Goal: Task Accomplishment & Management: Use online tool/utility

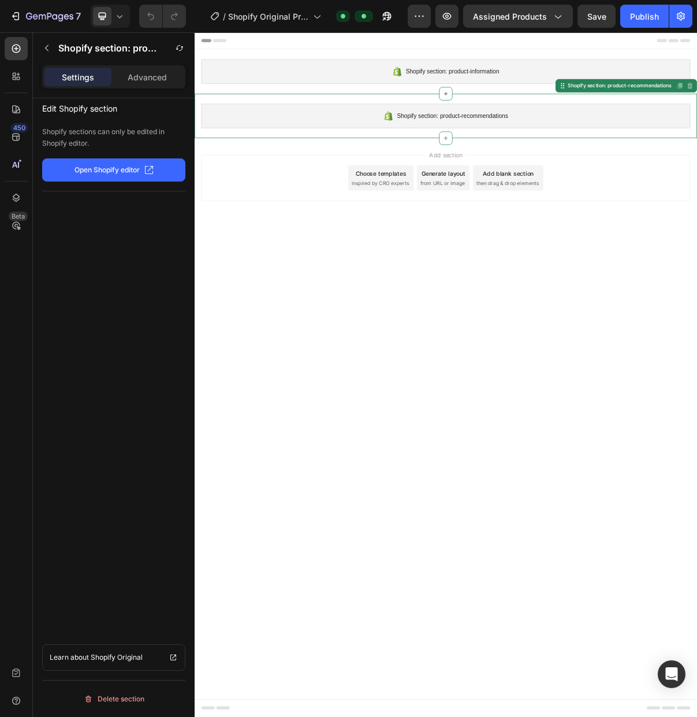
click at [512, 146] on span "Shopify section: product-recommendations" at bounding box center [550, 148] width 153 height 14
click at [149, 80] on p "Advanced" at bounding box center [147, 77] width 39 height 12
click at [103, 175] on p "Open Shopify editor" at bounding box center [107, 170] width 65 height 10
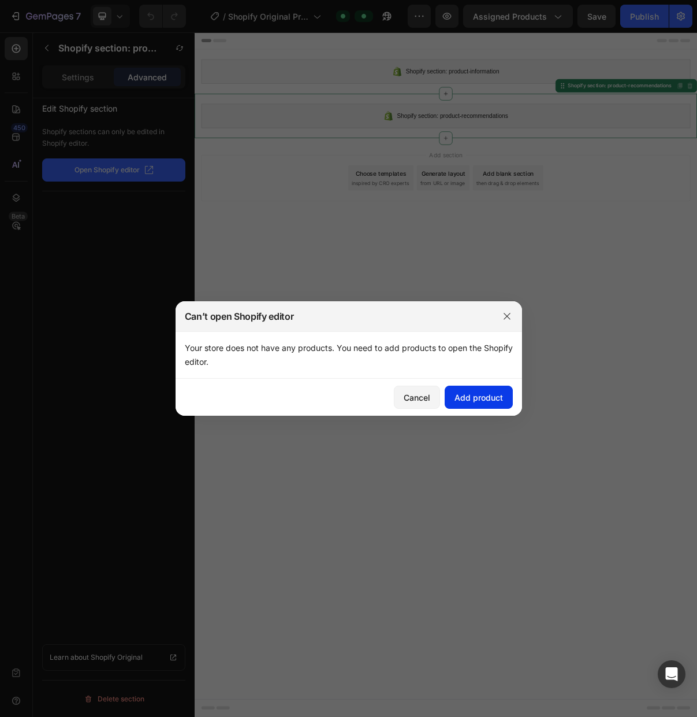
click at [463, 399] on div "Add product" at bounding box center [479, 397] width 49 height 12
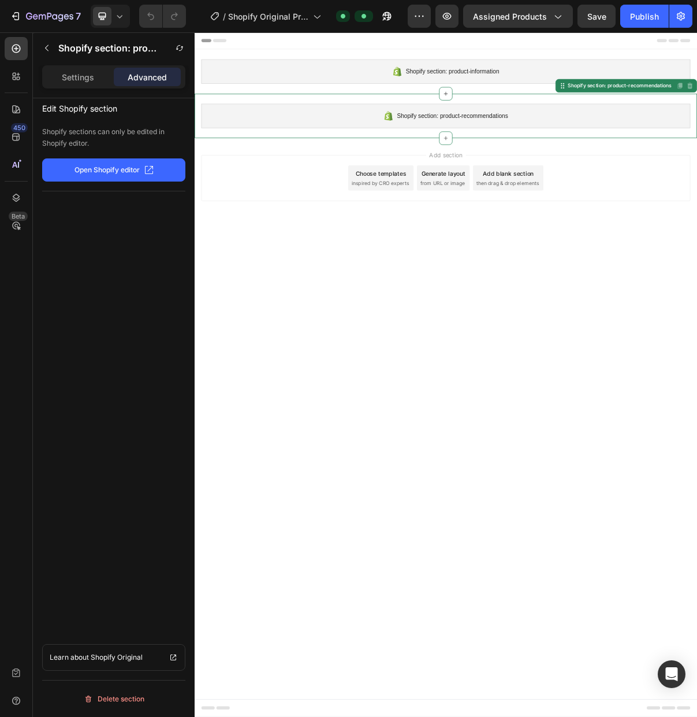
click at [429, 240] on span "inspired by CRO experts" at bounding box center [450, 241] width 79 height 10
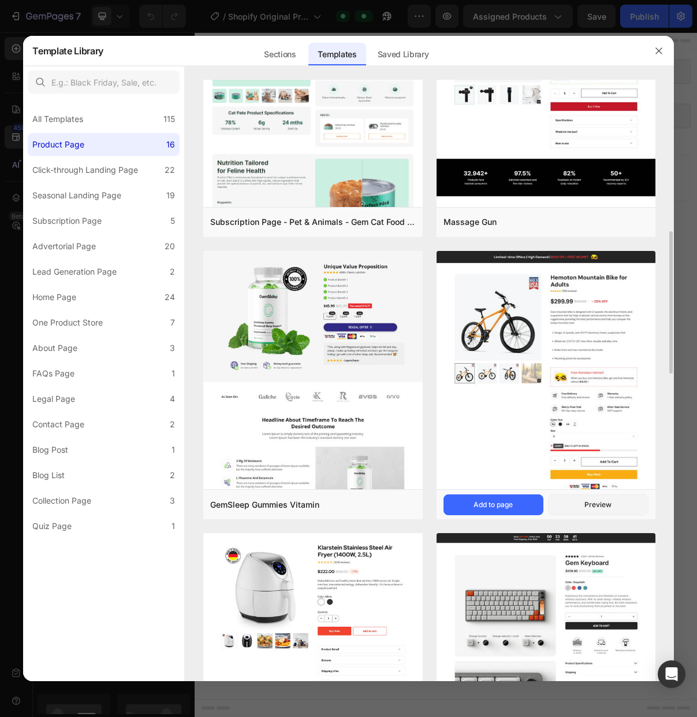
scroll to position [679, 0]
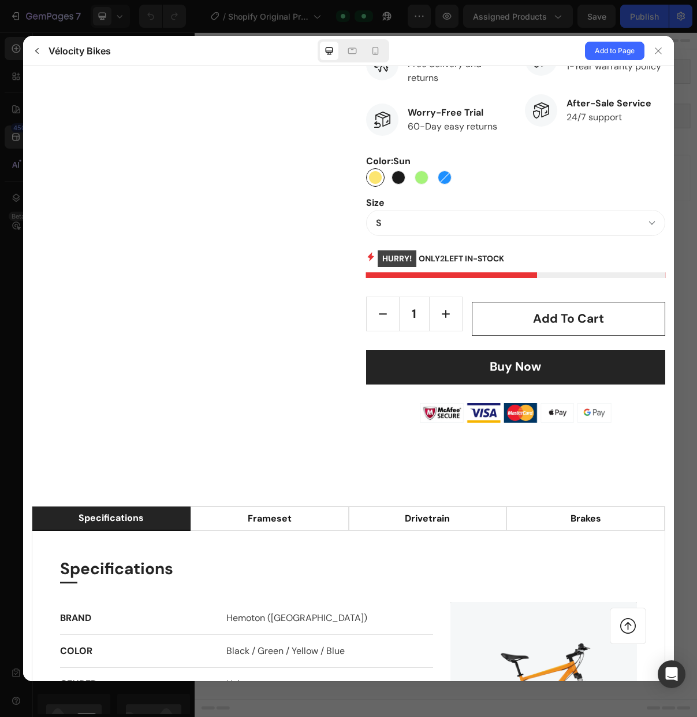
scroll to position [567, 0]
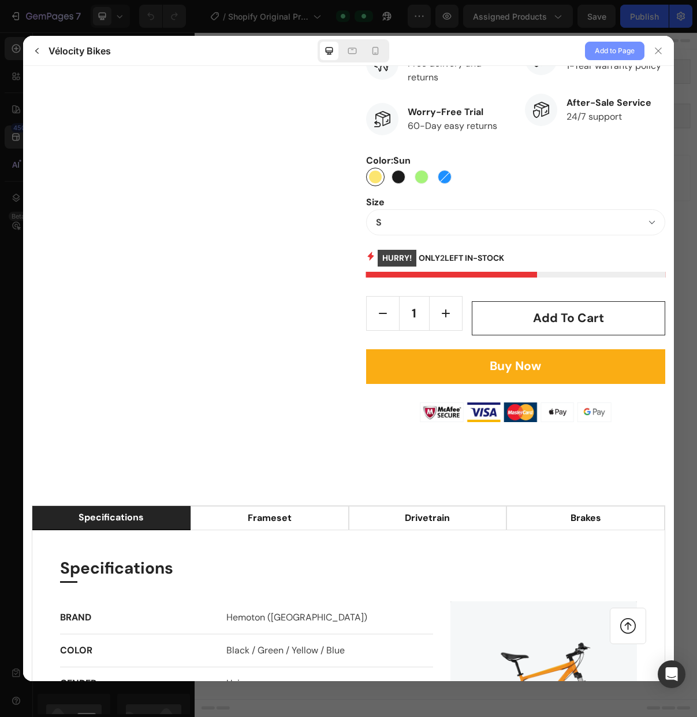
click at [613, 48] on span "Add to Page" at bounding box center [615, 51] width 40 height 14
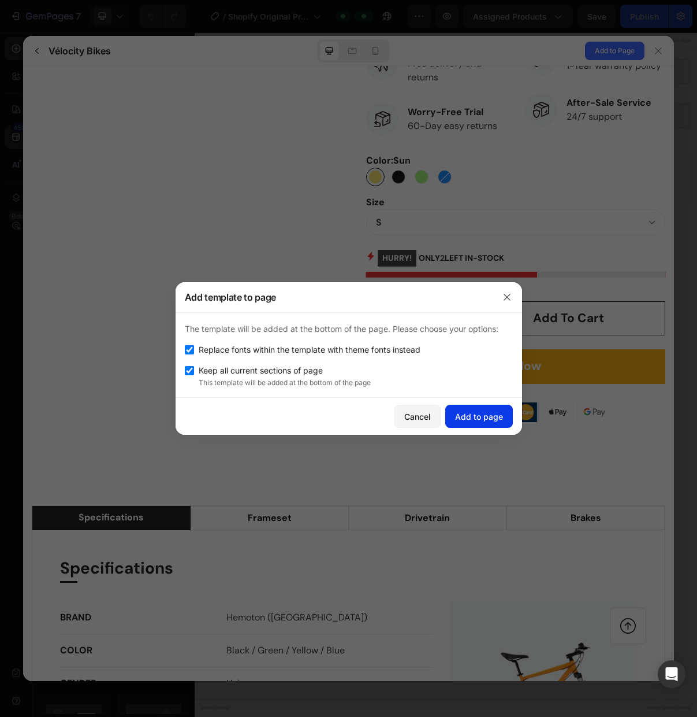
click at [478, 415] on div "Add to page" at bounding box center [479, 416] width 48 height 12
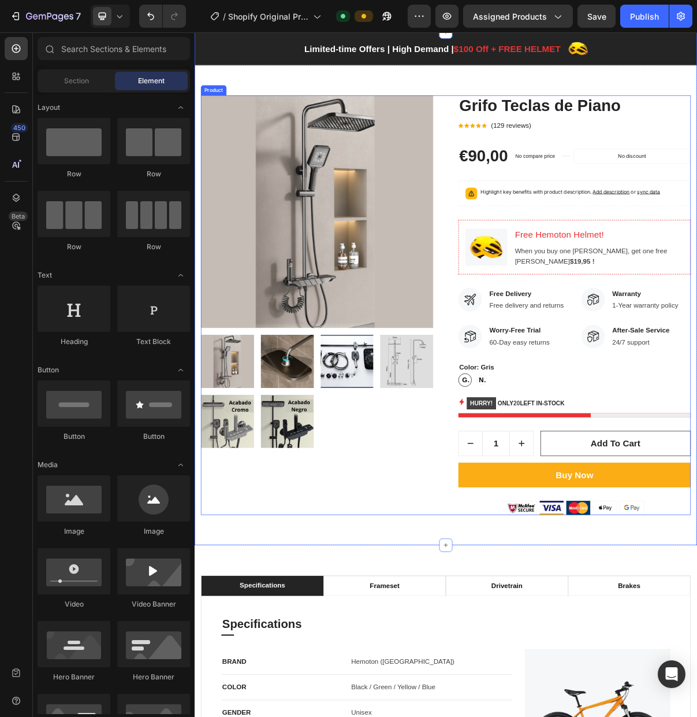
scroll to position [0, 0]
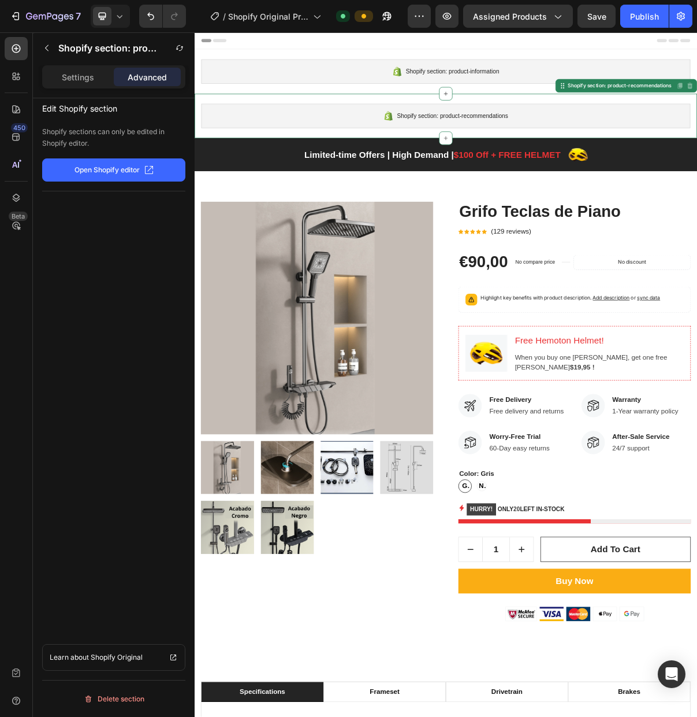
click at [697, 143] on div "Shopify section: product-recommendations" at bounding box center [541, 148] width 675 height 34
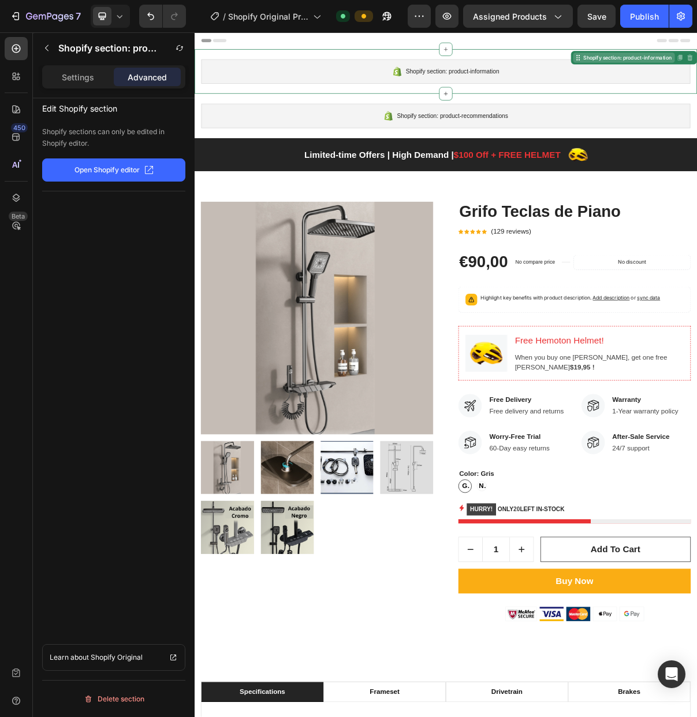
click at [454, 204] on p "Limited-time Offers | High Demand | $100 Off + FREE HELMET" at bounding box center [523, 201] width 354 height 18
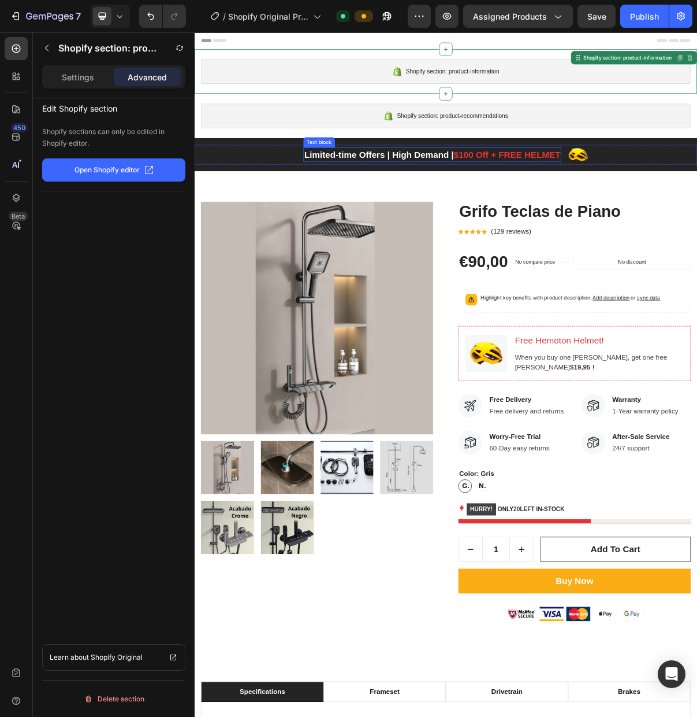
click at [454, 204] on p "Limited-time Offers | High Demand | $100 Off + FREE HELMET" at bounding box center [523, 201] width 354 height 18
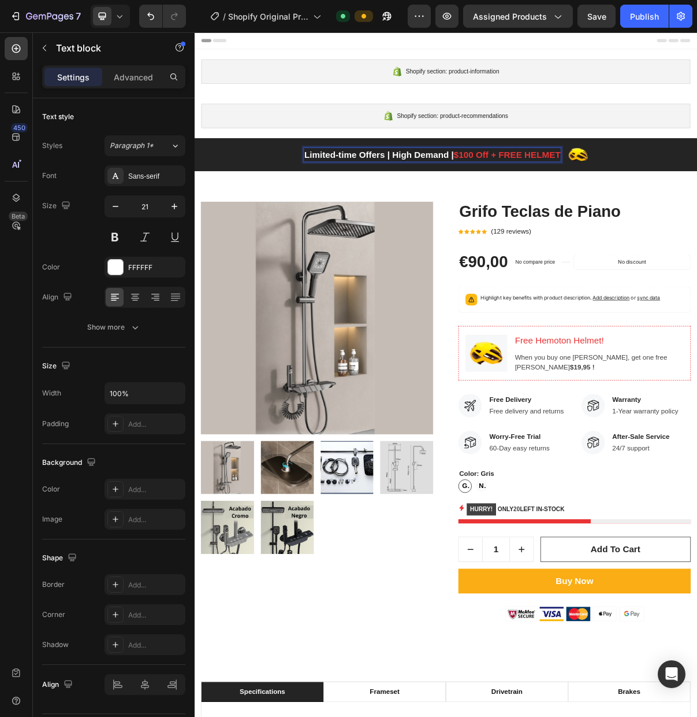
click at [404, 203] on p "Limited-time Offers | High Demand | $100 Off + FREE HELMET" at bounding box center [523, 201] width 354 height 18
click at [372, 202] on p "Limited-time Offers | High Demand | $100 Off + FREE HELMET" at bounding box center [523, 201] width 354 height 18
click at [438, 202] on p "Páfina para reservar-time Offers | High Demand | $100 Off + FREE HELMET" at bounding box center [522, 201] width 427 height 18
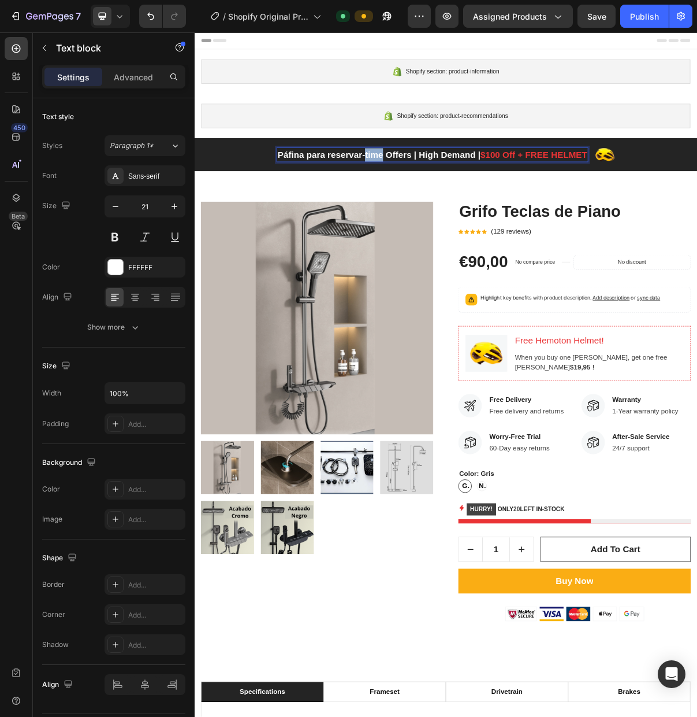
click at [438, 202] on p "Páfina para reservar-time Offers | High Demand | $100 Off + FREE HELMET" at bounding box center [522, 201] width 427 height 18
drag, startPoint x: 453, startPoint y: 208, endPoint x: 485, endPoint y: 206, distance: 31.9
click at [487, 206] on p "Páfina para reservar-time Offers | High Demand | $100 Off + FREE HELMET" at bounding box center [522, 201] width 427 height 18
click at [444, 205] on p "Páfina para reservar-time Offers | High Demand | $100 Off + FREE HELMET" at bounding box center [522, 201] width 427 height 18
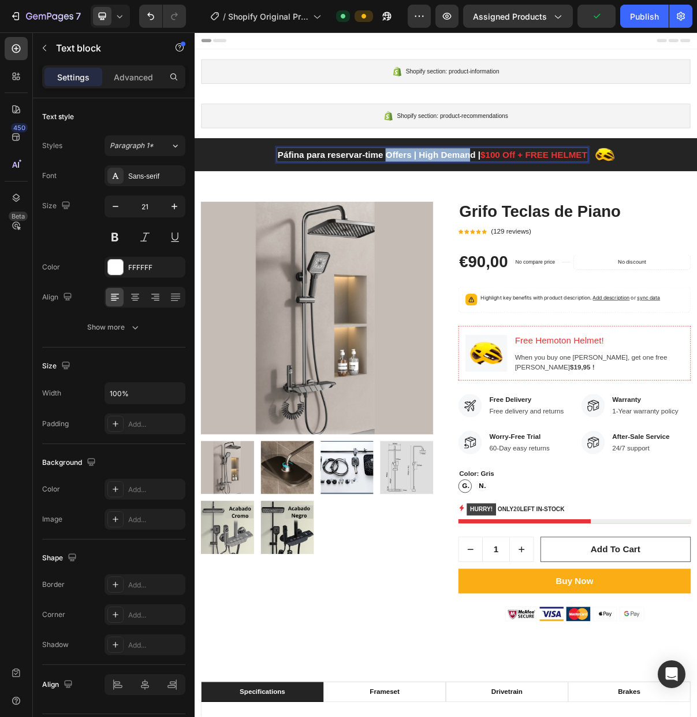
drag, startPoint x: 462, startPoint y: 205, endPoint x: 477, endPoint y: 205, distance: 14.5
click at [567, 206] on p "Páfina para reservar-time Offers | High Demand | $100 Off + FREE HELMET" at bounding box center [522, 201] width 427 height 18
drag, startPoint x: 431, startPoint y: 204, endPoint x: 526, endPoint y: 205, distance: 95.3
click at [536, 205] on p "Páfina para reservar-time Offers | High Demand | $100 Off + FREE HELMET" at bounding box center [522, 201] width 427 height 18
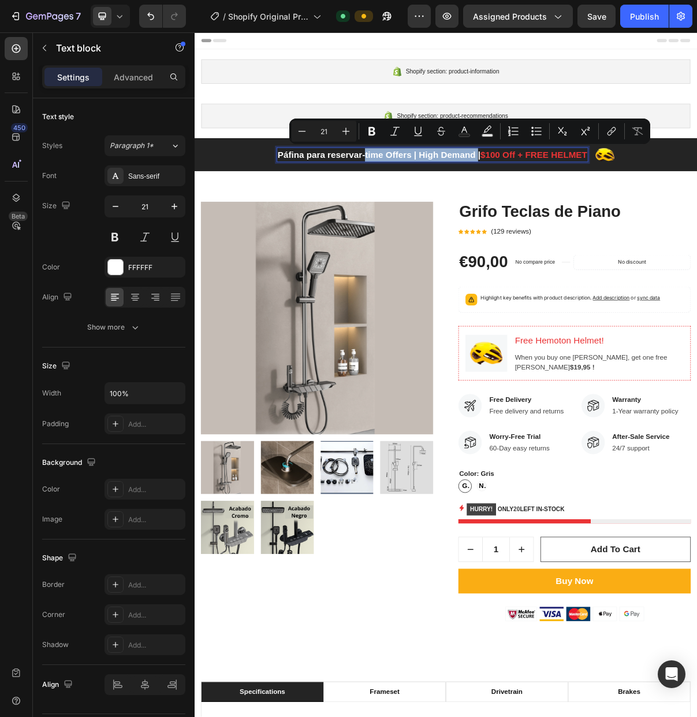
drag, startPoint x: 429, startPoint y: 206, endPoint x: 583, endPoint y: 206, distance: 153.7
click at [583, 206] on p "Páfina para reservar-time Offers | High Demand | $100 Off + FREE HELMET" at bounding box center [522, 201] width 427 height 18
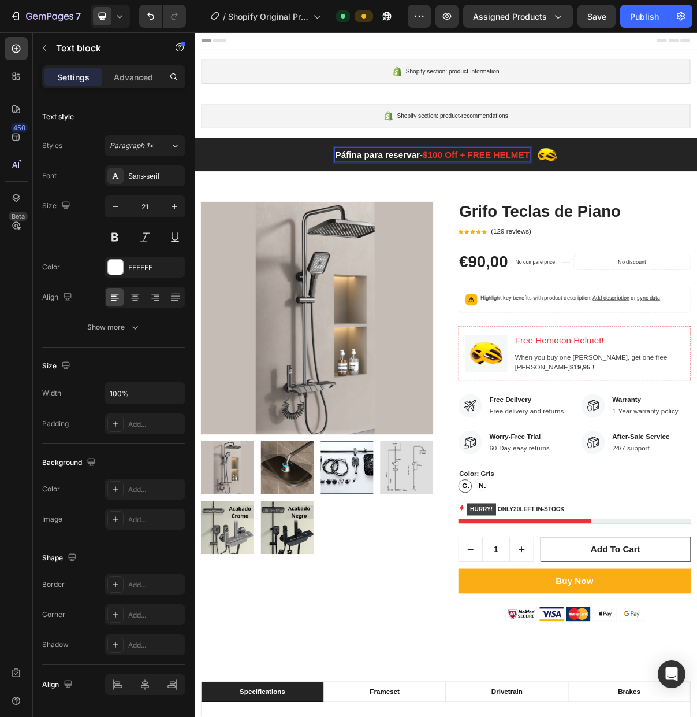
click at [406, 206] on p "Páfina para reservar- $100 Off + FREE HELMET" at bounding box center [523, 201] width 268 height 18
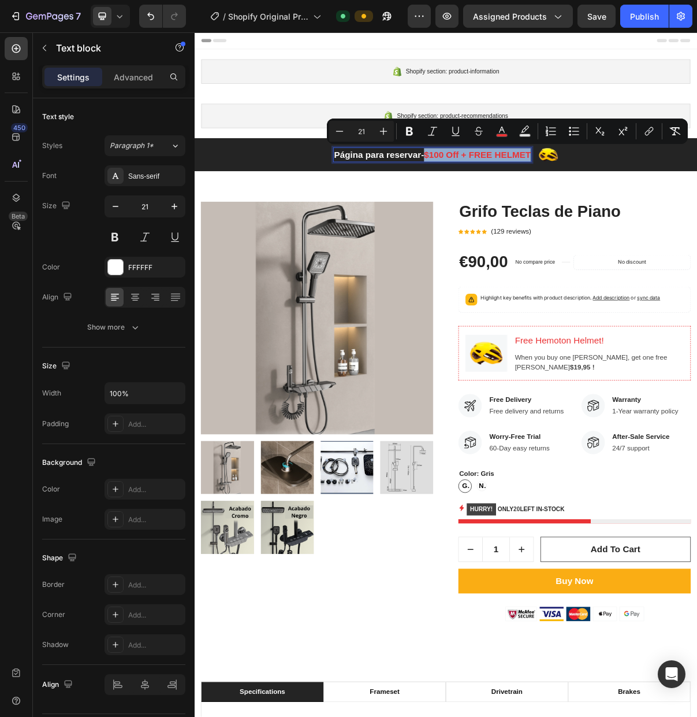
drag, startPoint x: 515, startPoint y: 206, endPoint x: 658, endPoint y: 205, distance: 142.2
click at [658, 205] on span "$100 Off + FREE HELMET" at bounding box center [584, 201] width 147 height 13
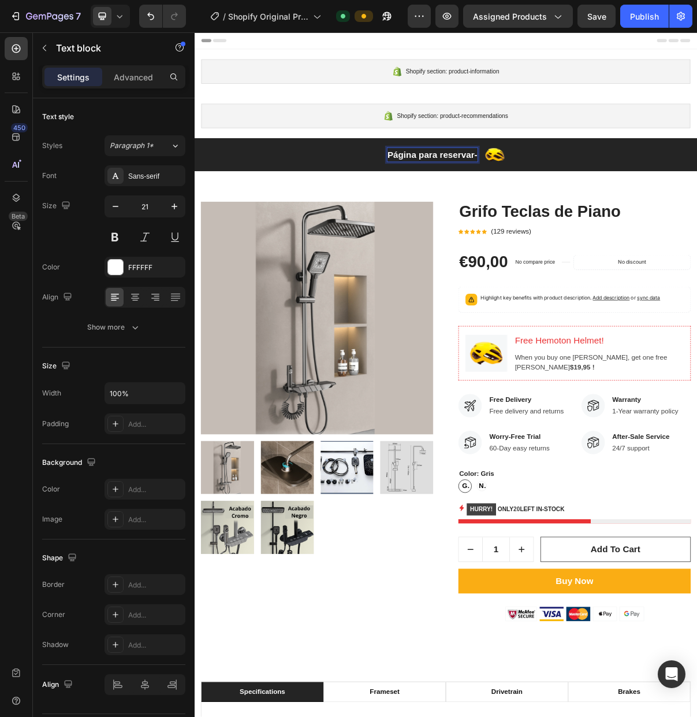
drag, startPoint x: 586, startPoint y: 207, endPoint x: 461, endPoint y: 208, distance: 125.4
click at [461, 208] on p "Página para reservar-" at bounding box center [523, 201] width 124 height 18
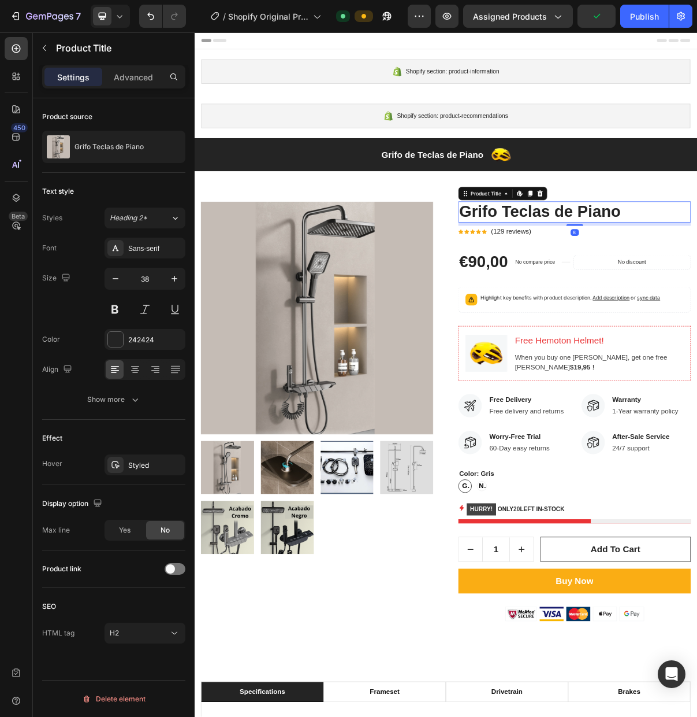
click at [540, 207] on p "Grifo de Teclas de Piano" at bounding box center [522, 201] width 141 height 18
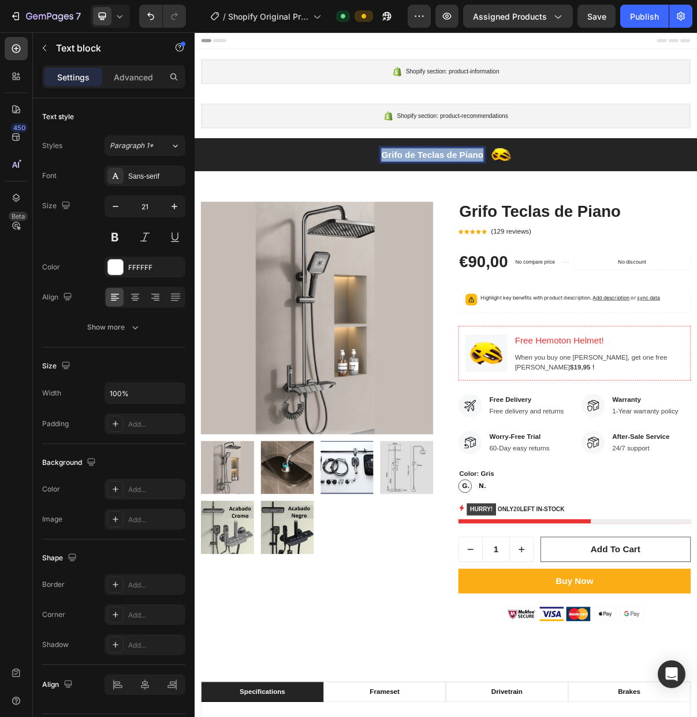
drag, startPoint x: 502, startPoint y: 206, endPoint x: 592, endPoint y: 207, distance: 89.6
click at [592, 207] on p "Grifo de Teclas de Piano" at bounding box center [522, 201] width 141 height 18
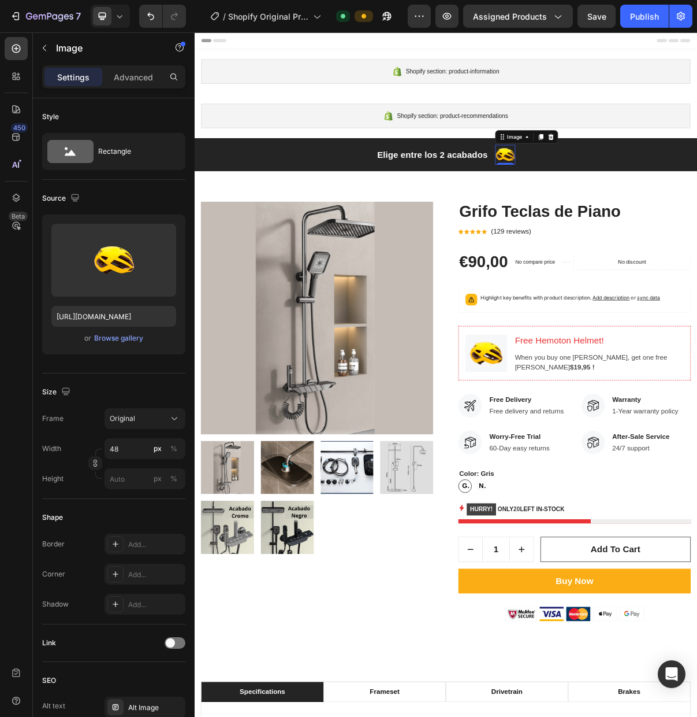
click at [691, 177] on icon at bounding box center [686, 176] width 9 height 9
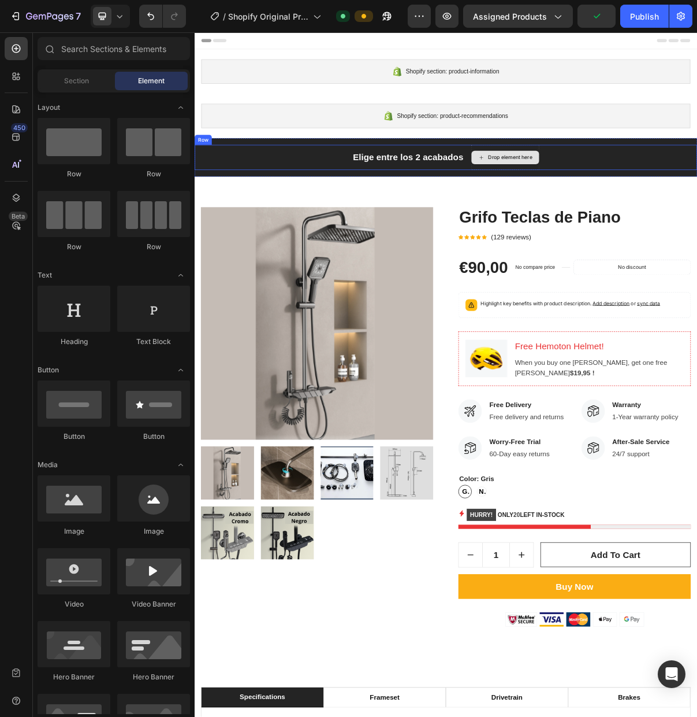
click at [649, 211] on div "Drop element here" at bounding box center [624, 205] width 94 height 18
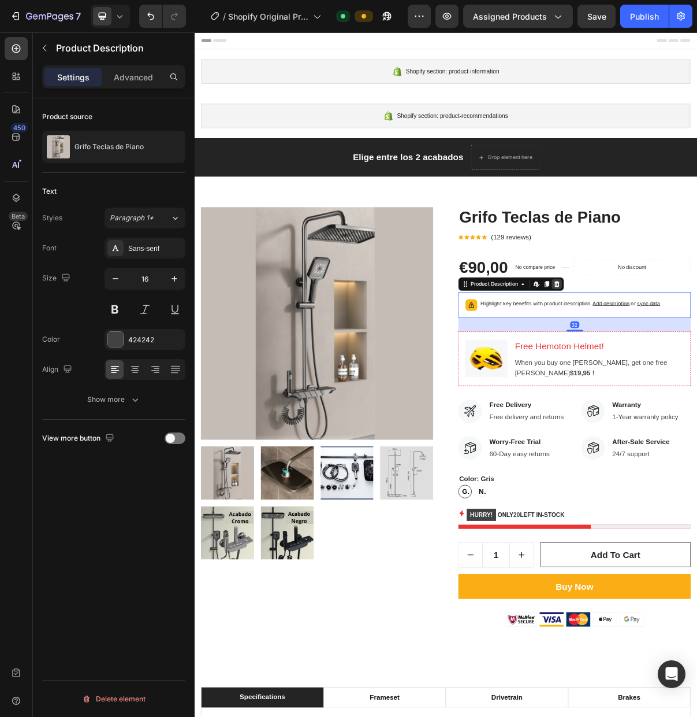
click at [692, 381] on icon at bounding box center [695, 380] width 8 height 8
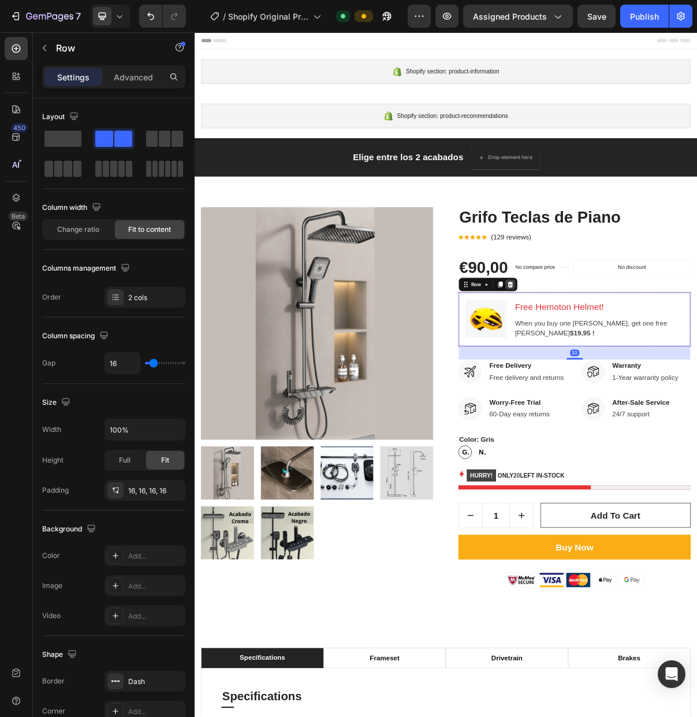
click at [628, 379] on icon at bounding box center [631, 380] width 8 height 8
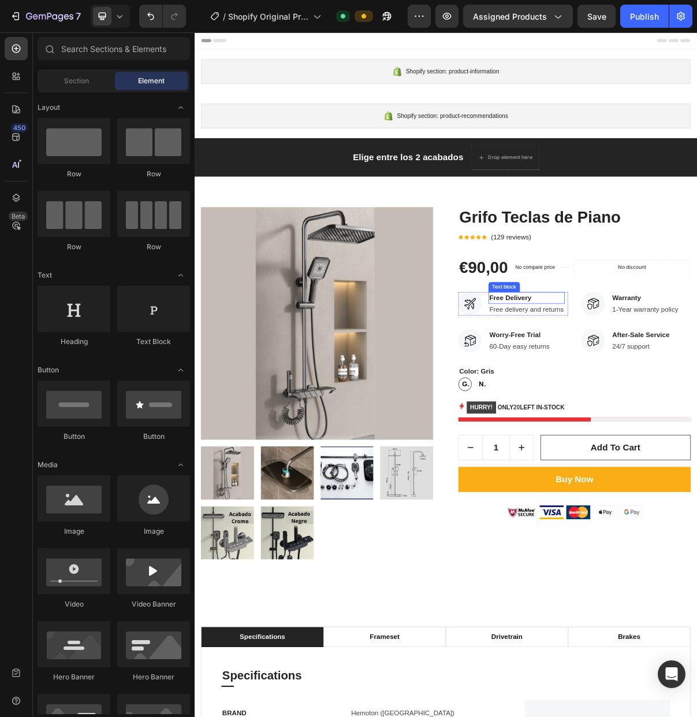
click at [635, 403] on p "Free Delivery" at bounding box center [653, 399] width 103 height 14
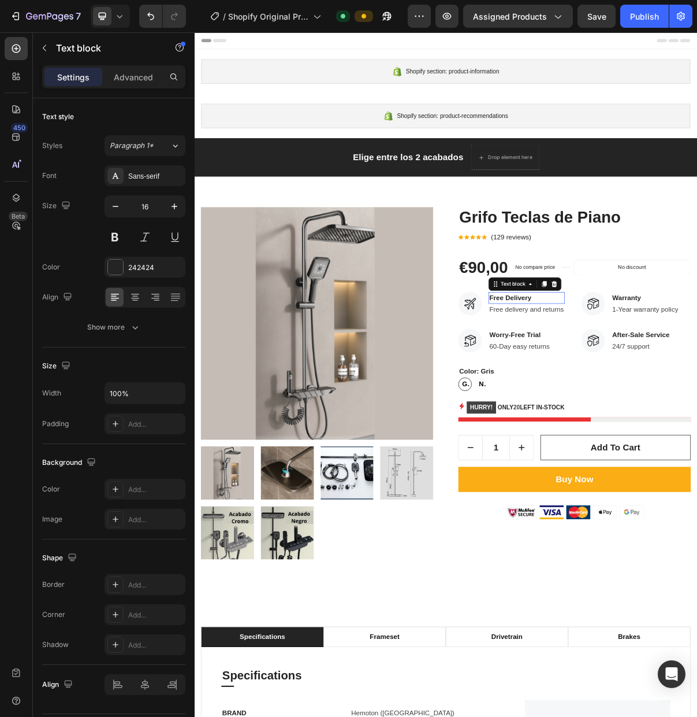
click at [635, 403] on p "Free Delivery" at bounding box center [653, 399] width 103 height 14
drag, startPoint x: 602, startPoint y: 403, endPoint x: 671, endPoint y: 403, distance: 69.3
click at [671, 403] on p "Free Delivery" at bounding box center [653, 399] width 103 height 14
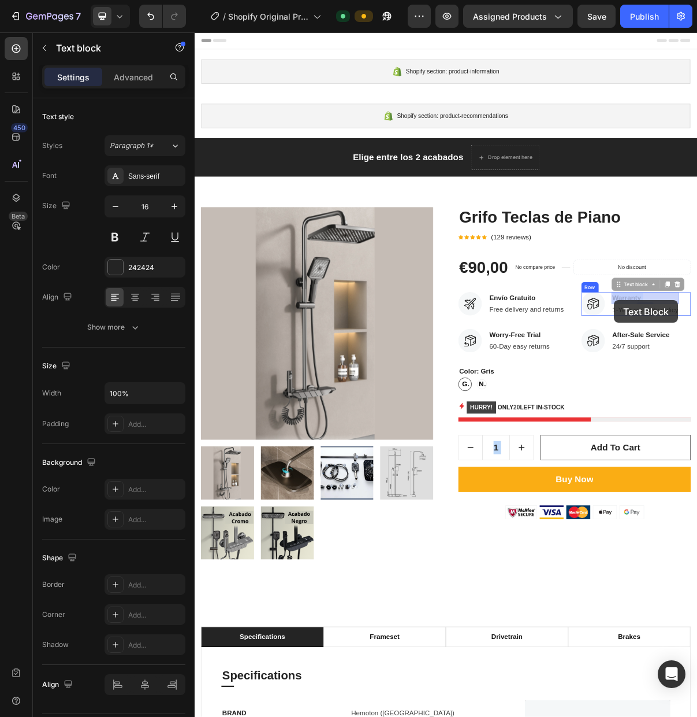
drag, startPoint x: 813, startPoint y: 400, endPoint x: 774, endPoint y: 402, distance: 39.3
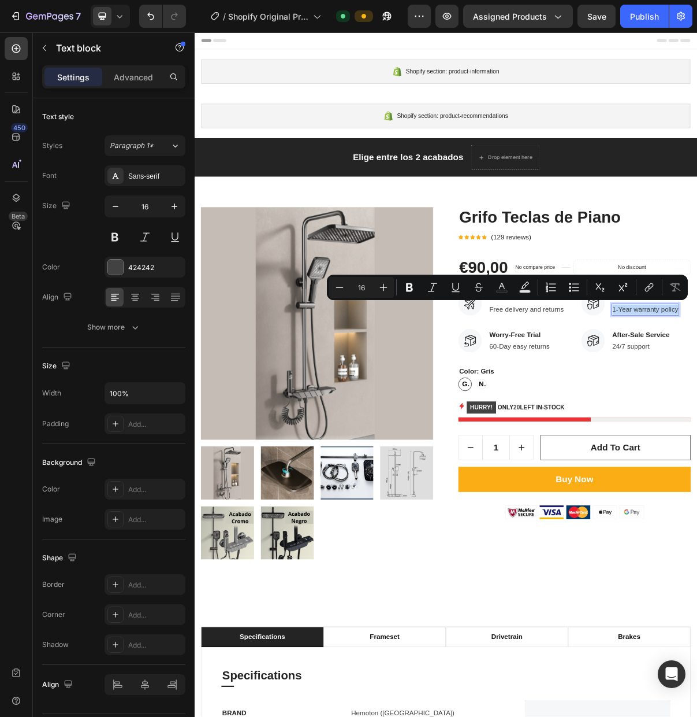
drag, startPoint x: 771, startPoint y: 418, endPoint x: 861, endPoint y: 420, distance: 89.6
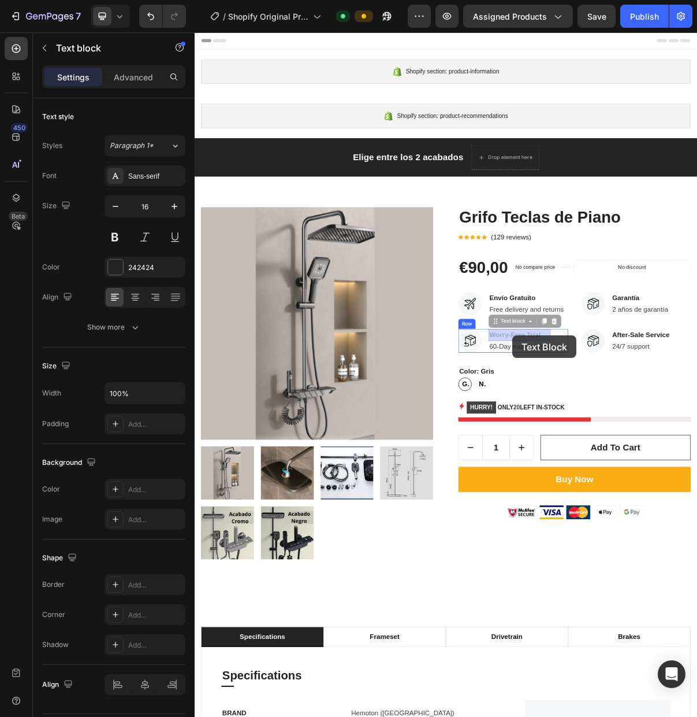
drag, startPoint x: 666, startPoint y: 450, endPoint x: 632, endPoint y: 450, distance: 33.5
click at [630, 452] on p "Worry-Free Trial" at bounding box center [643, 450] width 83 height 14
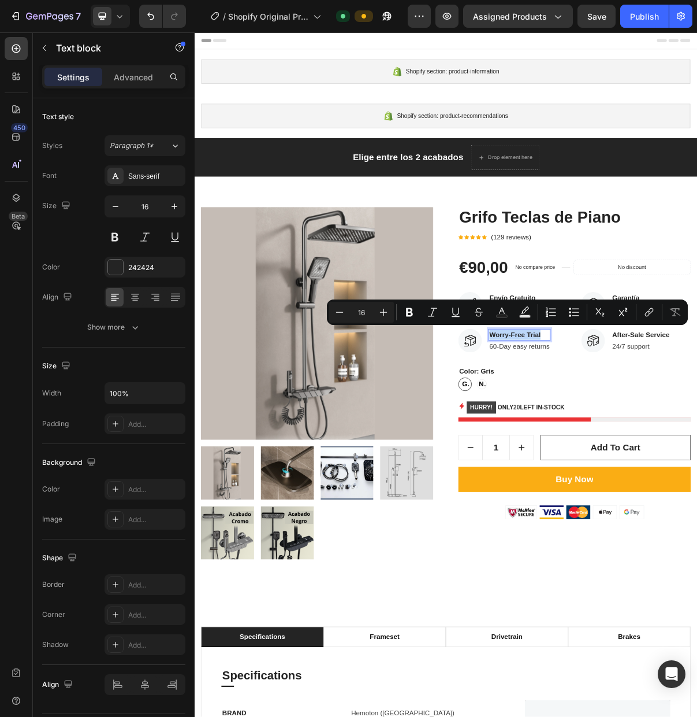
drag, startPoint x: 670, startPoint y: 452, endPoint x: 605, endPoint y: 453, distance: 65.3
click at [605, 453] on p "Worry-Free Trial" at bounding box center [643, 450] width 83 height 14
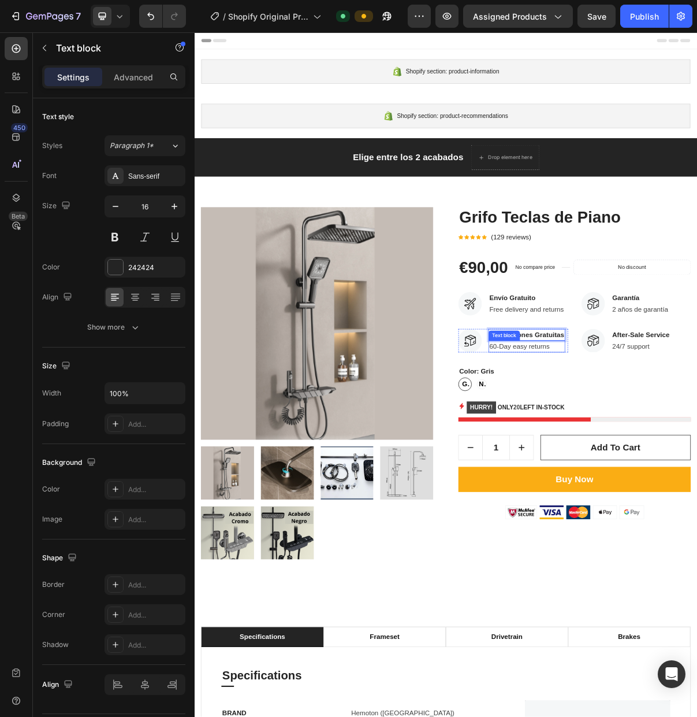
click at [680, 467] on p "60-Day easy returns" at bounding box center [653, 466] width 103 height 14
drag, startPoint x: 684, startPoint y: 469, endPoint x: 641, endPoint y: 469, distance: 42.8
click at [606, 468] on p "60-Day easy returns" at bounding box center [653, 466] width 103 height 14
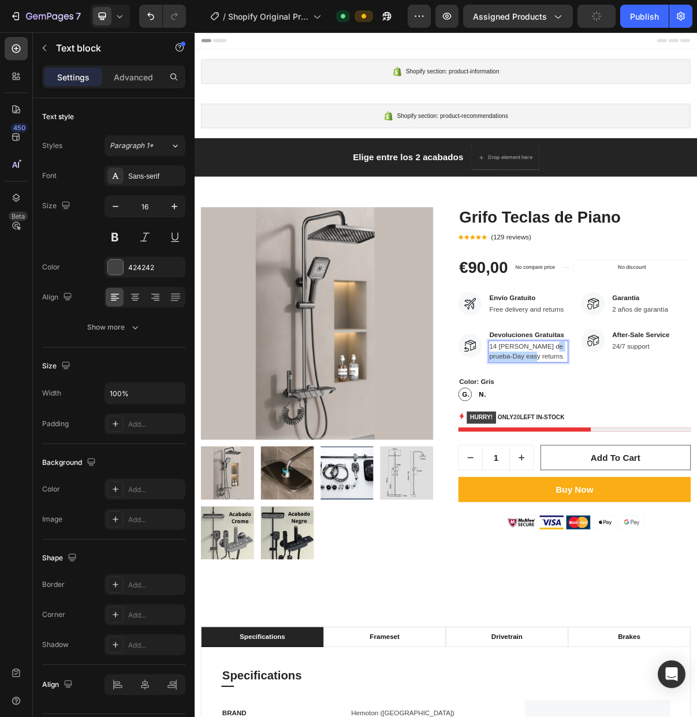
drag, startPoint x: 656, startPoint y: 478, endPoint x: 684, endPoint y: 469, distance: 28.9
click at [684, 469] on p "14 [PERSON_NAME] de prueba-Day easy returns" at bounding box center [655, 473] width 107 height 28
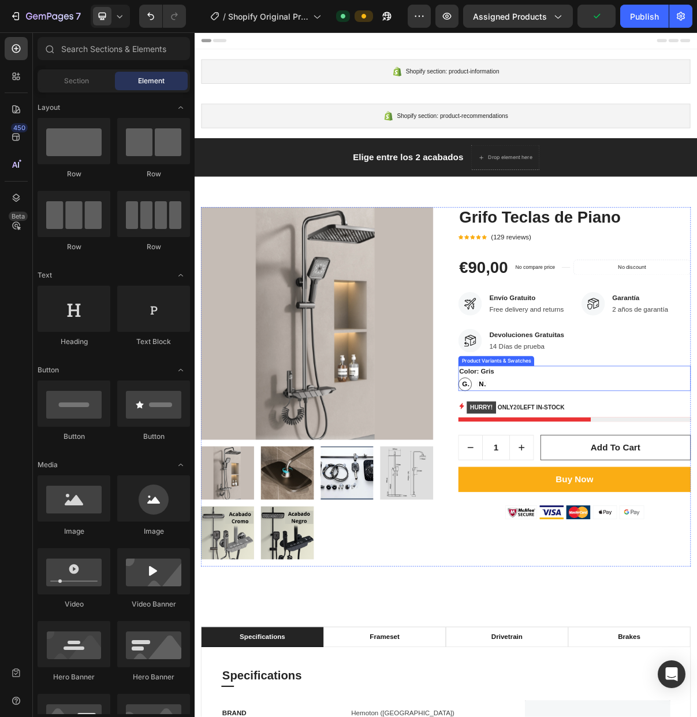
click at [605, 502] on legend "Color: Gris" at bounding box center [584, 500] width 51 height 16
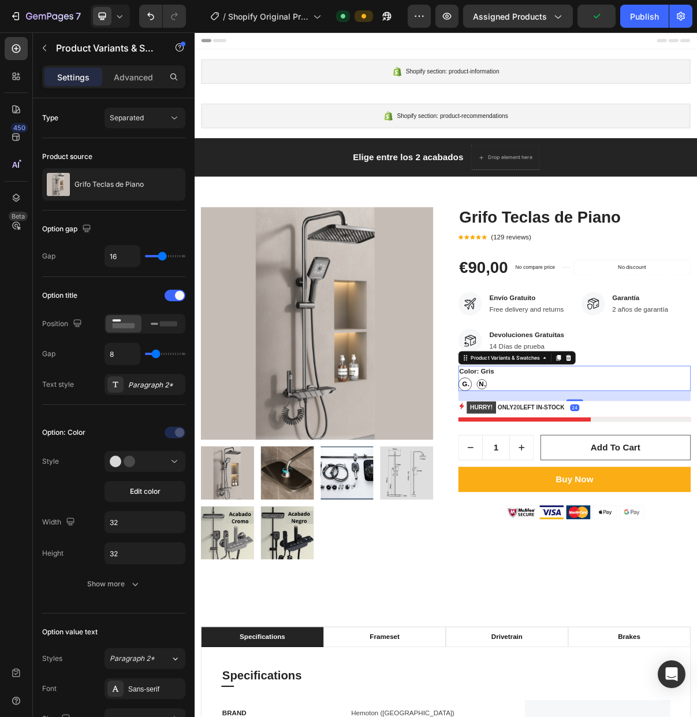
click at [592, 516] on span "Negro" at bounding box center [591, 518] width 13 height 14
click at [582, 508] on input "Negro Negro Negro" at bounding box center [581, 508] width 1 height 1
radio input "true"
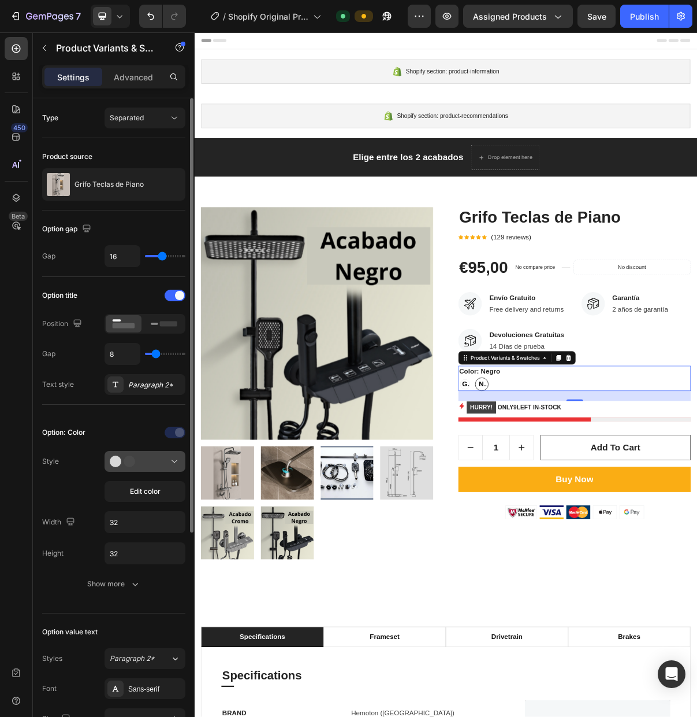
click at [170, 465] on icon at bounding box center [175, 461] width 12 height 12
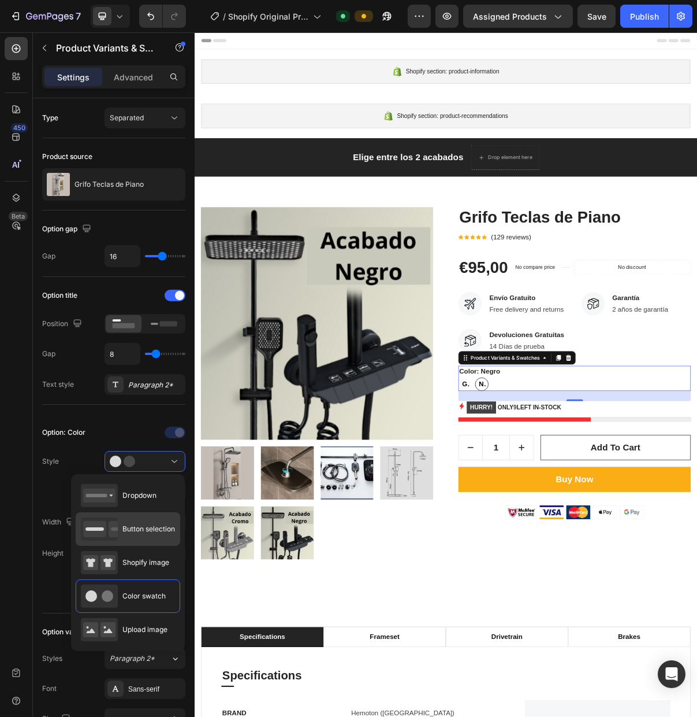
drag, startPoint x: 4, startPoint y: 664, endPoint x: 158, endPoint y: 532, distance: 202.8
click at [158, 532] on span "Button selection" at bounding box center [148, 529] width 53 height 10
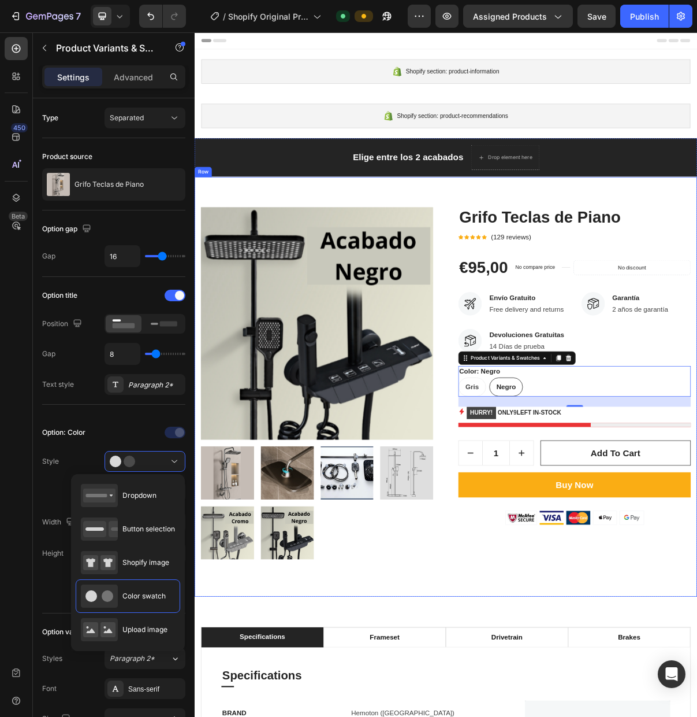
type input "45"
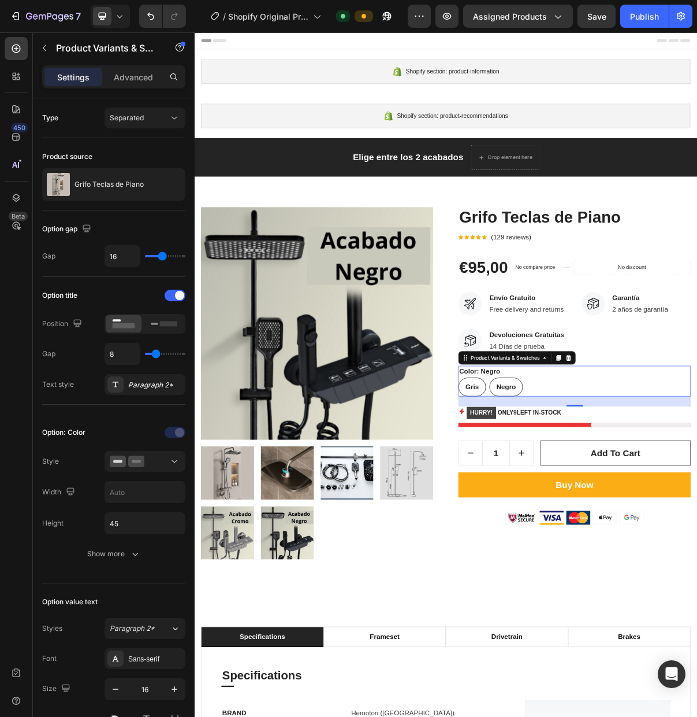
click at [584, 520] on span "Gris" at bounding box center [578, 522] width 18 height 10
click at [559, 508] on input "Gris Gris Gris" at bounding box center [558, 508] width 1 height 1
radio input "true"
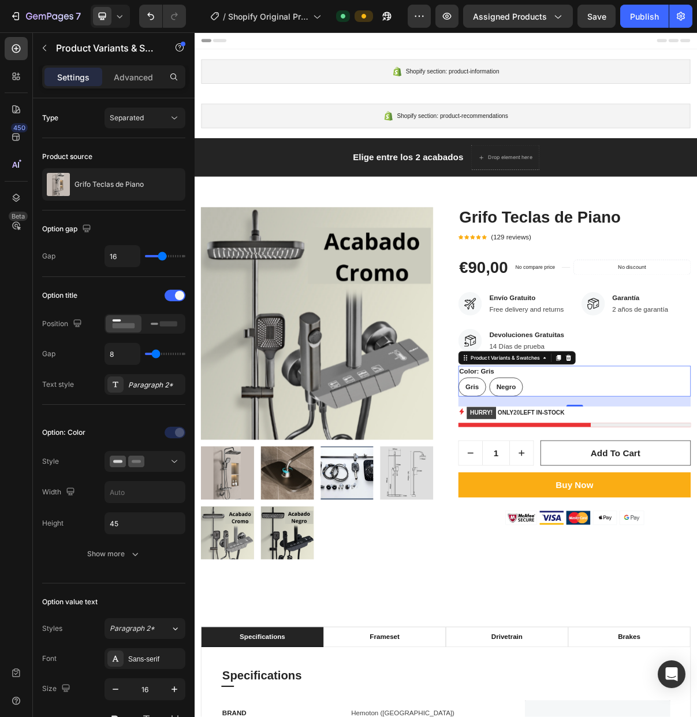
click at [627, 520] on span "Negro" at bounding box center [624, 522] width 27 height 10
click at [602, 508] on input "Negro Negro Negro" at bounding box center [601, 508] width 1 height 1
radio input "true"
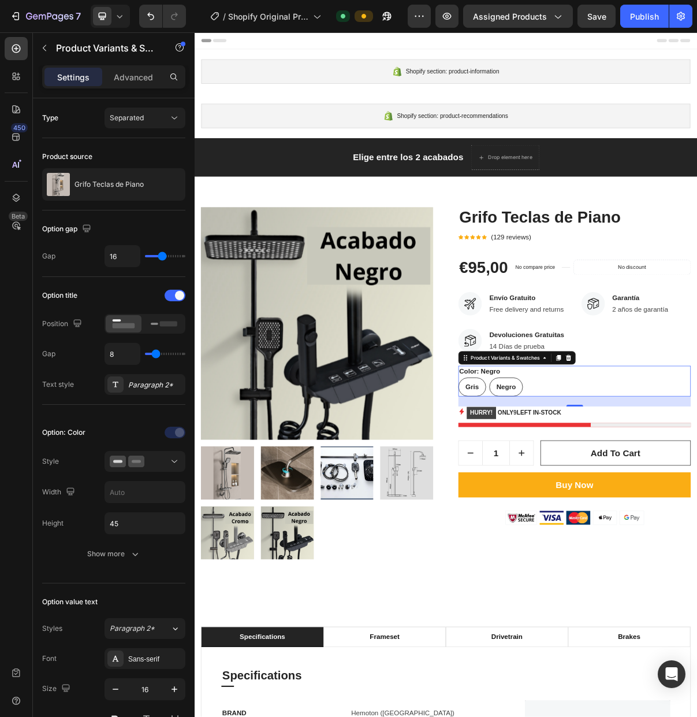
click at [591, 521] on div "Gris" at bounding box center [577, 521] width 37 height 23
click at [559, 508] on input "Gris Gris Gris" at bounding box center [558, 508] width 1 height 1
radio input "true"
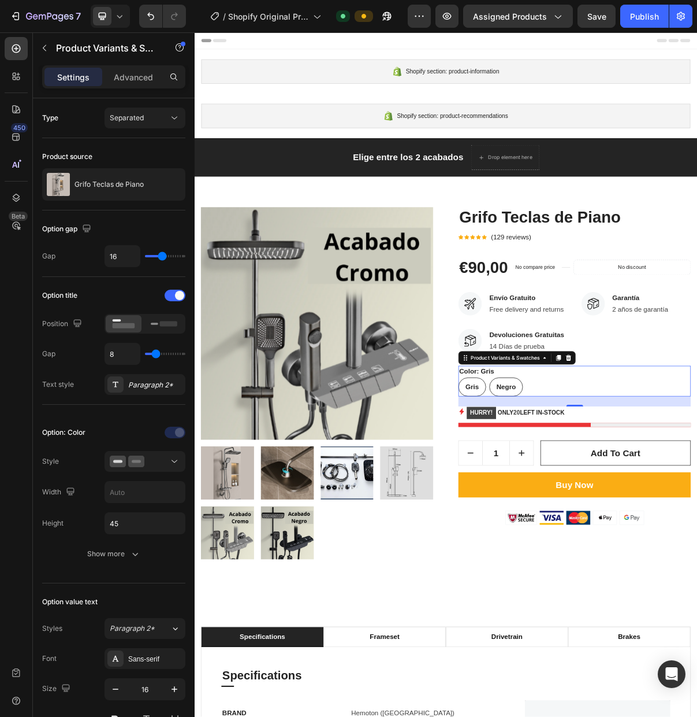
click at [617, 519] on span "Negro" at bounding box center [624, 522] width 27 height 10
click at [602, 508] on input "Negro Negro Negro" at bounding box center [601, 508] width 1 height 1
radio input "true"
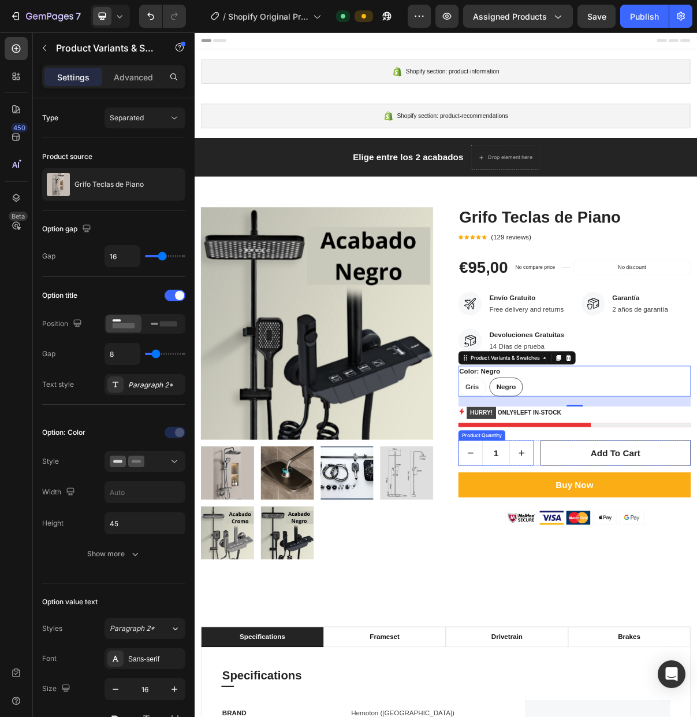
click at [606, 591] on div "Product Quantity" at bounding box center [591, 588] width 60 height 10
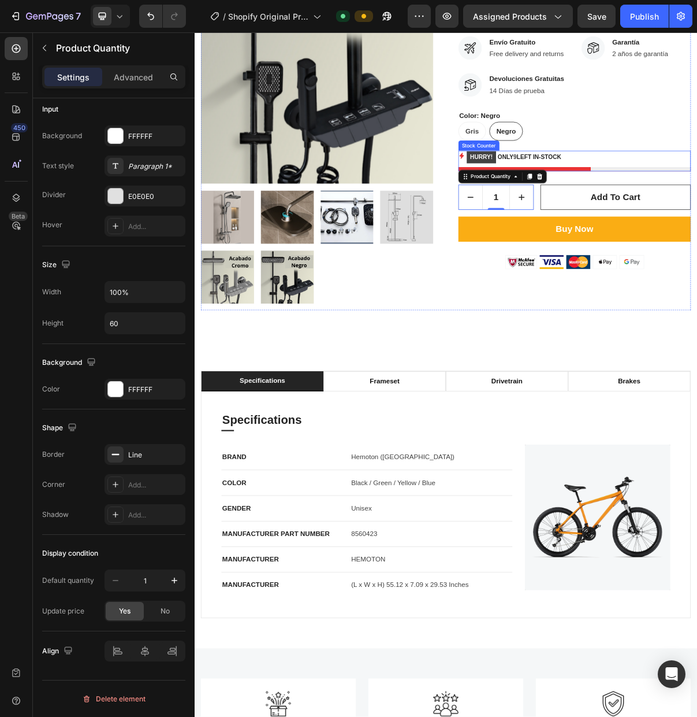
scroll to position [355, 0]
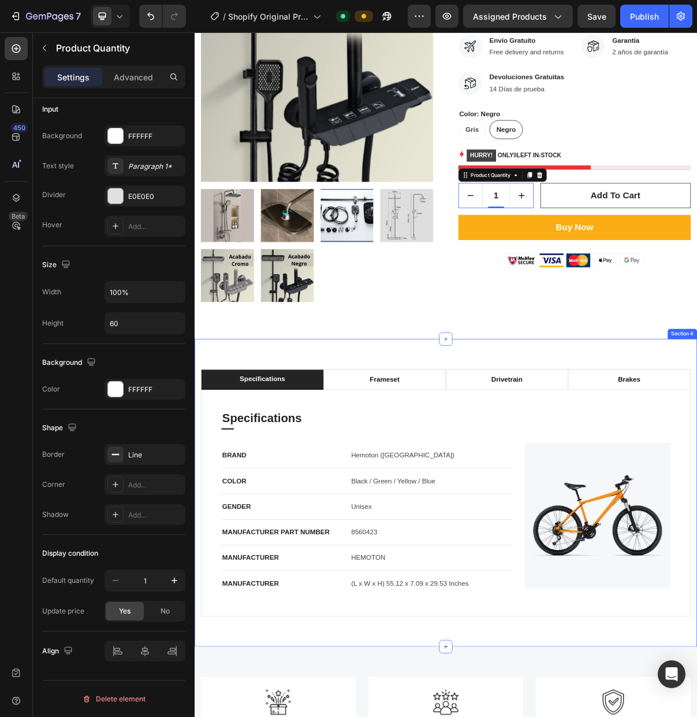
click at [496, 485] on div "specifications frameset drivetrain brakes Specifications Heading Title Line BRA…" at bounding box center [541, 667] width 693 height 424
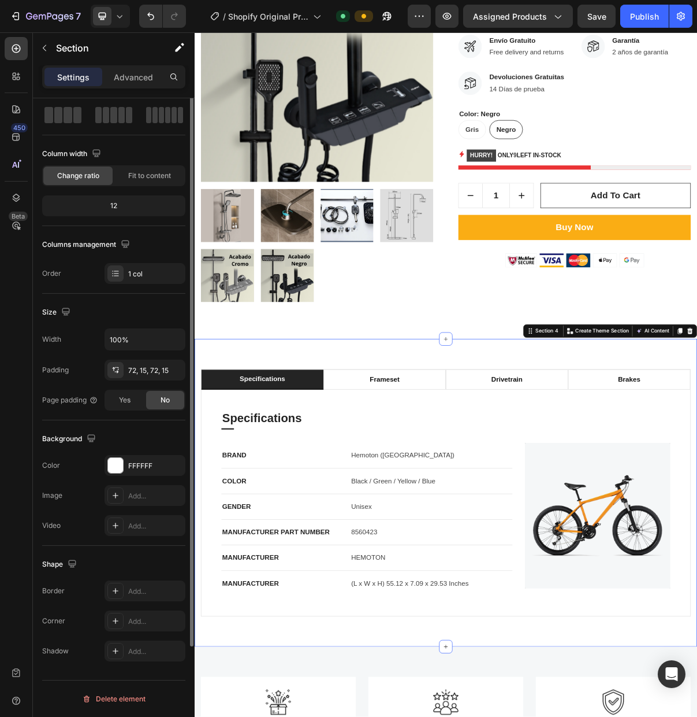
scroll to position [0, 0]
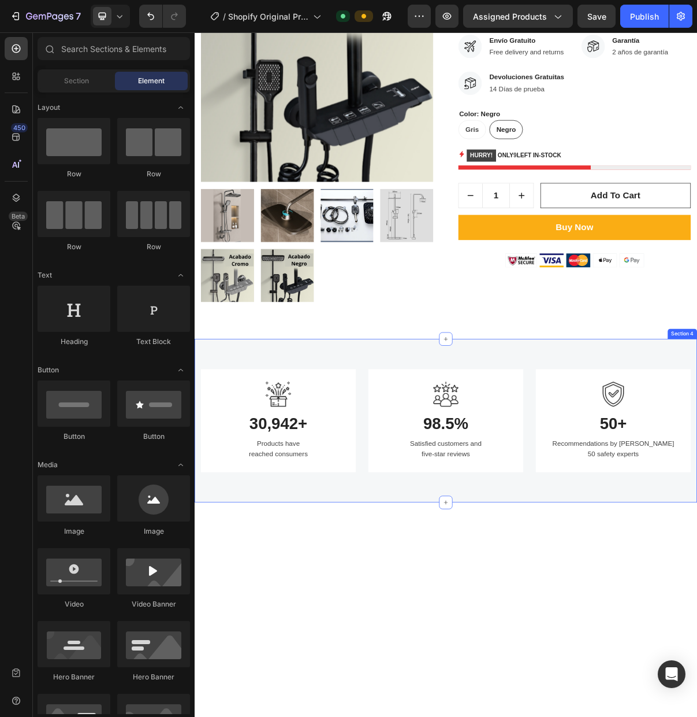
click at [697, 466] on div "Image 30,942+ Heading Products have reached consumers Text block Row Image 98.5…" at bounding box center [541, 567] width 693 height 225
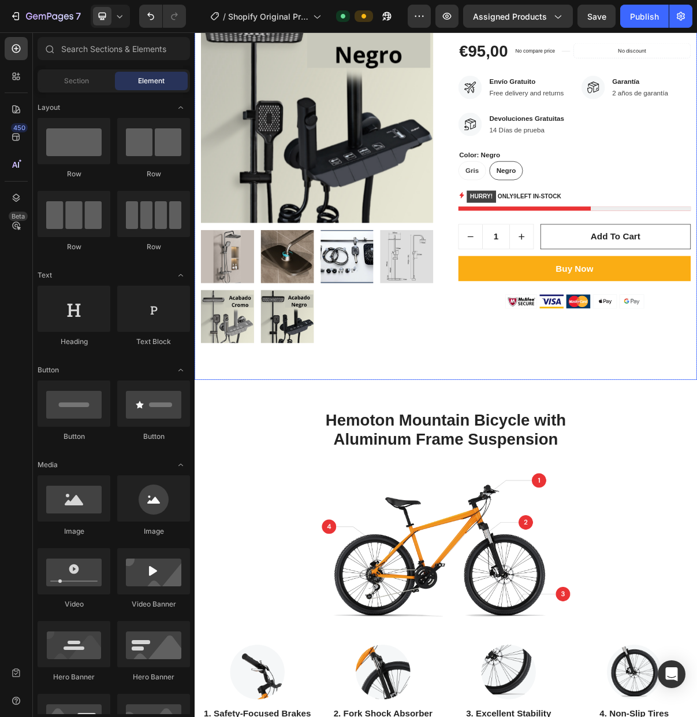
scroll to position [319, 0]
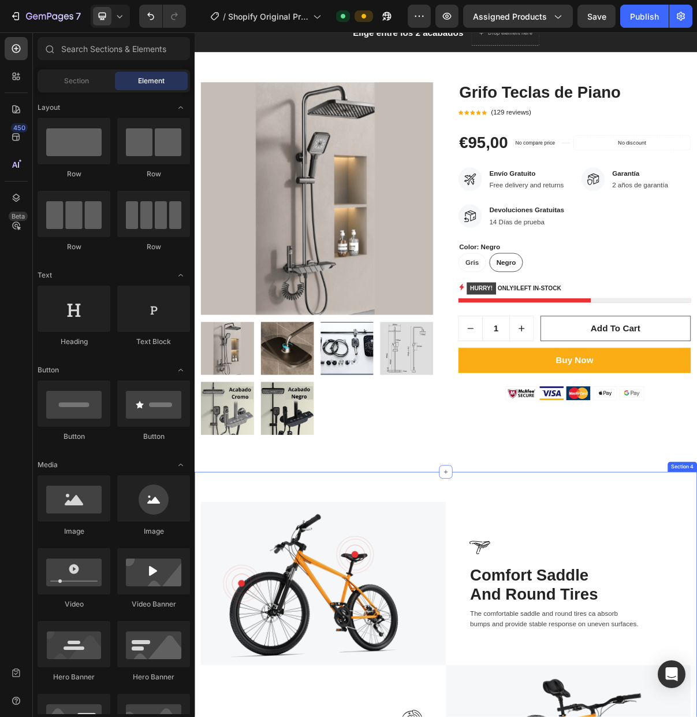
scroll to position [179, 0]
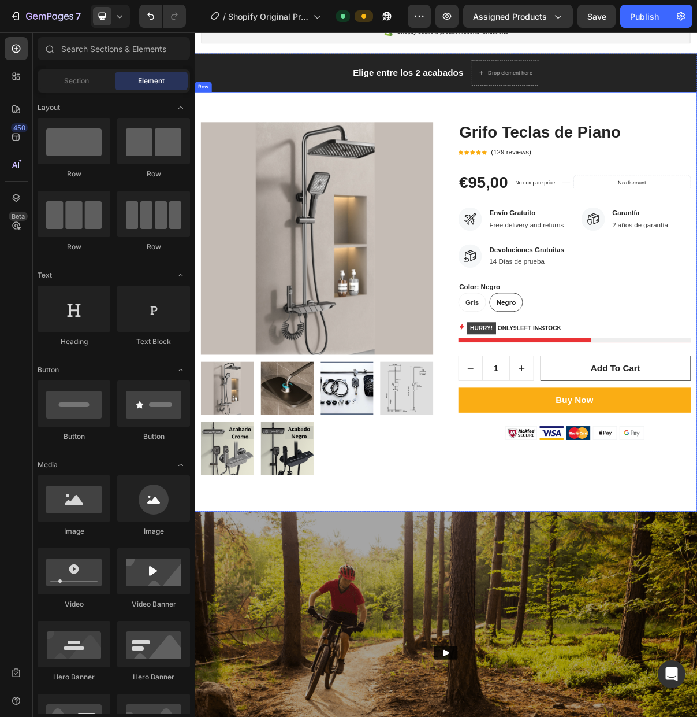
scroll to position [123, 0]
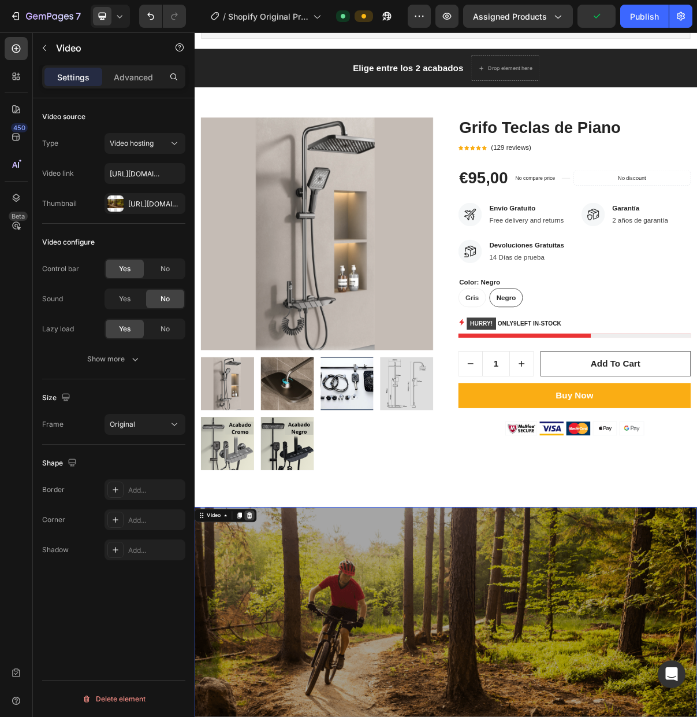
click at [273, 700] on icon at bounding box center [271, 698] width 8 height 8
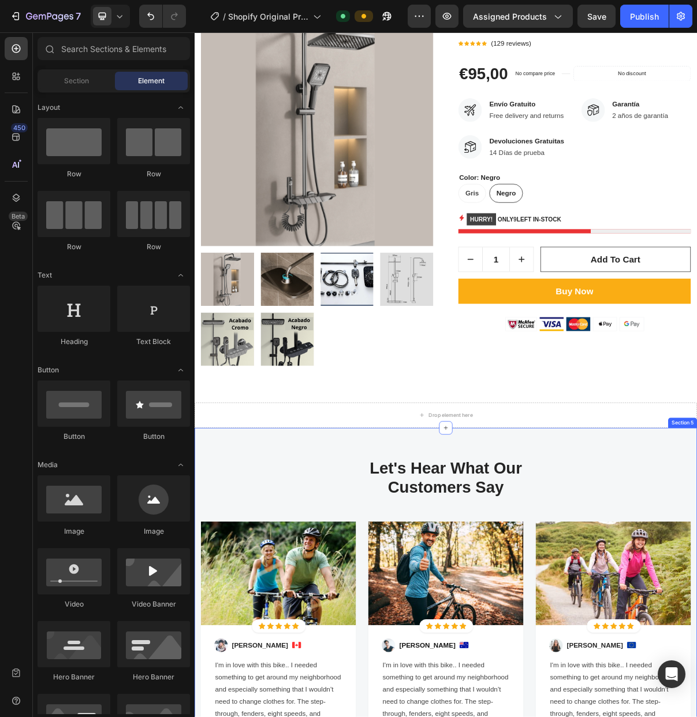
scroll to position [270, 0]
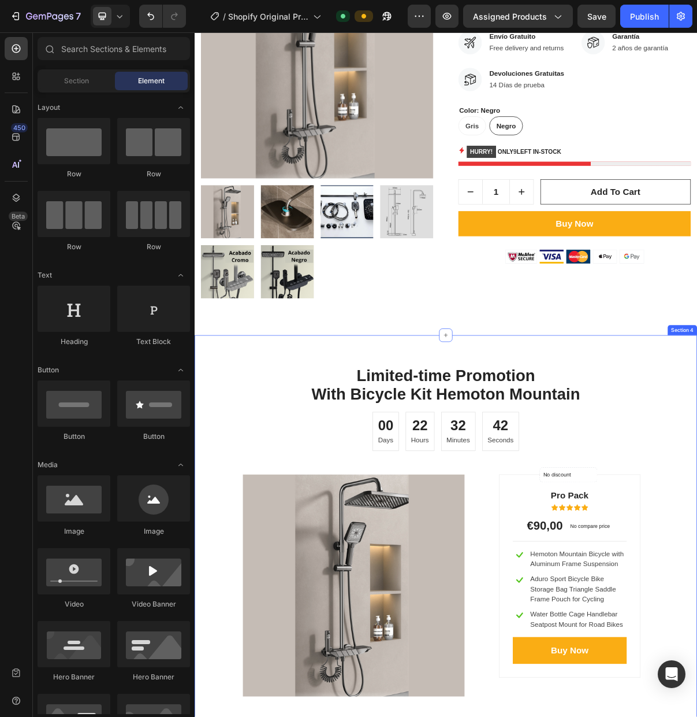
scroll to position [361, 0]
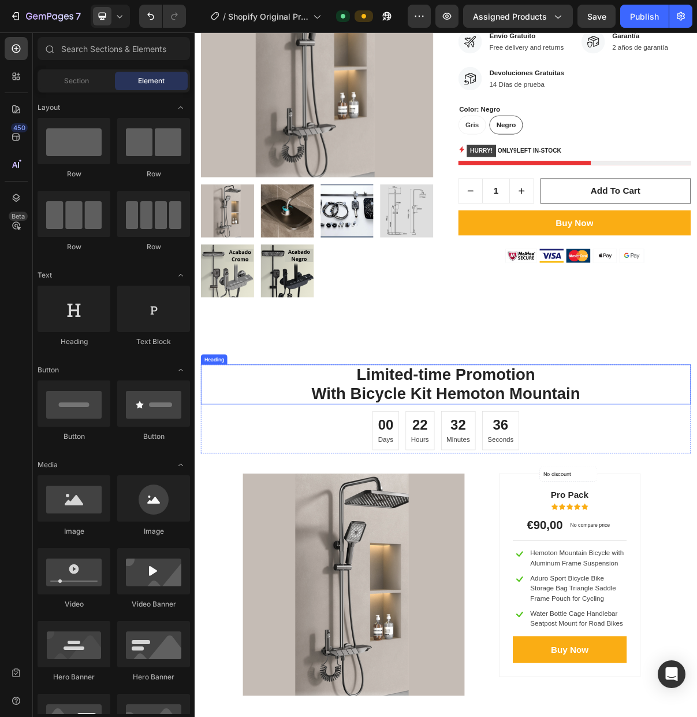
click at [697, 506] on p "Limited-time Promotion With Bicycle Kit Hemoton Mountain" at bounding box center [542, 518] width 674 height 53
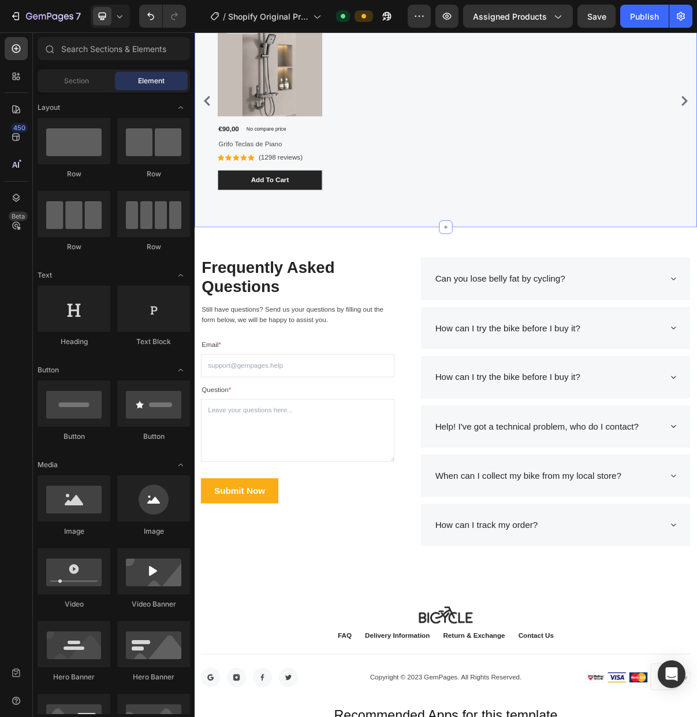
scroll to position [912, 0]
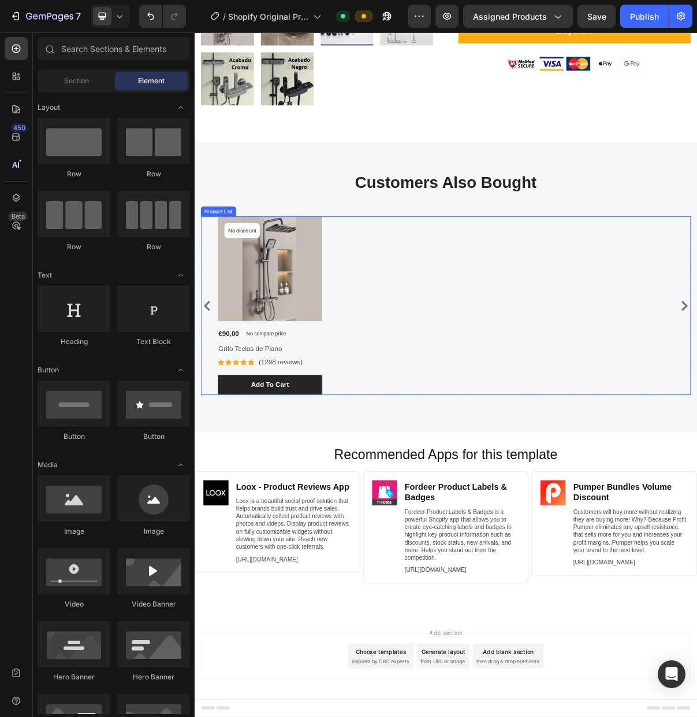
scroll to position [636, 0]
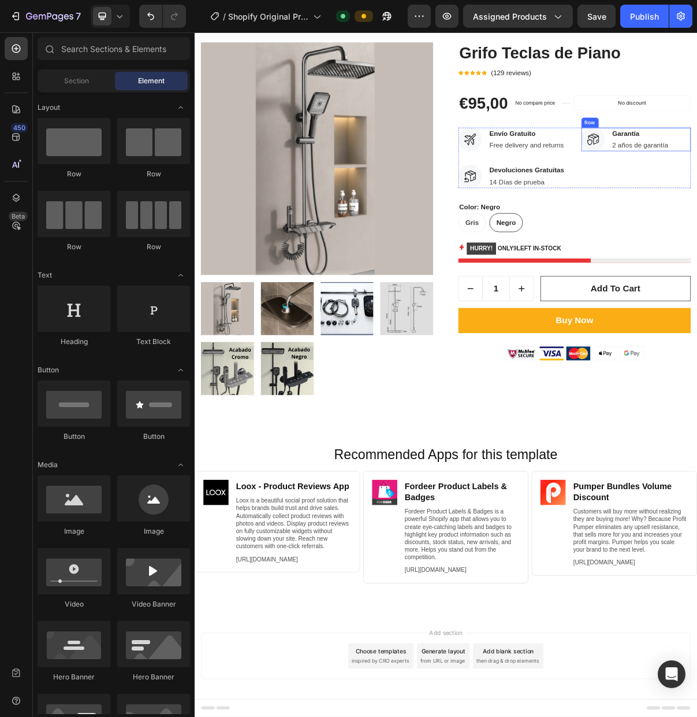
scroll to position [237, 0]
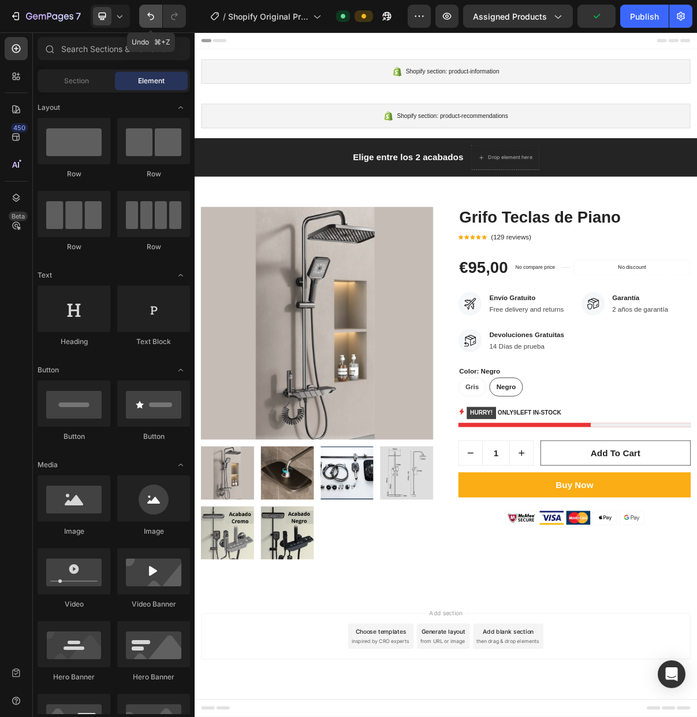
click at [145, 21] on icon "Undo/Redo" at bounding box center [151, 16] width 12 height 12
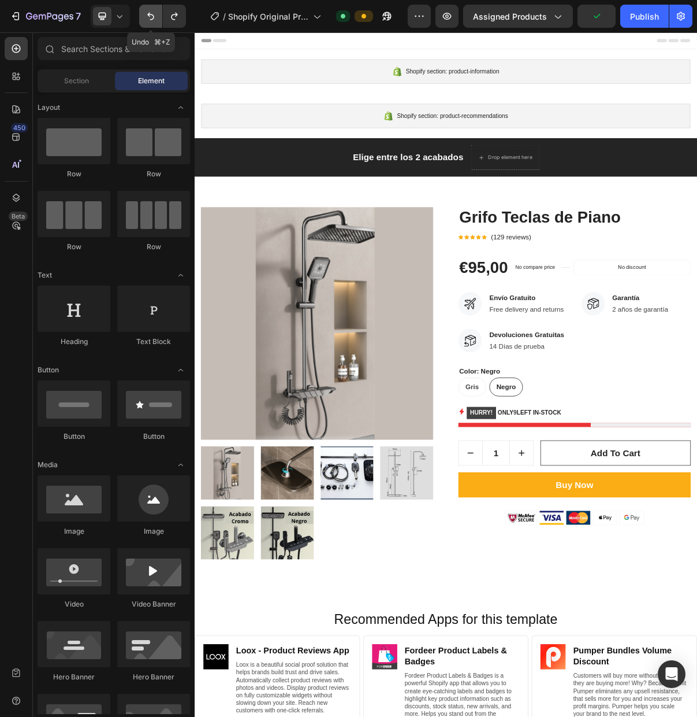
click at [146, 21] on icon "Undo/Redo" at bounding box center [151, 16] width 12 height 12
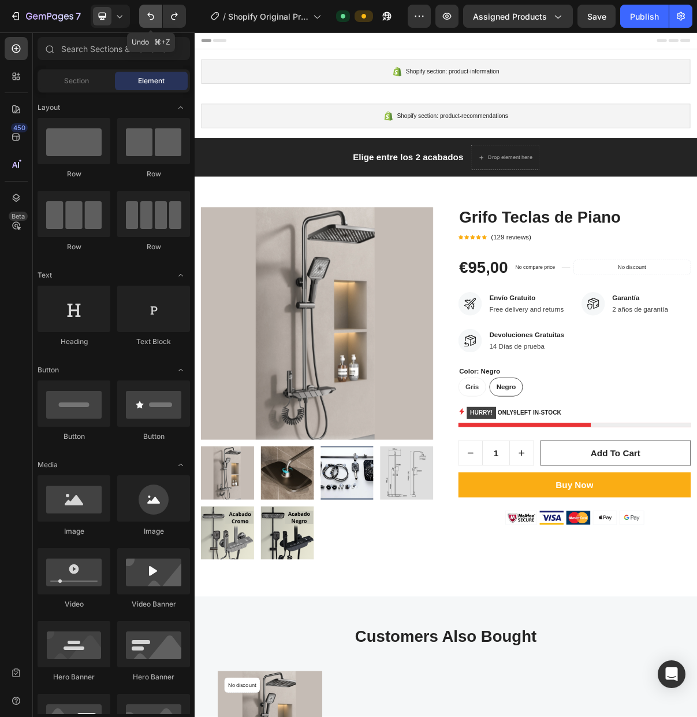
click at [146, 21] on icon "Undo/Redo" at bounding box center [151, 16] width 12 height 12
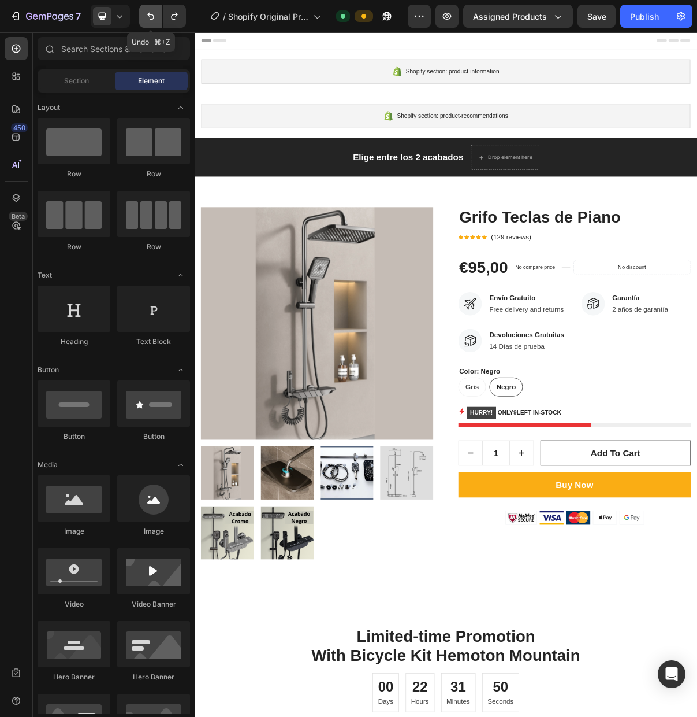
click at [146, 21] on icon "Undo/Redo" at bounding box center [151, 16] width 12 height 12
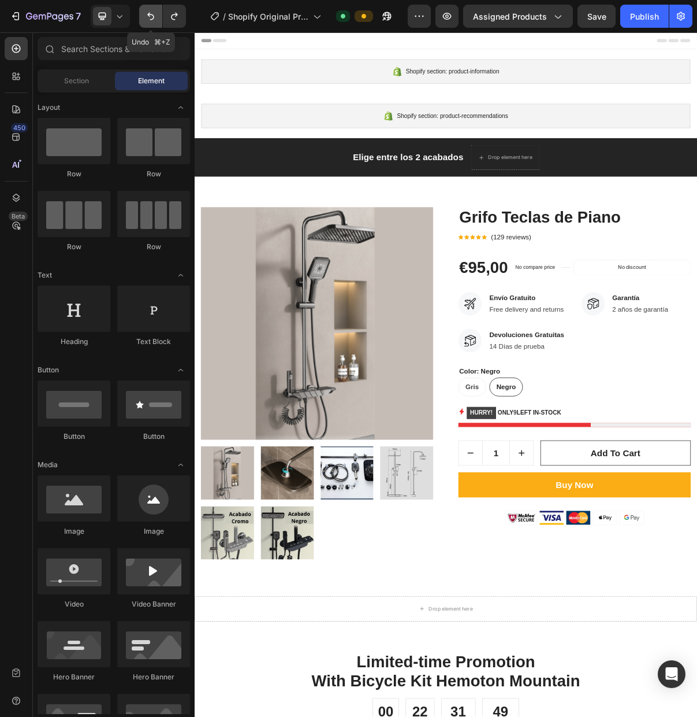
drag, startPoint x: 146, startPoint y: 21, endPoint x: 306, endPoint y: 266, distance: 293.1
click at [146, 21] on icon "Undo/Redo" at bounding box center [151, 16] width 12 height 12
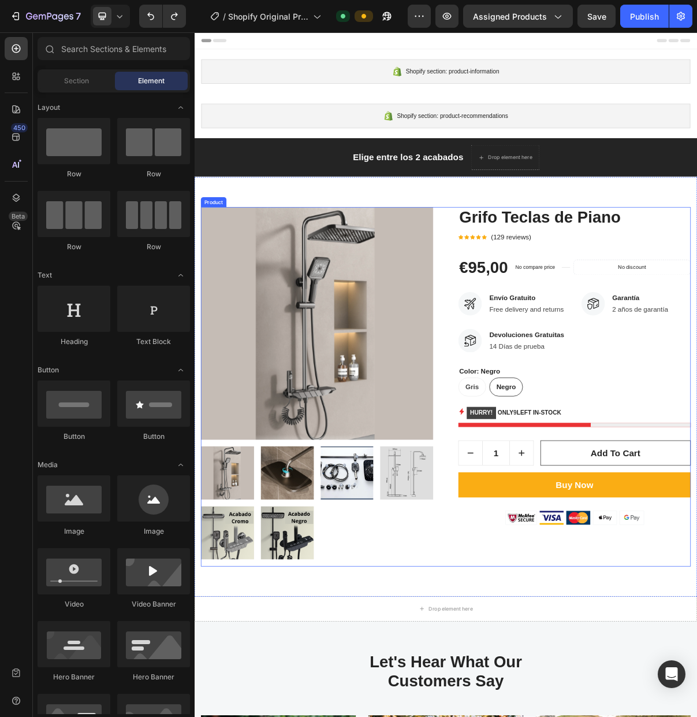
scroll to position [87, 0]
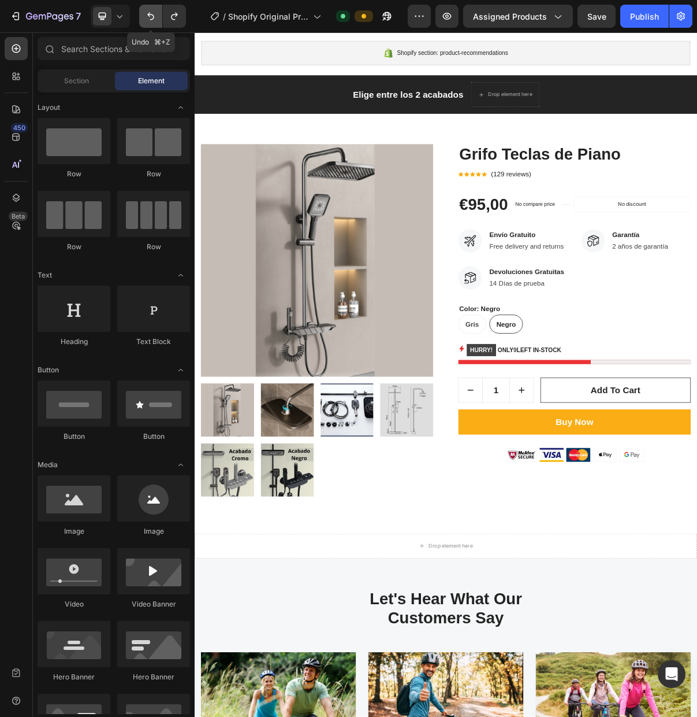
click at [154, 19] on icon "Undo/Redo" at bounding box center [151, 16] width 12 height 12
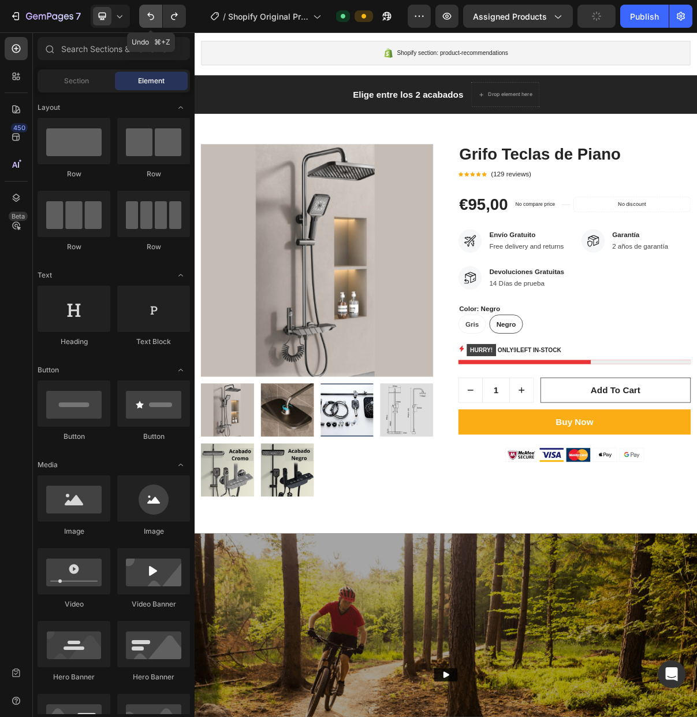
click at [154, 19] on icon "Undo/Redo" at bounding box center [151, 16] width 12 height 12
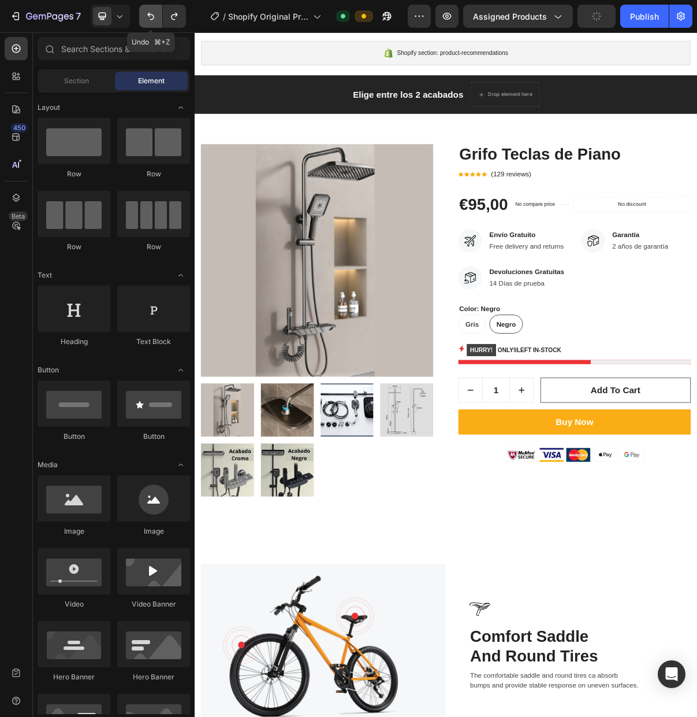
click at [154, 19] on icon "Undo/Redo" at bounding box center [151, 16] width 12 height 12
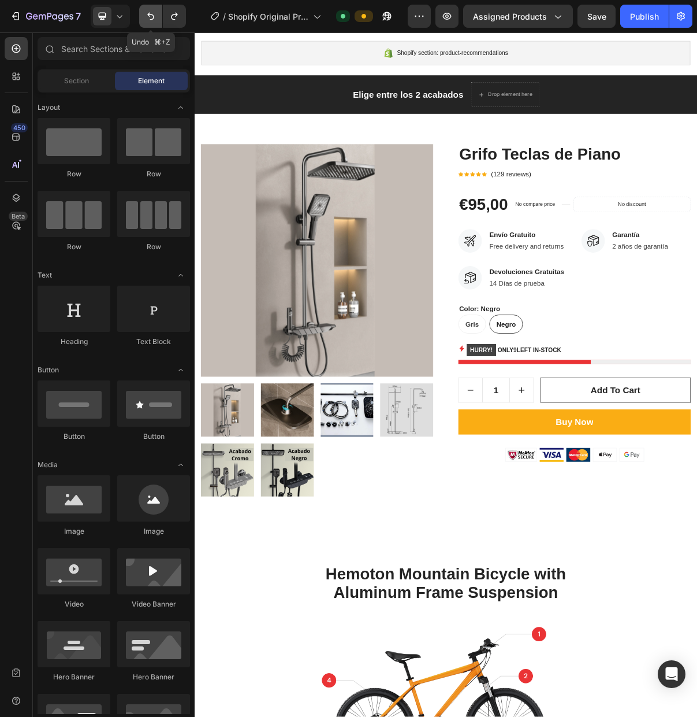
click at [154, 19] on icon "Undo/Redo" at bounding box center [151, 16] width 12 height 12
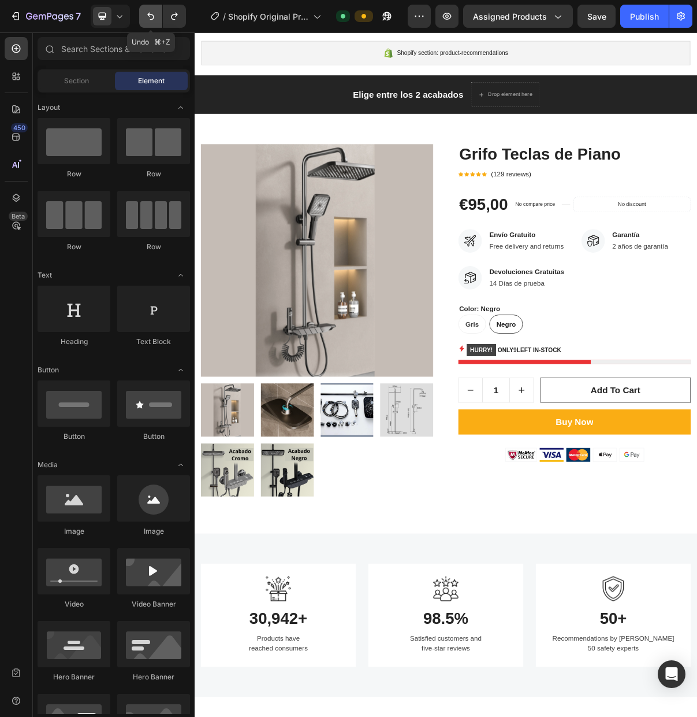
click at [154, 19] on icon "Undo/Redo" at bounding box center [151, 16] width 12 height 12
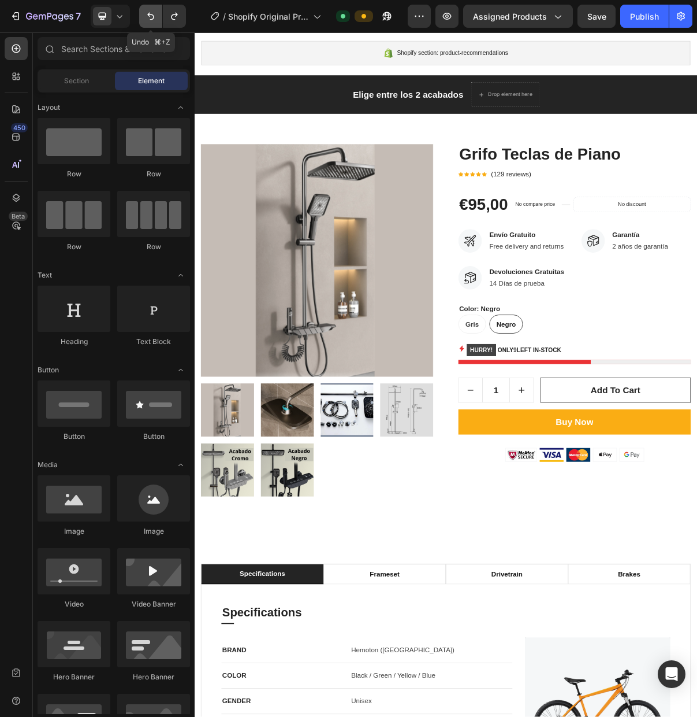
click at [154, 19] on icon "Undo/Redo" at bounding box center [151, 16] width 12 height 12
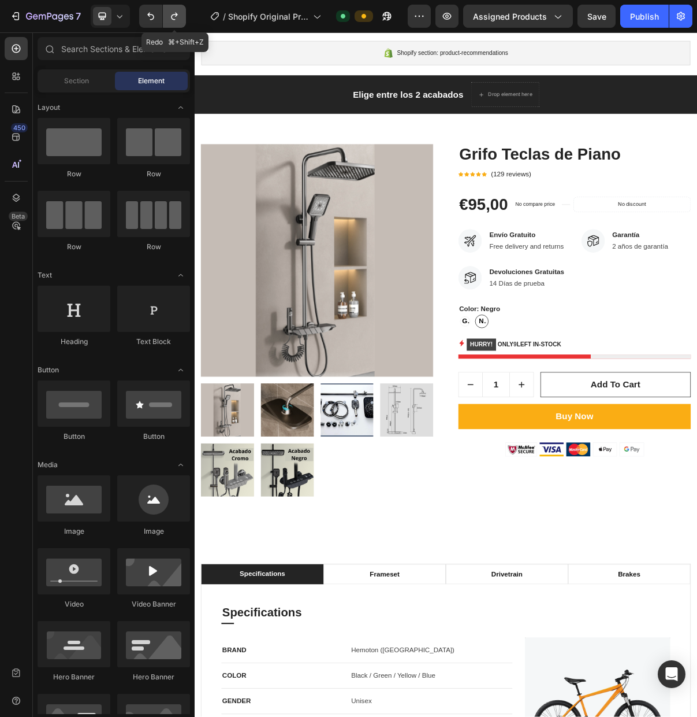
click at [173, 17] on icon "Undo/Redo" at bounding box center [175, 16] width 12 height 12
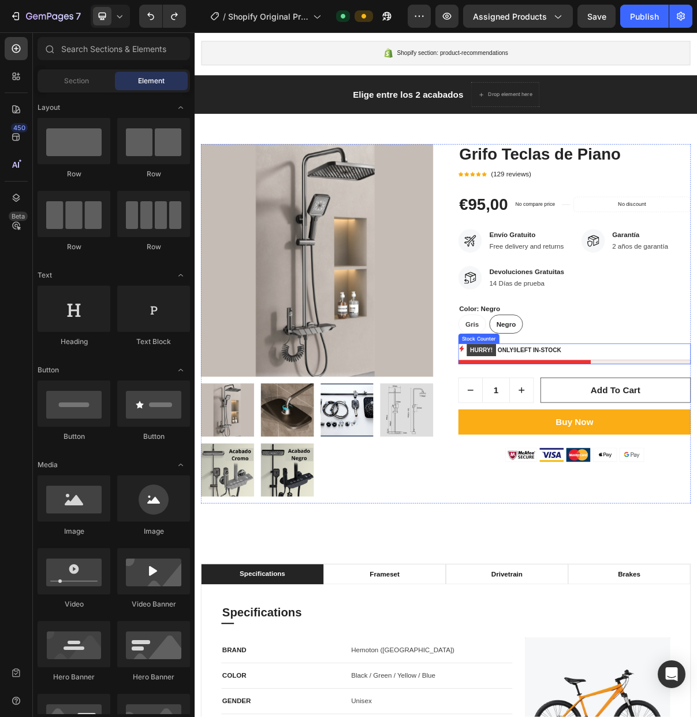
click at [681, 474] on p "HURRY! ONLY 9 LEFT IN-STOCK" at bounding box center [635, 471] width 131 height 18
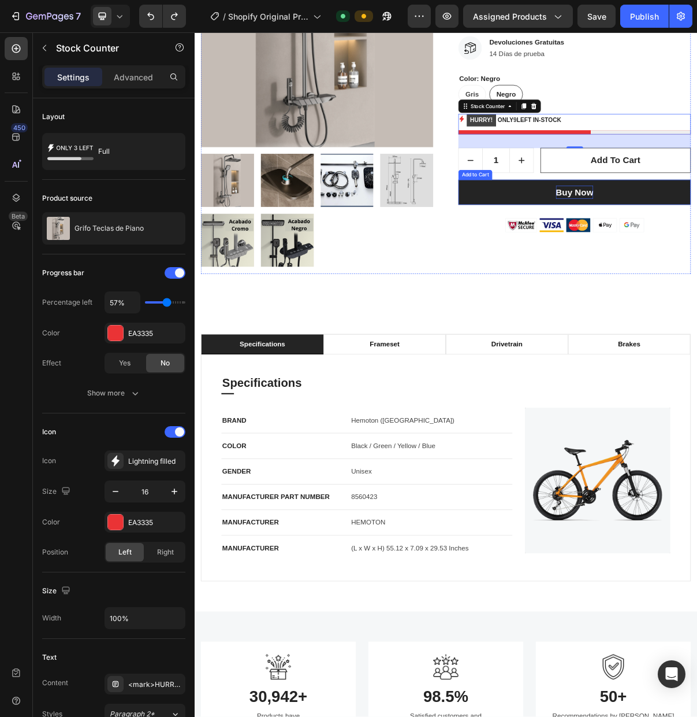
scroll to position [409, 0]
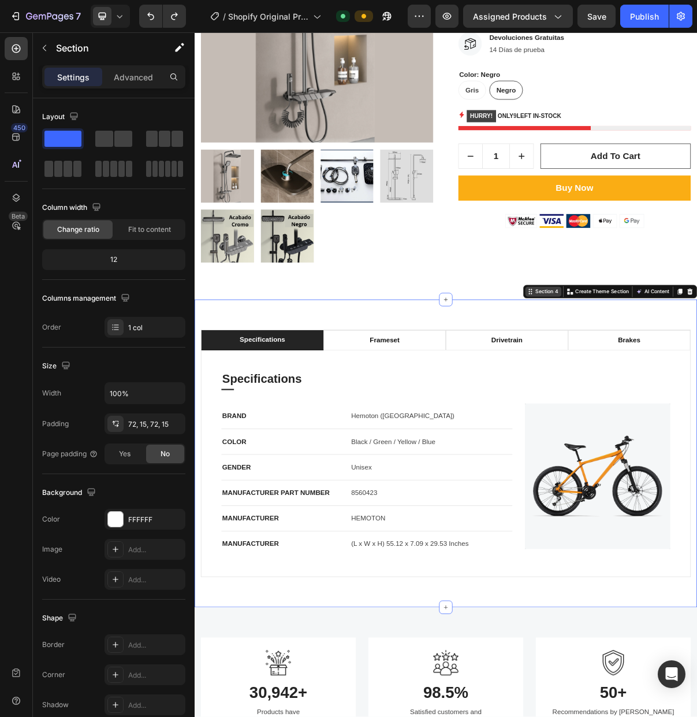
click at [658, 394] on icon at bounding box center [658, 389] width 9 height 9
click at [149, 78] on p "Advanced" at bounding box center [133, 77] width 39 height 12
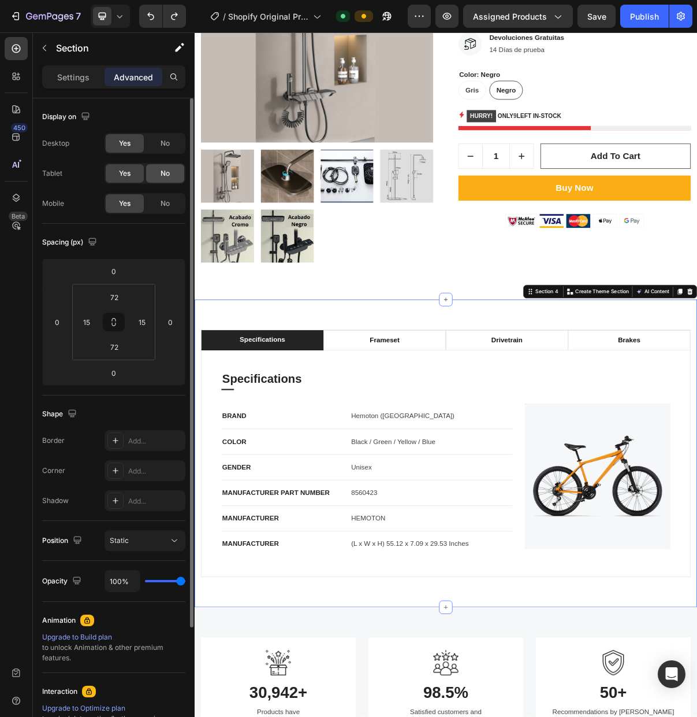
drag, startPoint x: 168, startPoint y: 145, endPoint x: 167, endPoint y: 171, distance: 26.0
click at [168, 145] on span "No" at bounding box center [165, 143] width 9 height 10
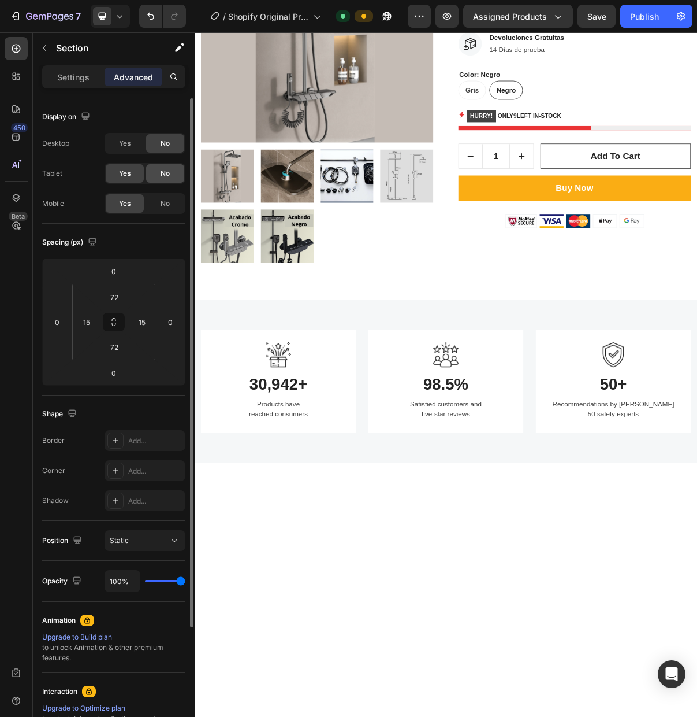
click at [167, 172] on span "No" at bounding box center [165, 173] width 9 height 10
click at [170, 195] on div "No" at bounding box center [165, 203] width 38 height 18
click at [133, 174] on div "Yes" at bounding box center [125, 173] width 38 height 18
click at [161, 200] on span "No" at bounding box center [165, 203] width 9 height 10
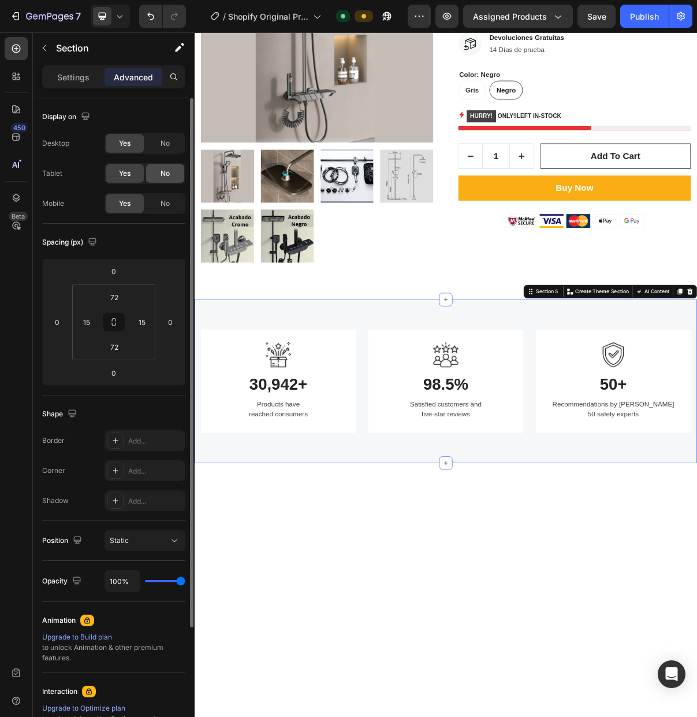
drag, startPoint x: 165, startPoint y: 202, endPoint x: 173, endPoint y: 174, distance: 28.9
click at [165, 201] on span "No" at bounding box center [165, 203] width 9 height 10
click at [171, 143] on div "No" at bounding box center [165, 143] width 38 height 18
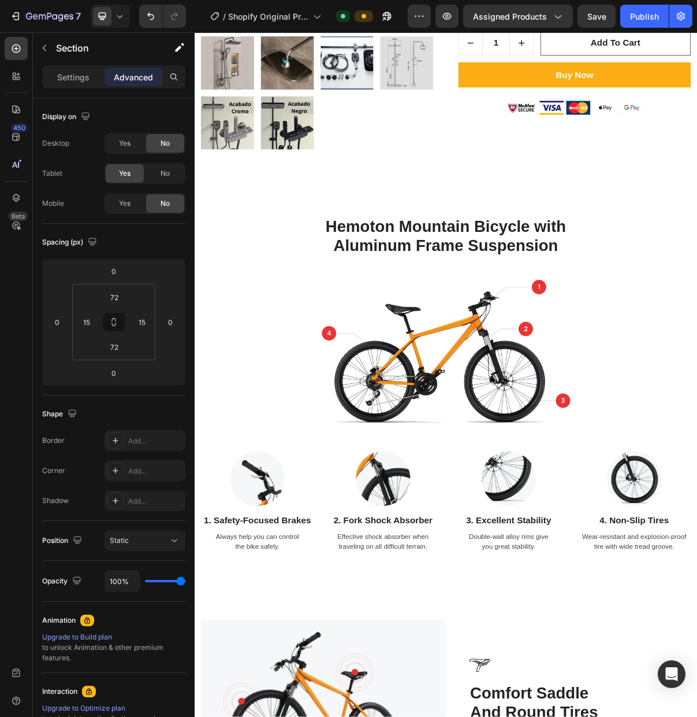
scroll to position [564, 0]
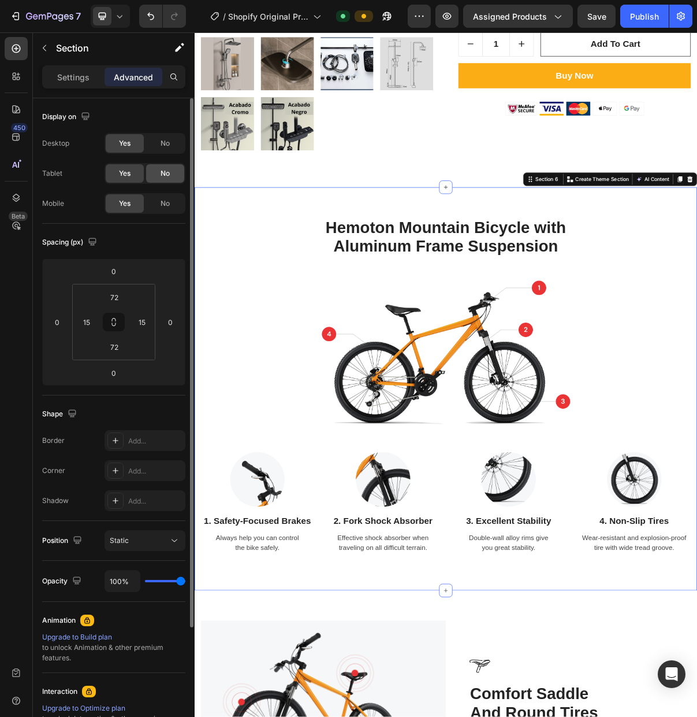
drag, startPoint x: 175, startPoint y: 143, endPoint x: 175, endPoint y: 181, distance: 38.1
click at [175, 143] on div "No" at bounding box center [165, 143] width 38 height 18
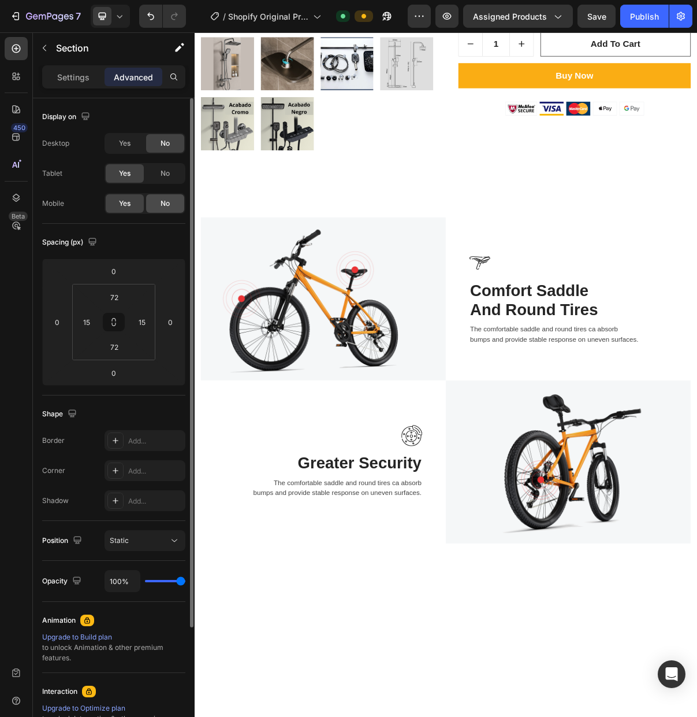
click at [172, 210] on div "No" at bounding box center [165, 203] width 38 height 18
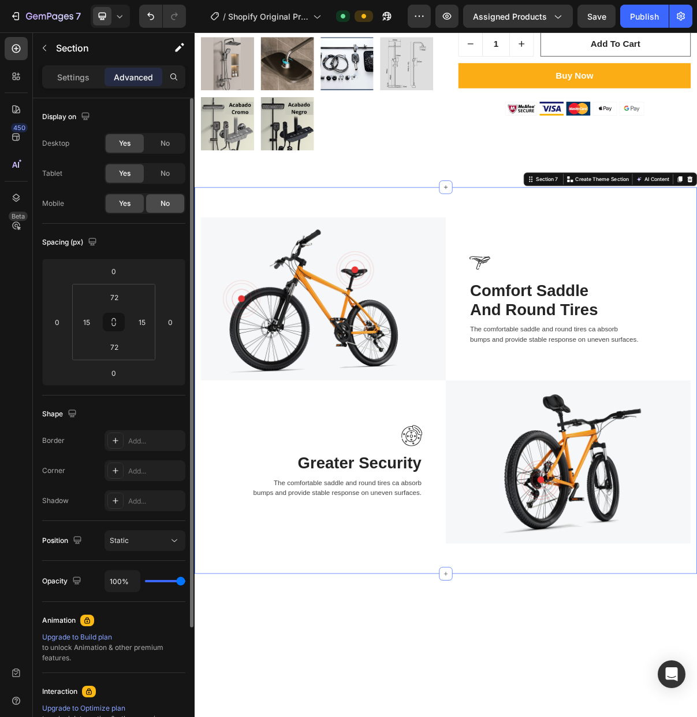
drag, startPoint x: 163, startPoint y: 149, endPoint x: 173, endPoint y: 195, distance: 47.8
click at [163, 149] on div "No" at bounding box center [165, 143] width 38 height 18
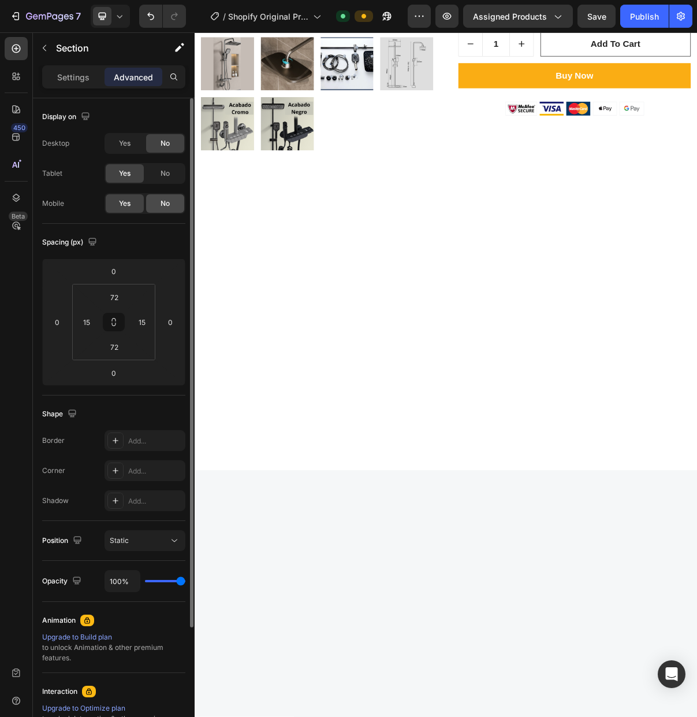
drag, startPoint x: 172, startPoint y: 201, endPoint x: 177, endPoint y: 201, distance: 5.8
click at [172, 201] on div "No" at bounding box center [165, 203] width 38 height 18
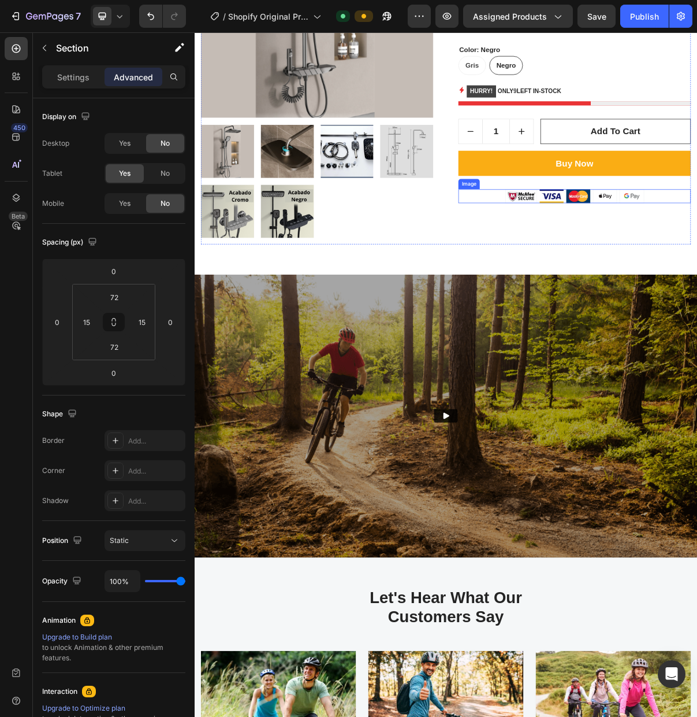
scroll to position [444, 0]
click at [697, 401] on img at bounding box center [541, 561] width 693 height 390
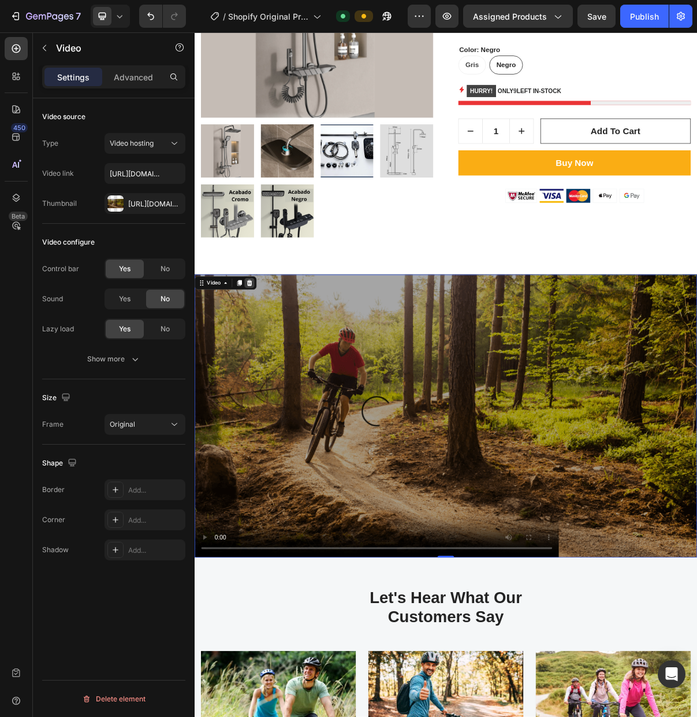
click at [272, 378] on icon at bounding box center [271, 377] width 8 height 8
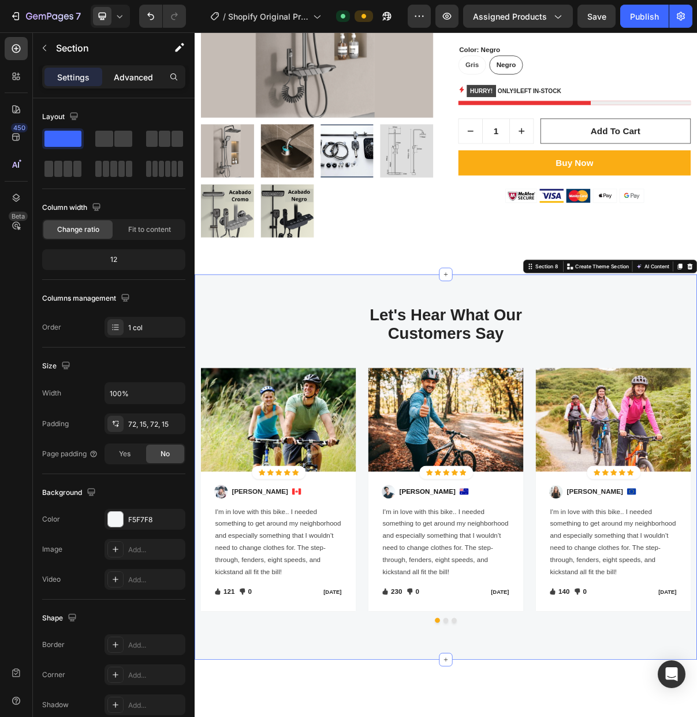
click at [129, 73] on p "Advanced" at bounding box center [133, 77] width 39 height 12
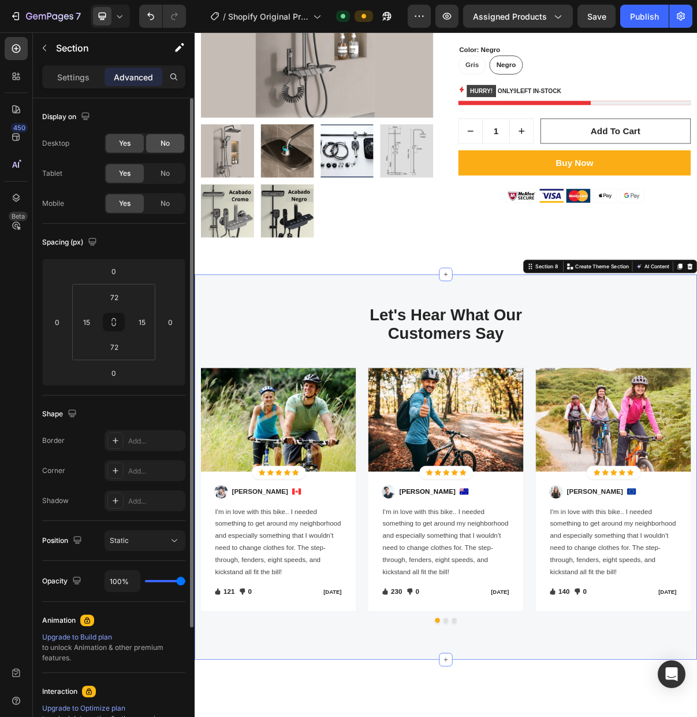
click at [168, 149] on div "No" at bounding box center [165, 143] width 38 height 18
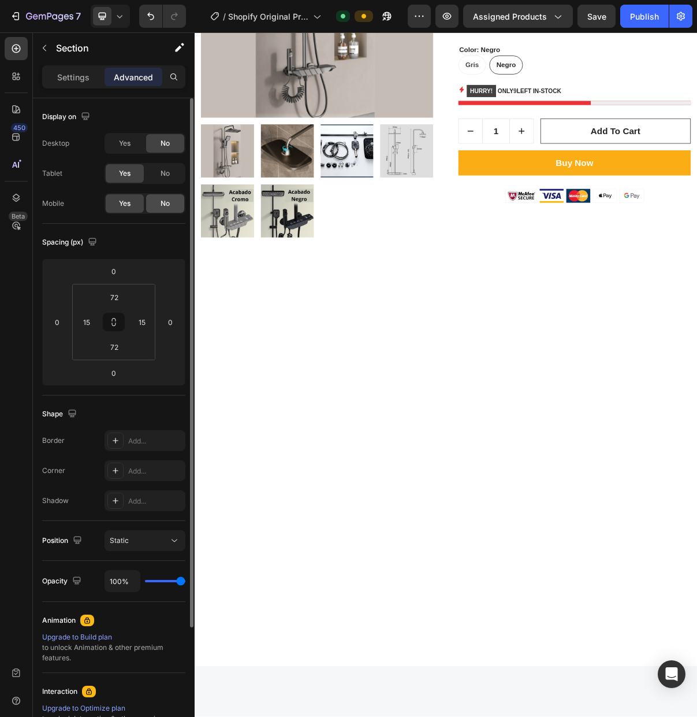
drag, startPoint x: 165, startPoint y: 196, endPoint x: 23, endPoint y: 229, distance: 145.3
click at [165, 196] on div "No" at bounding box center [165, 203] width 38 height 18
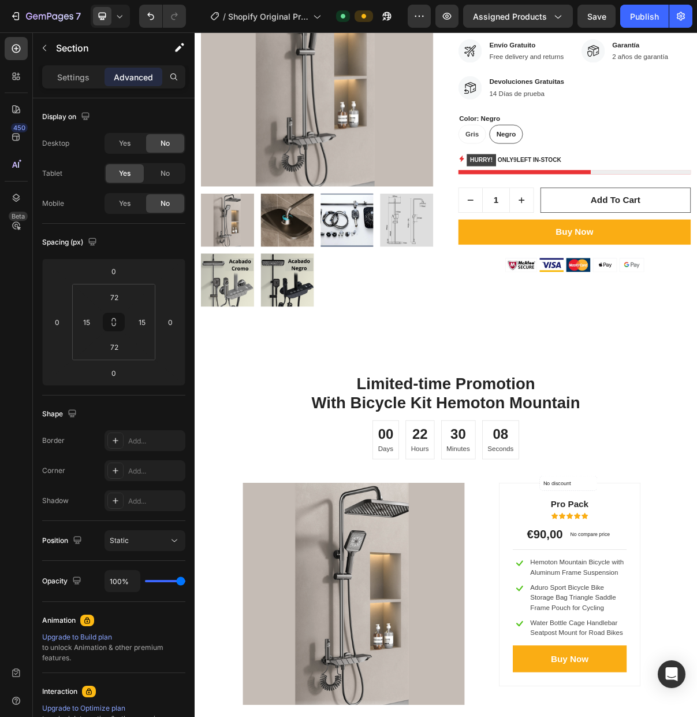
scroll to position [351, 0]
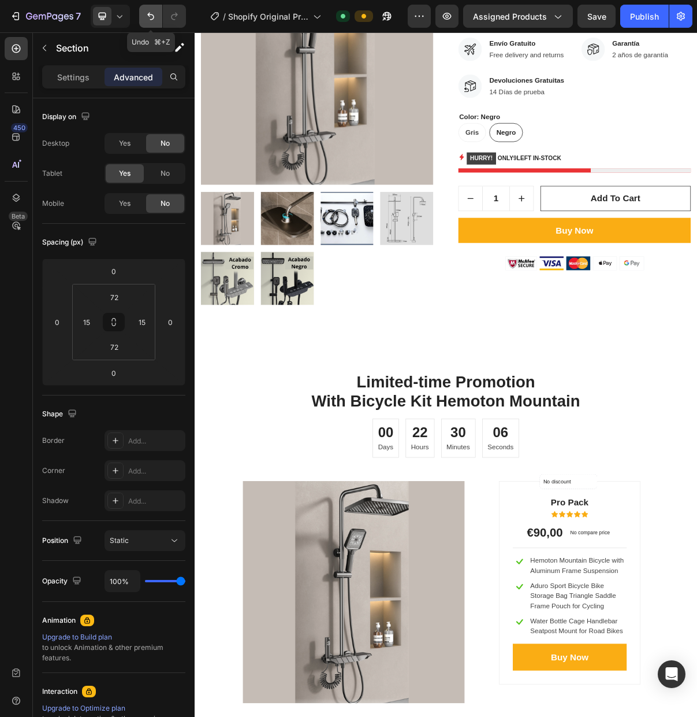
click at [156, 19] on icon "Undo/Redo" at bounding box center [151, 16] width 12 height 12
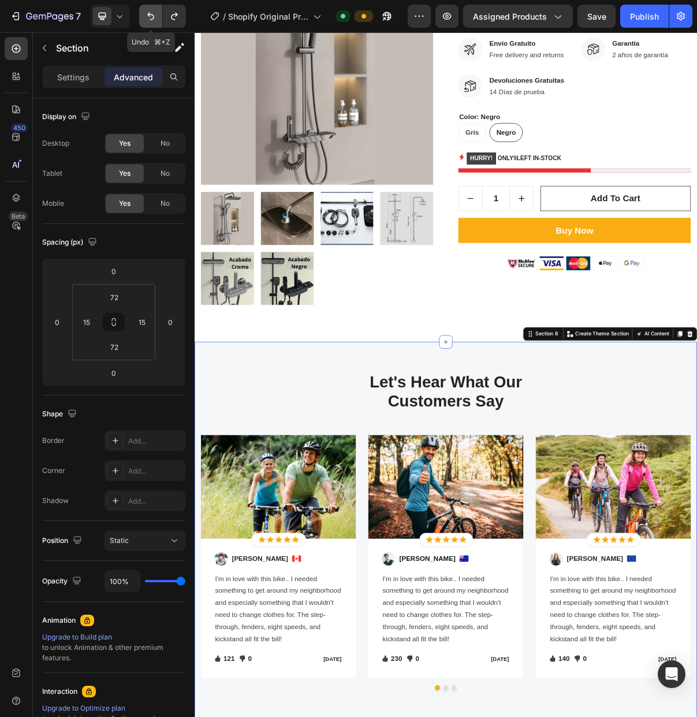
click at [156, 19] on icon "Undo/Redo" at bounding box center [151, 16] width 12 height 12
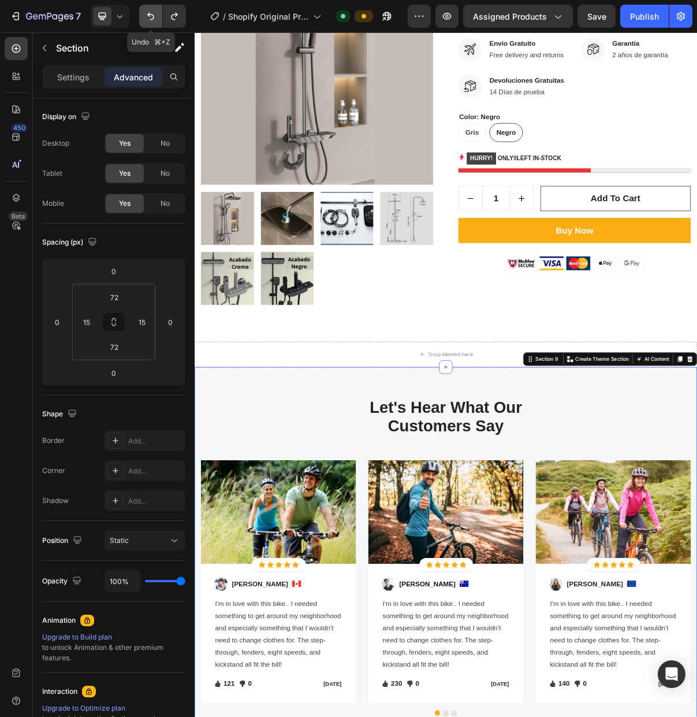
click at [156, 19] on icon "Undo/Redo" at bounding box center [151, 16] width 12 height 12
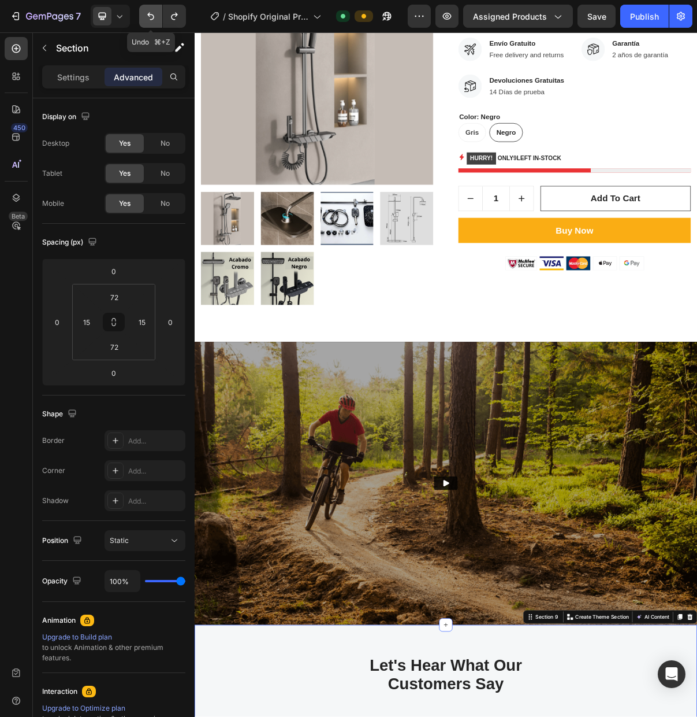
click at [156, 19] on icon "Undo/Redo" at bounding box center [151, 16] width 12 height 12
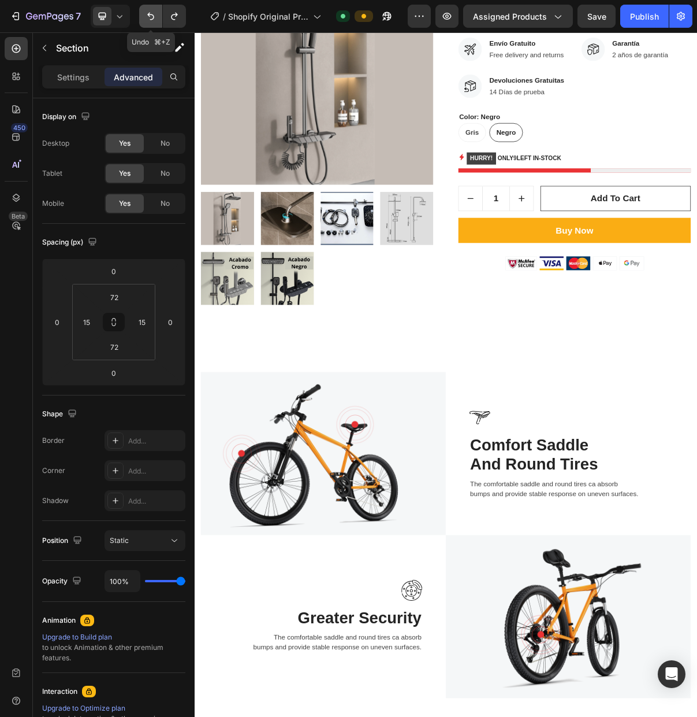
click at [156, 19] on icon "Undo/Redo" at bounding box center [151, 16] width 12 height 12
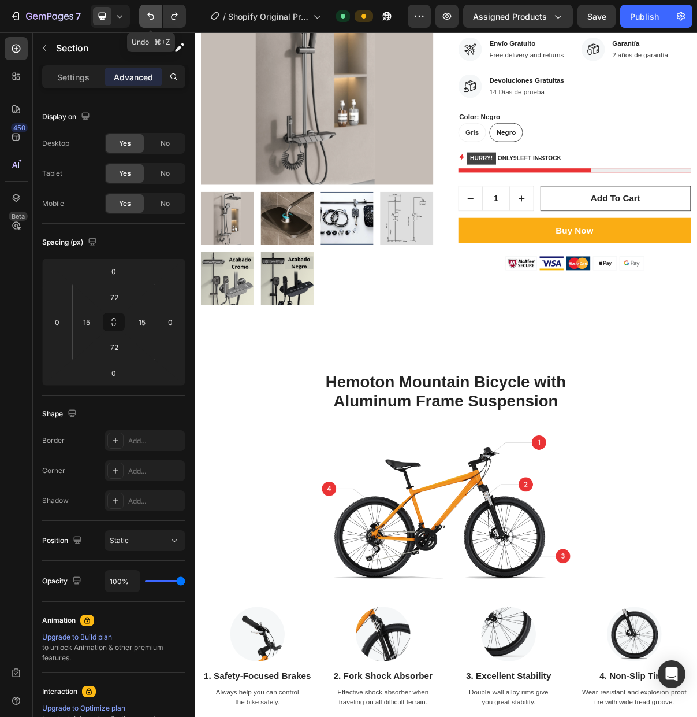
click at [156, 19] on icon "Undo/Redo" at bounding box center [151, 16] width 12 height 12
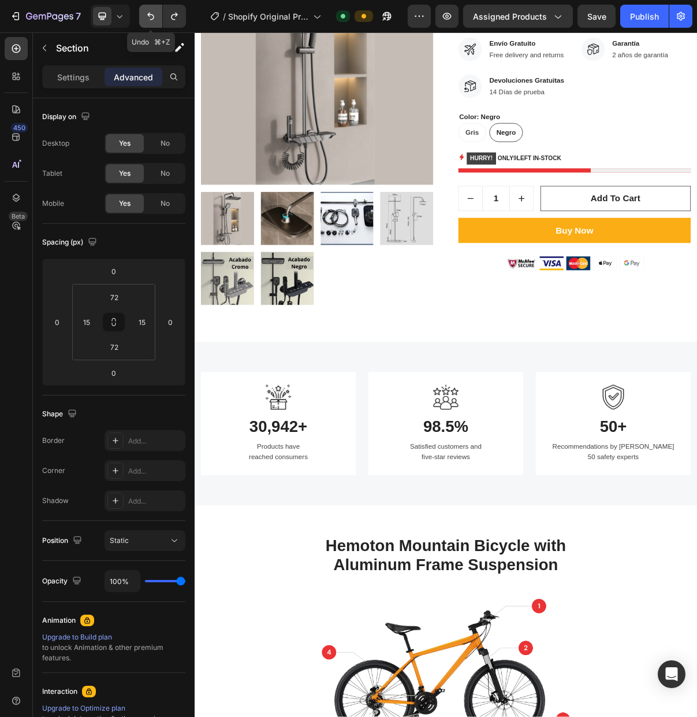
click at [156, 19] on icon "Undo/Redo" at bounding box center [151, 16] width 12 height 12
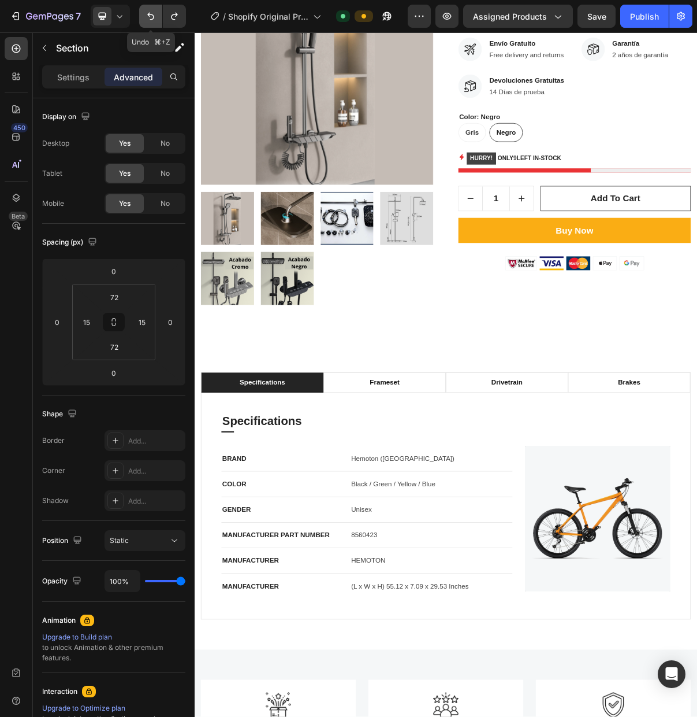
click at [156, 19] on icon "Undo/Redo" at bounding box center [151, 16] width 12 height 12
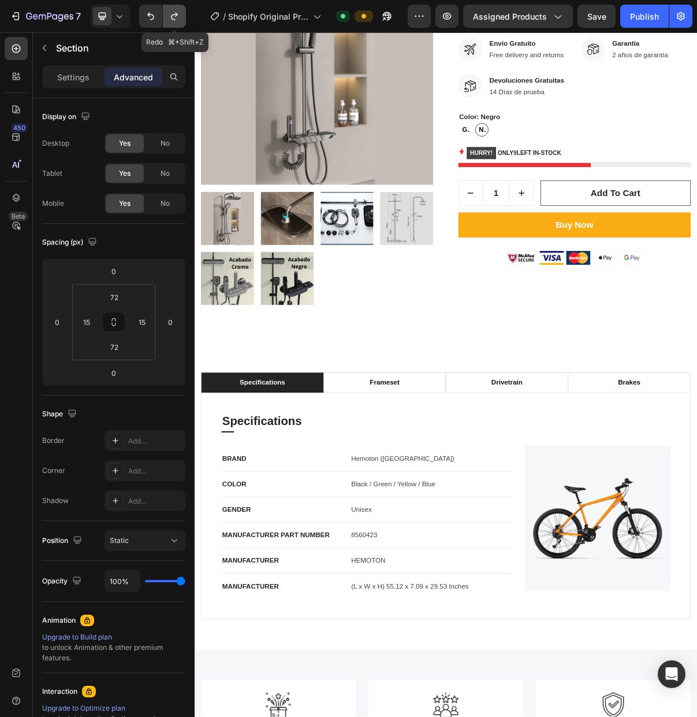
click at [183, 19] on button "Undo/Redo" at bounding box center [174, 16] width 23 height 23
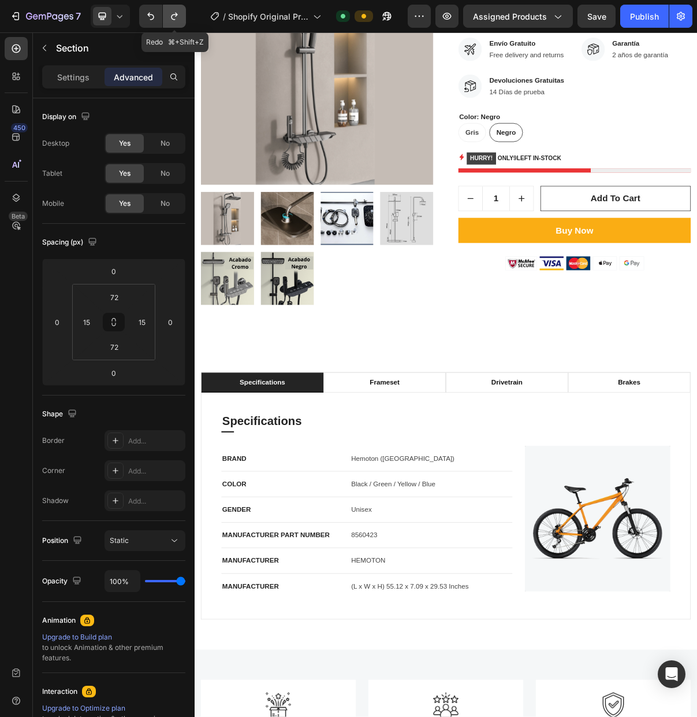
click at [183, 19] on button "Undo/Redo" at bounding box center [174, 16] width 23 height 23
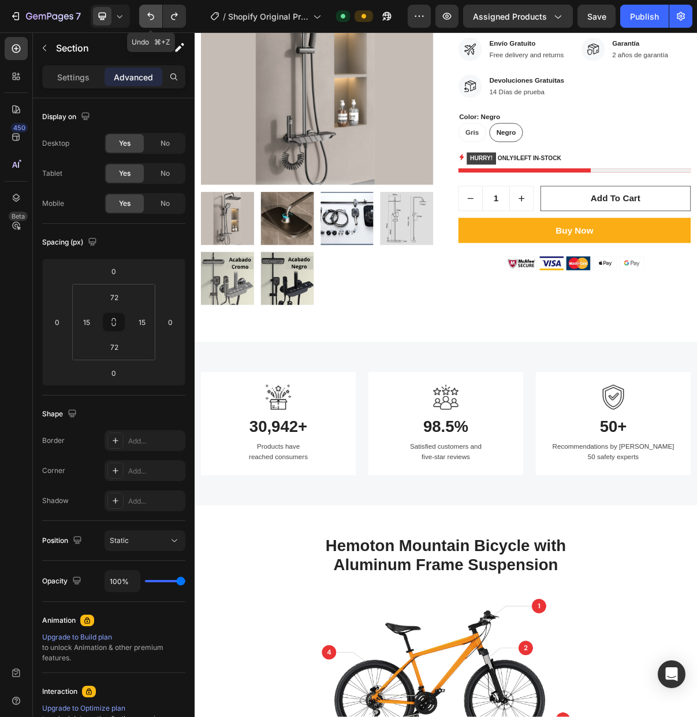
click at [153, 17] on icon "Undo/Redo" at bounding box center [151, 16] width 12 height 12
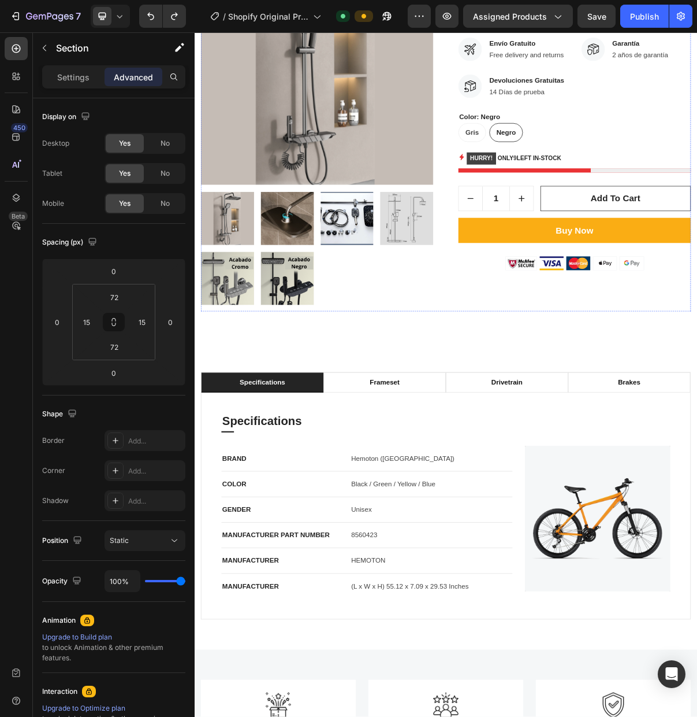
scroll to position [0, 0]
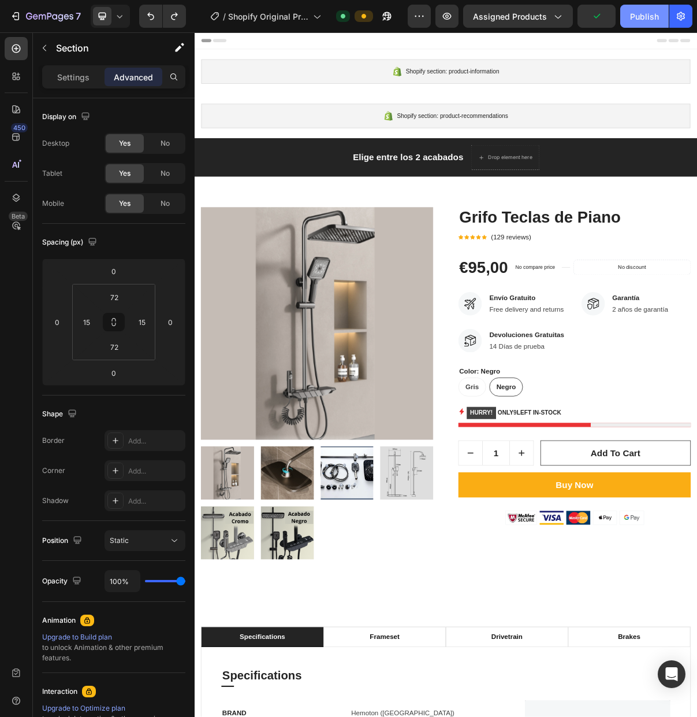
click at [639, 21] on div "Publish" at bounding box center [644, 16] width 29 height 12
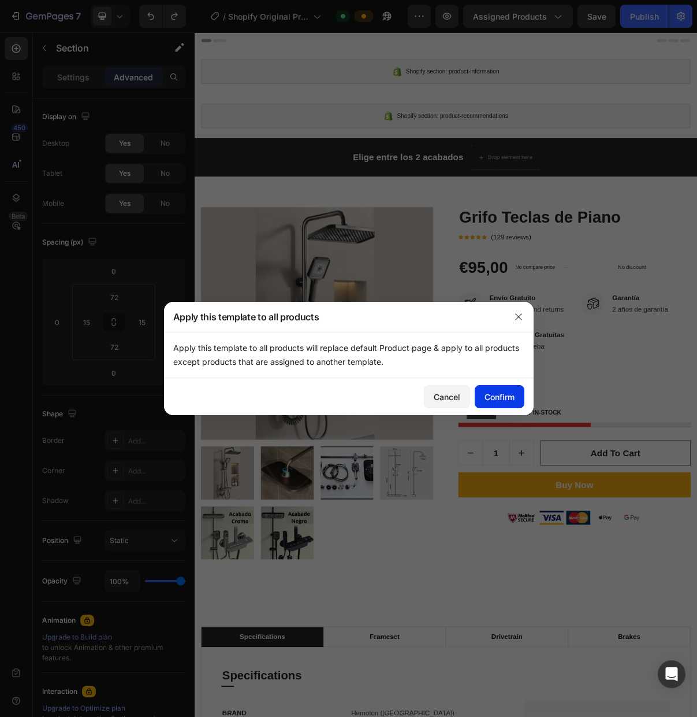
click at [495, 397] on div "Confirm" at bounding box center [500, 397] width 30 height 12
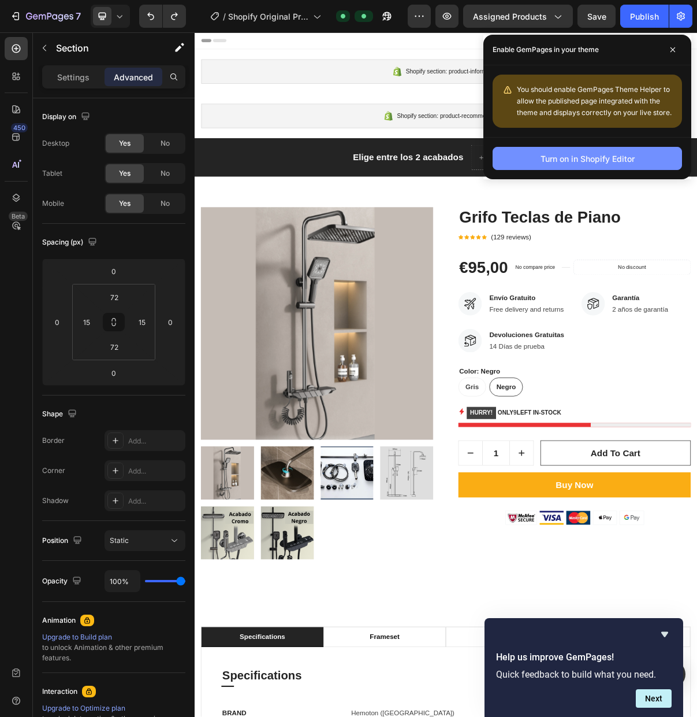
click at [633, 157] on div "Turn on in Shopify Editor" at bounding box center [588, 159] width 94 height 12
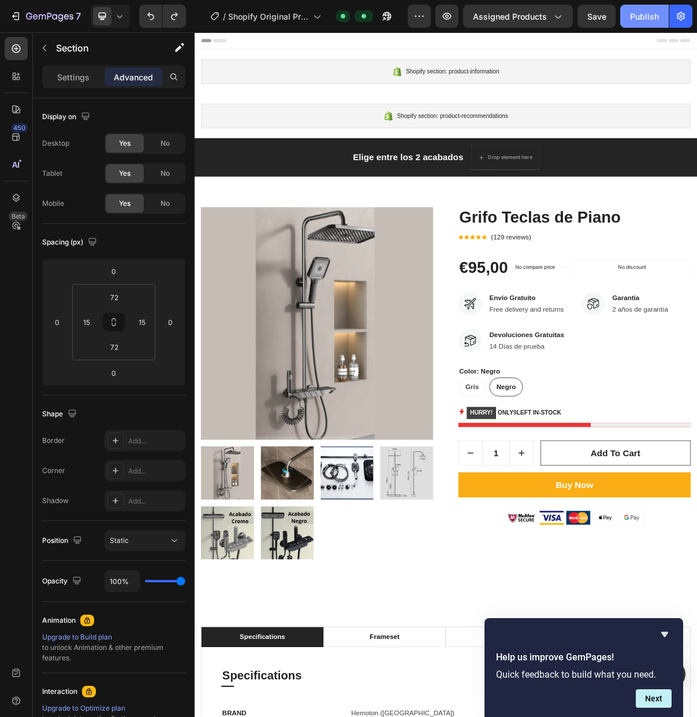
click at [646, 19] on div "Publish" at bounding box center [644, 16] width 29 height 12
click at [447, 19] on icon "button" at bounding box center [447, 16] width 12 height 12
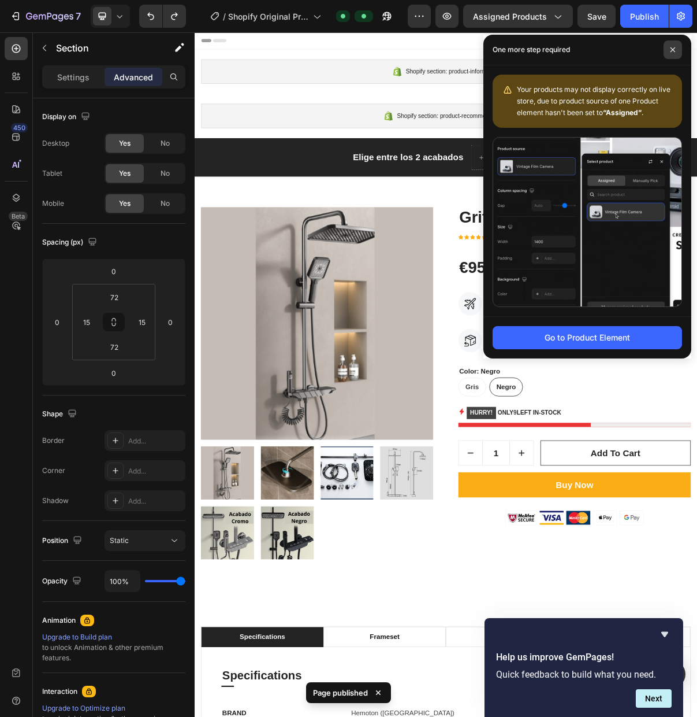
click at [673, 53] on span at bounding box center [673, 49] width 18 height 18
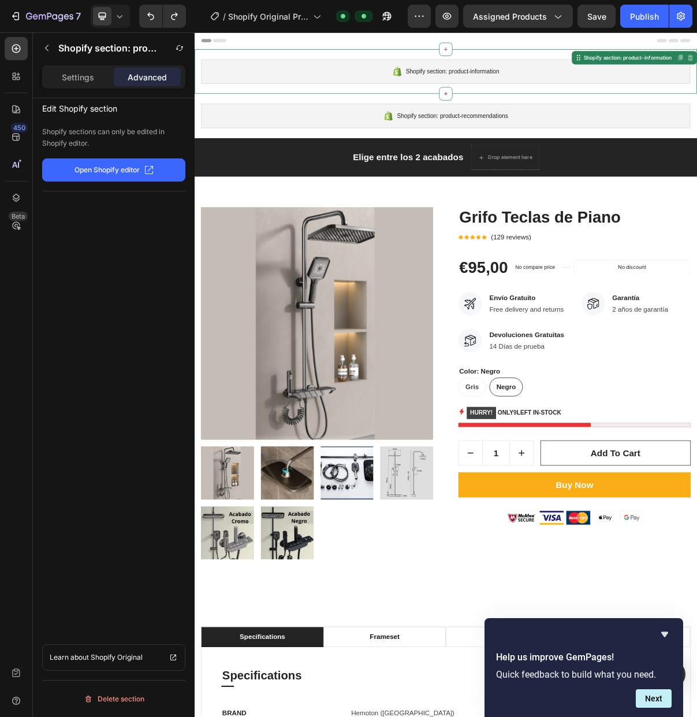
drag, startPoint x: 865, startPoint y: 71, endPoint x: 692, endPoint y: 90, distance: 173.8
click at [697, 86] on div "Shopify section: product-information Shopify section: product-information Disab…" at bounding box center [541, 86] width 693 height 61
click at [542, 60] on icon at bounding box center [541, 55] width 9 height 9
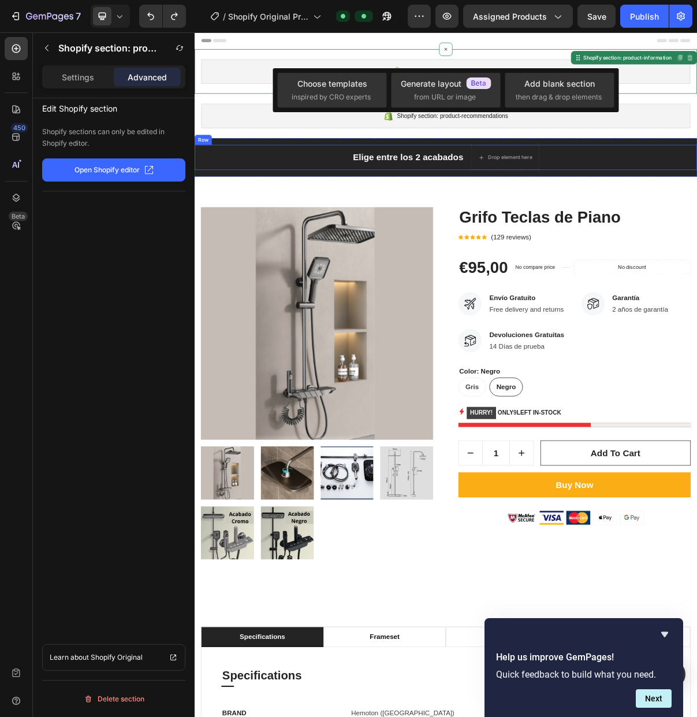
click at [237, 199] on div "Elige entre los 2 acabados Text block Drop element here Row" at bounding box center [541, 205] width 693 height 35
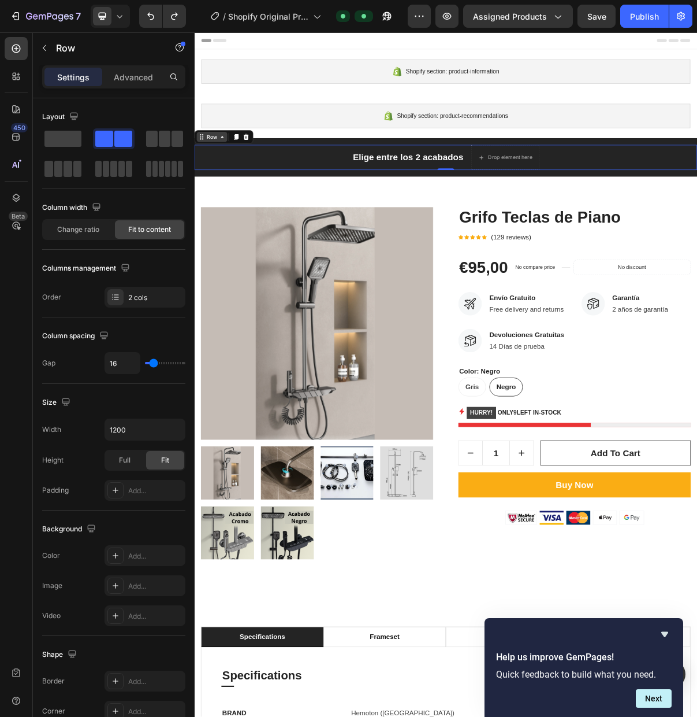
click at [209, 181] on icon at bounding box center [204, 176] width 9 height 9
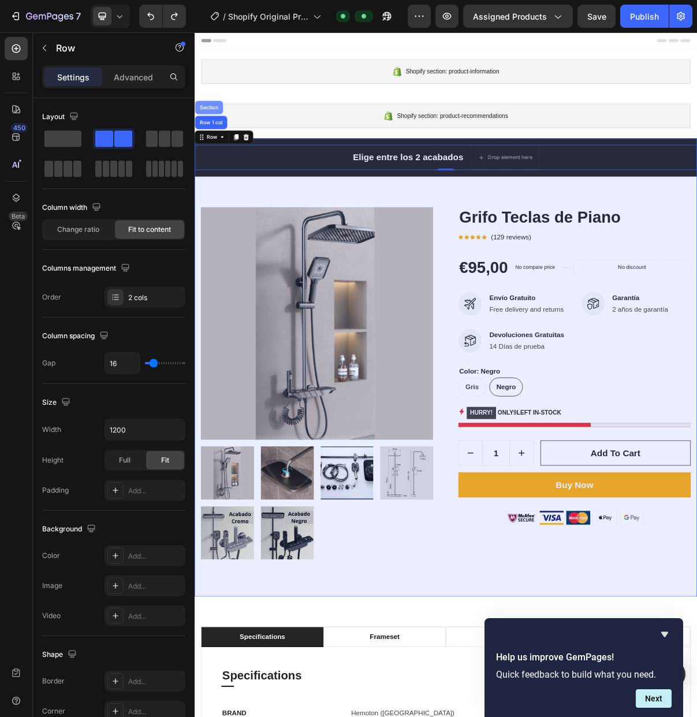
click at [219, 139] on div "Section" at bounding box center [214, 136] width 39 height 18
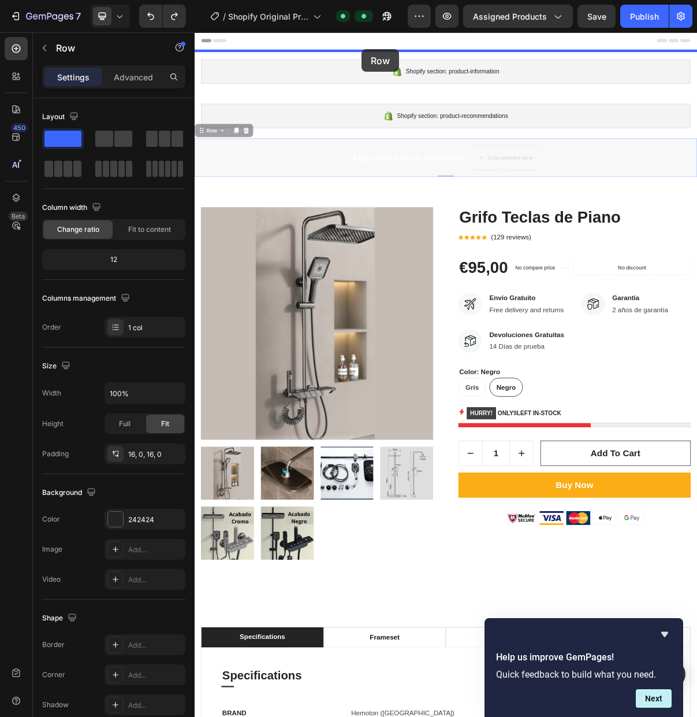
drag, startPoint x: 211, startPoint y: 174, endPoint x: 425, endPoint y: 55, distance: 244.9
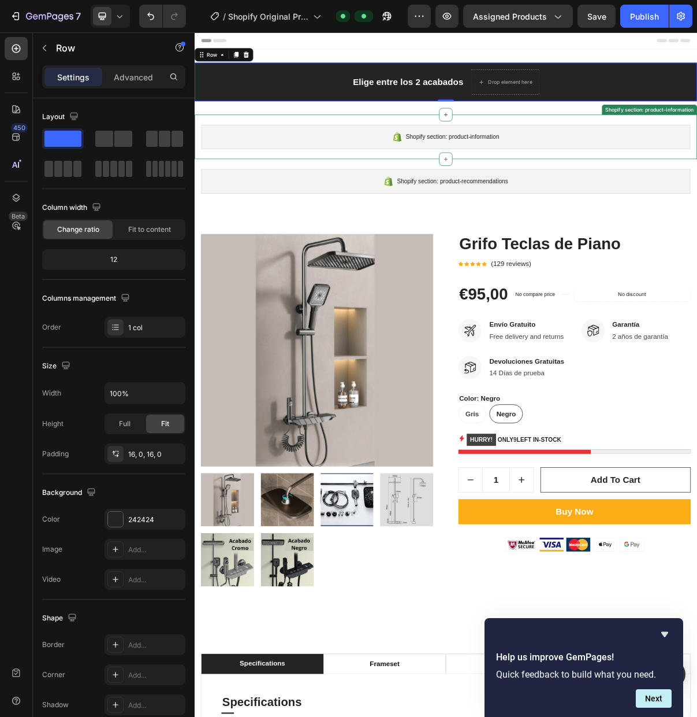
click at [477, 162] on div "Shopify section: product-information" at bounding box center [541, 177] width 675 height 34
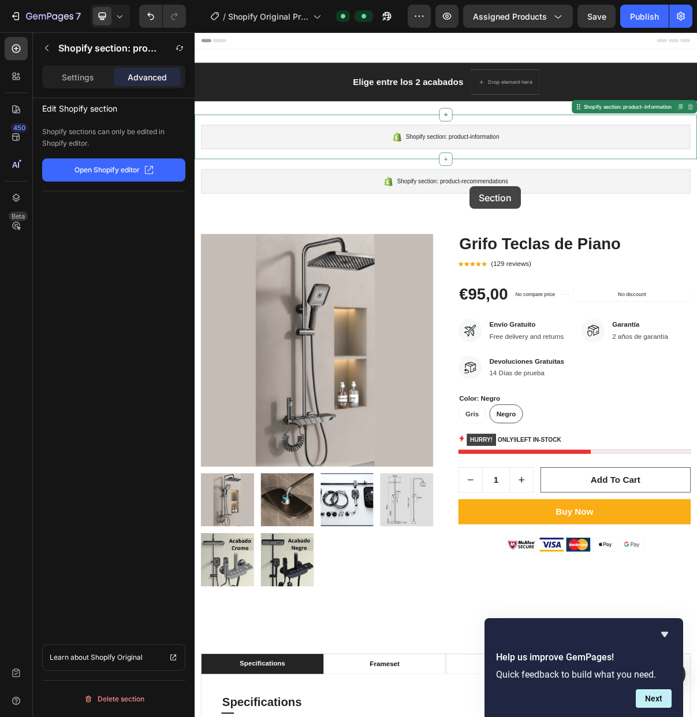
drag, startPoint x: 577, startPoint y: 161, endPoint x: 576, endPoint y: 226, distance: 65.3
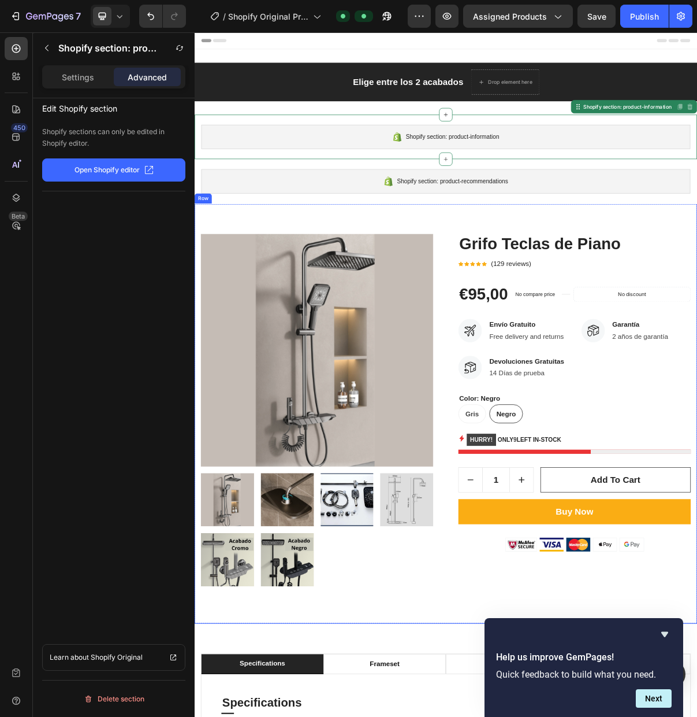
drag, startPoint x: 291, startPoint y: 292, endPoint x: 280, endPoint y: 289, distance: 11.8
click at [291, 292] on div "Product Images Grifo Teclas de Piano Product Title Icon Icon Icon Icon Icon Ico…" at bounding box center [541, 558] width 693 height 578
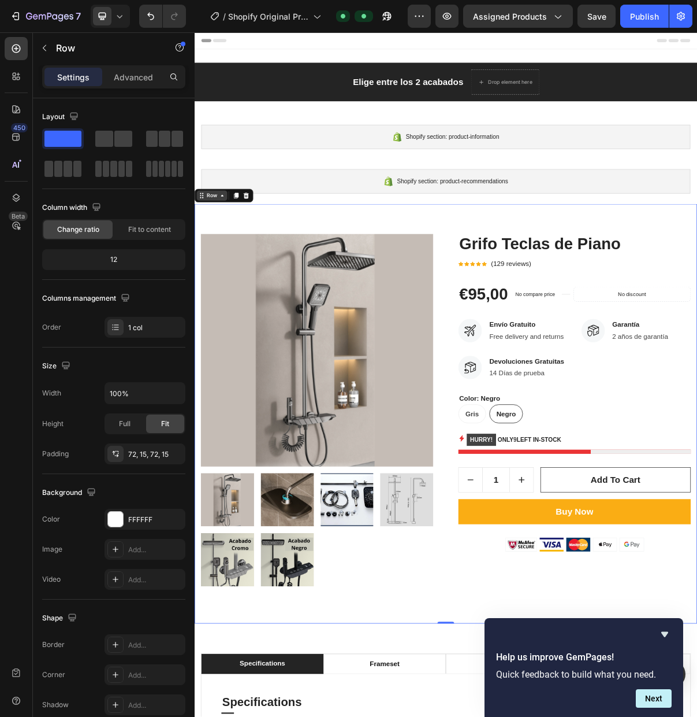
click at [216, 262] on div "Row" at bounding box center [218, 258] width 19 height 10
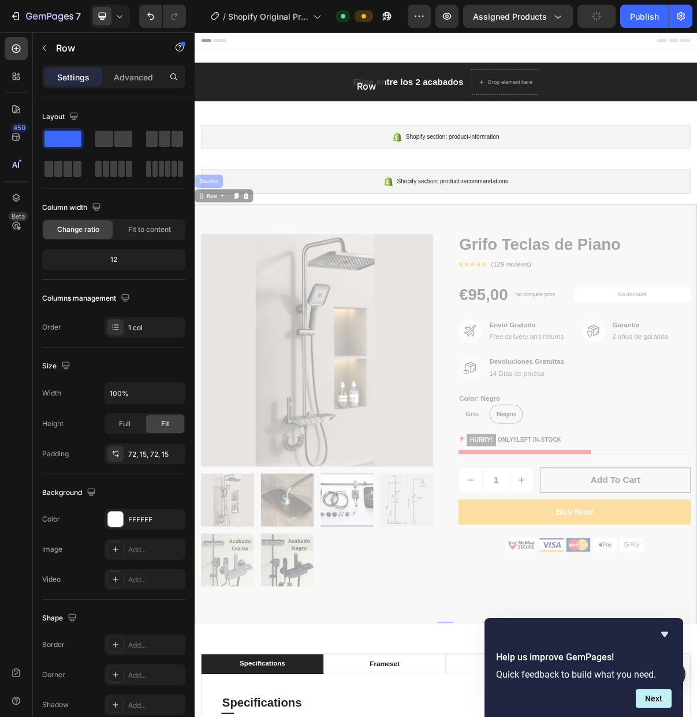
drag, startPoint x: 217, startPoint y: 242, endPoint x: 406, endPoint y: 90, distance: 241.7
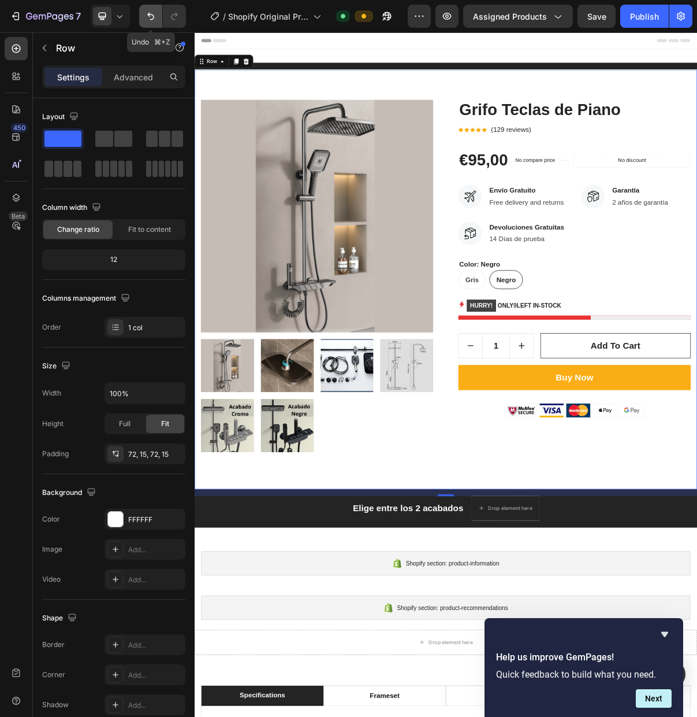
click at [147, 20] on icon "Undo/Redo" at bounding box center [151, 16] width 12 height 12
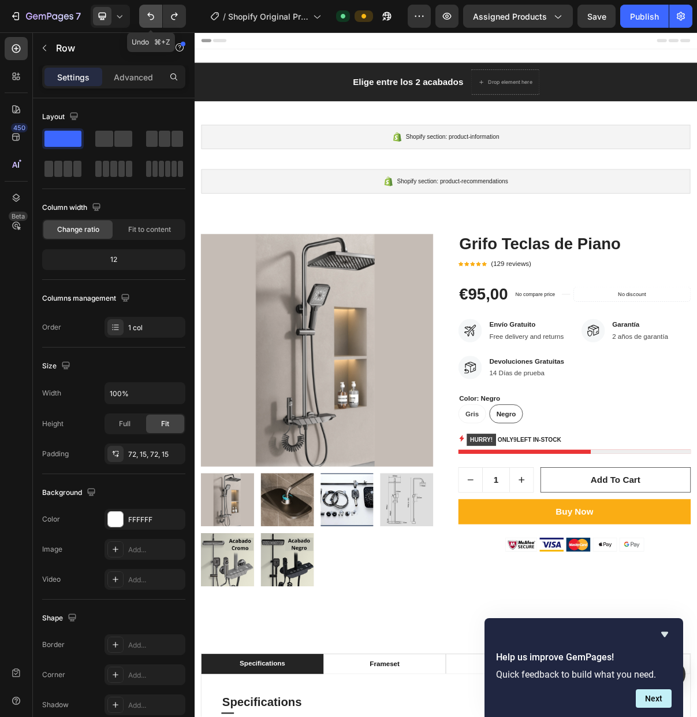
click at [147, 20] on icon "Undo/Redo" at bounding box center [151, 16] width 12 height 12
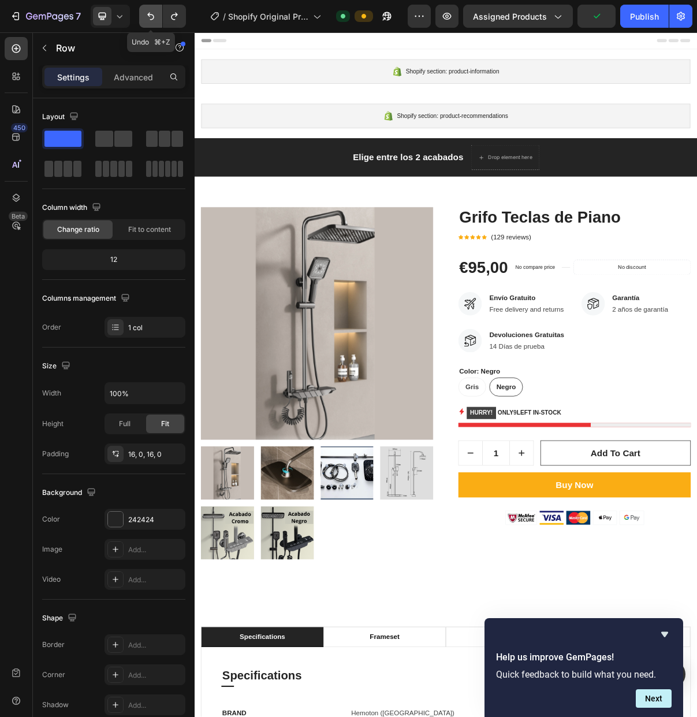
click at [147, 20] on icon "Undo/Redo" at bounding box center [151, 16] width 12 height 12
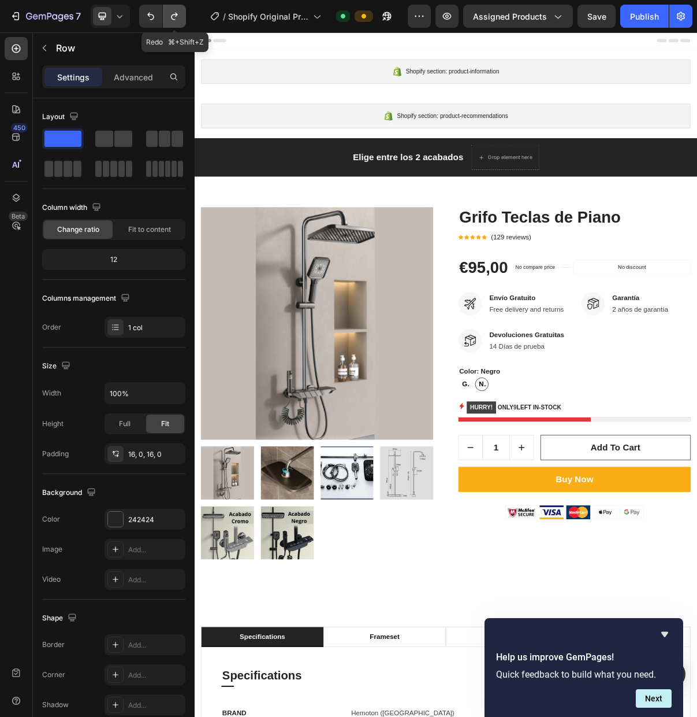
click at [177, 17] on icon "Undo/Redo" at bounding box center [175, 16] width 12 height 12
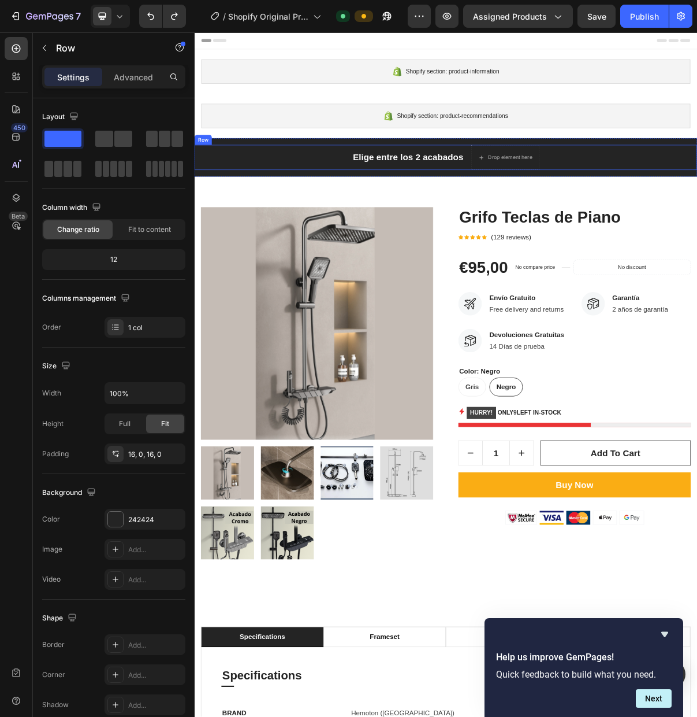
click at [207, 183] on div "Row" at bounding box center [206, 181] width 19 height 10
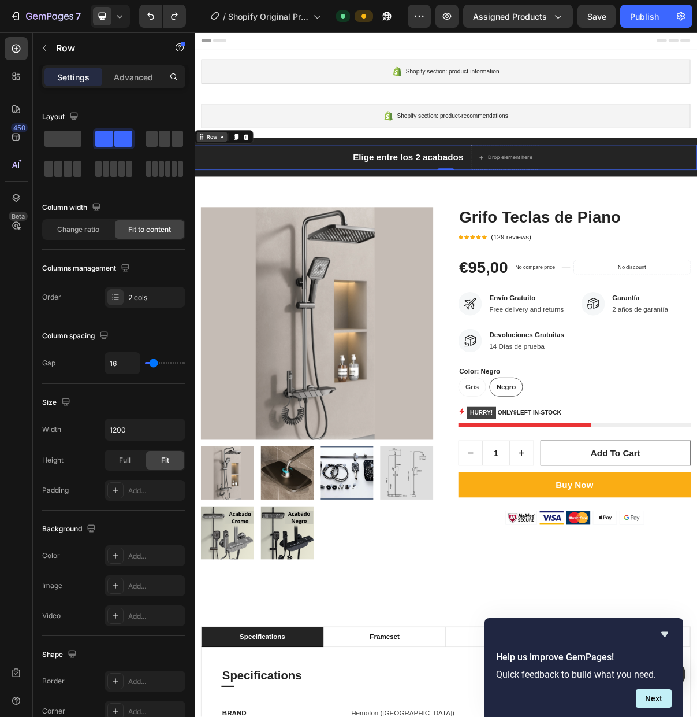
click at [213, 181] on div "Row" at bounding box center [218, 177] width 19 height 10
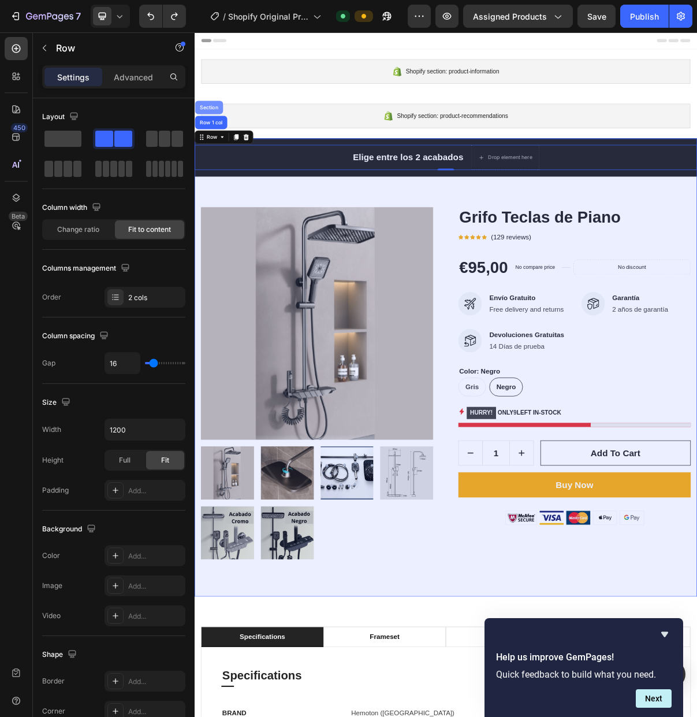
click at [215, 130] on div "Section" at bounding box center [214, 136] width 39 height 18
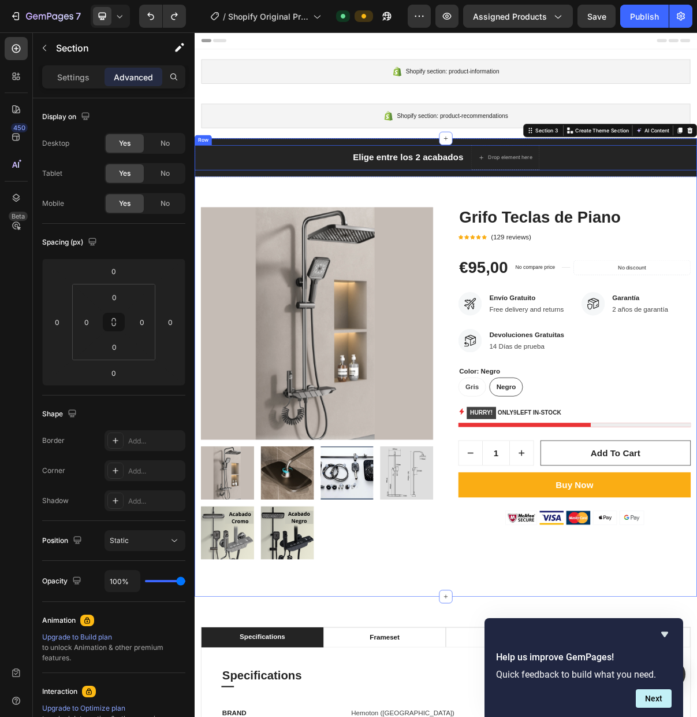
click at [206, 181] on div "Row" at bounding box center [206, 181] width 19 height 10
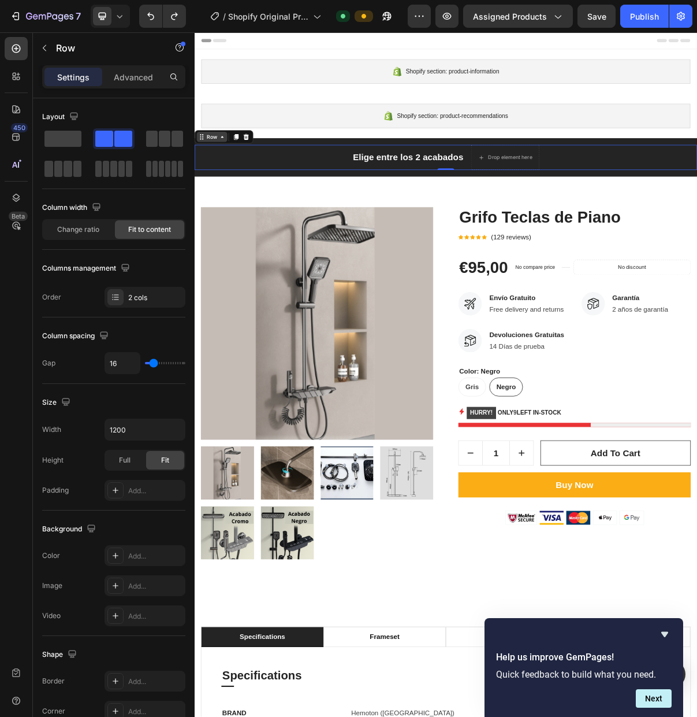
click at [214, 177] on div "Row" at bounding box center [218, 177] width 19 height 10
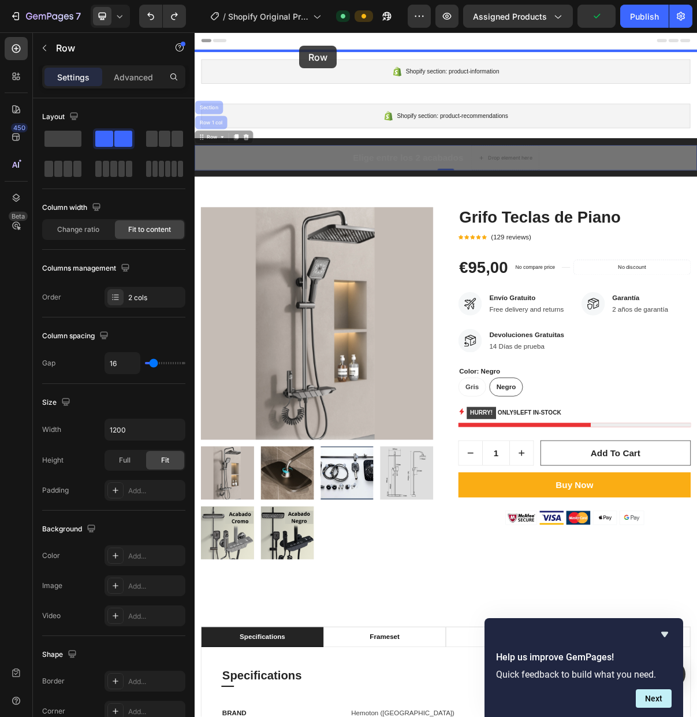
drag, startPoint x: 213, startPoint y: 138, endPoint x: 339, endPoint y: 51, distance: 152.9
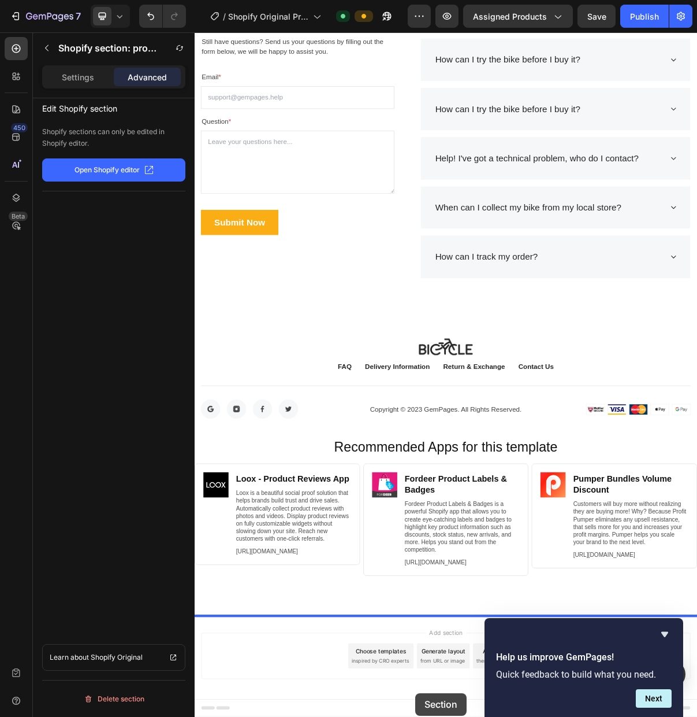
scroll to position [4583, 0]
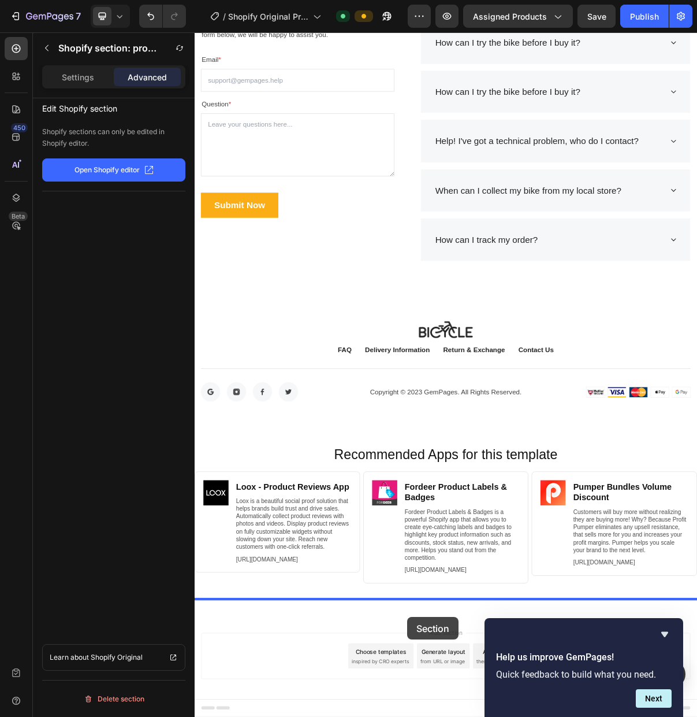
drag, startPoint x: 310, startPoint y: 134, endPoint x: 488, endPoint y: 837, distance: 724.8
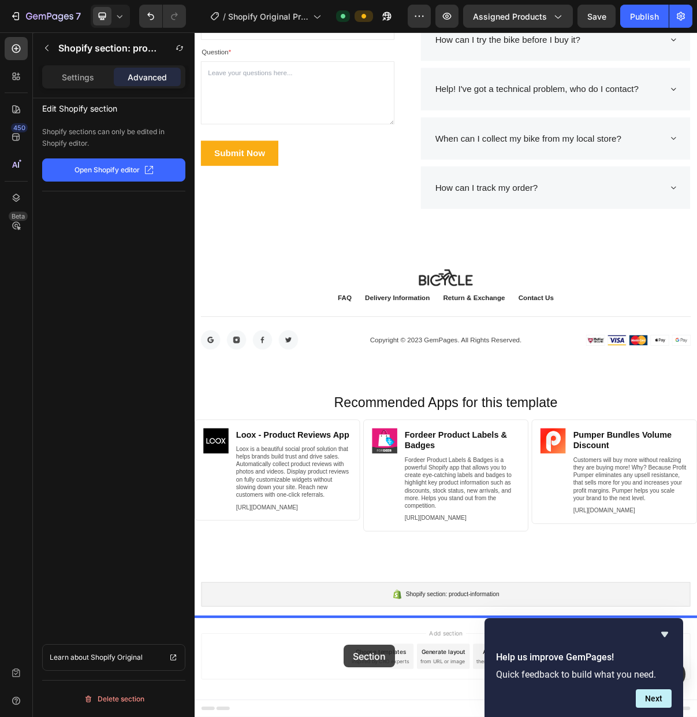
drag, startPoint x: 387, startPoint y: 150, endPoint x: 400, endPoint y: 875, distance: 724.7
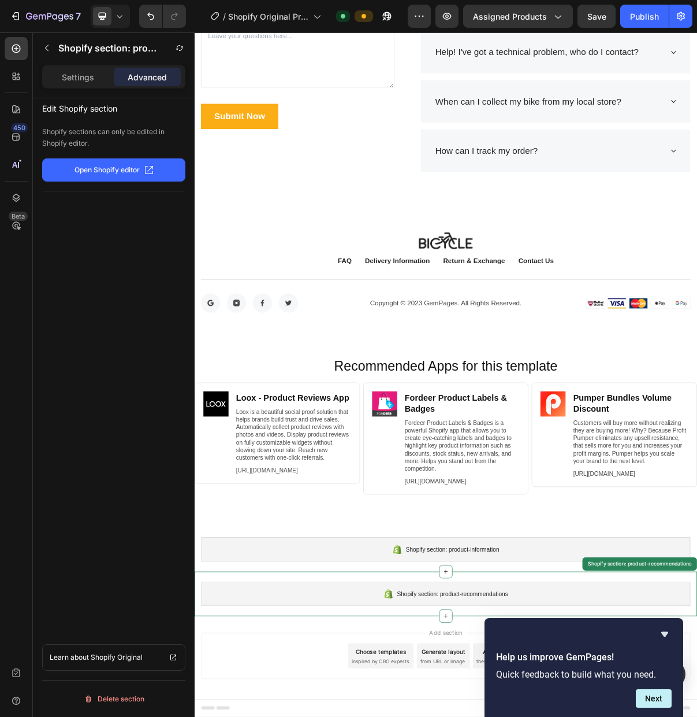
scroll to position [4522, 0]
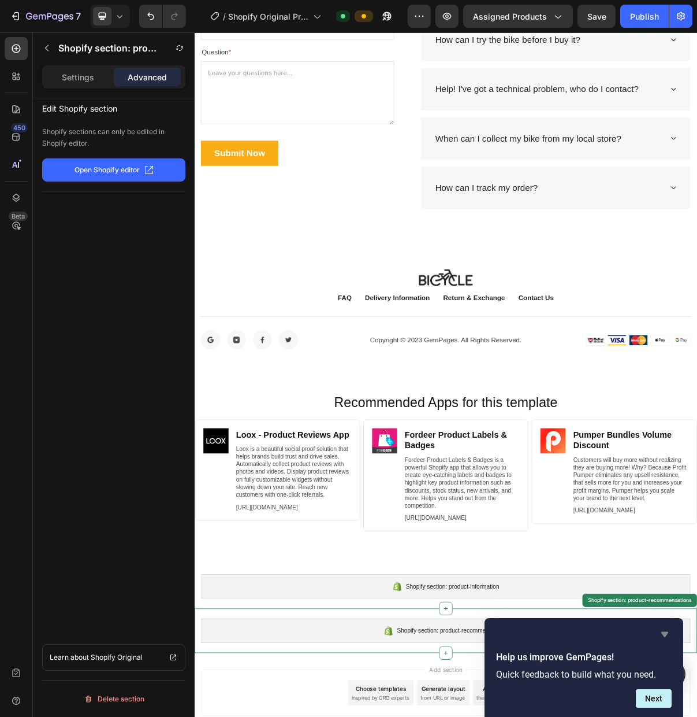
drag, startPoint x: 666, startPoint y: 634, endPoint x: 612, endPoint y: 790, distance: 165.0
click at [666, 634] on icon "Hide survey" at bounding box center [665, 634] width 7 height 5
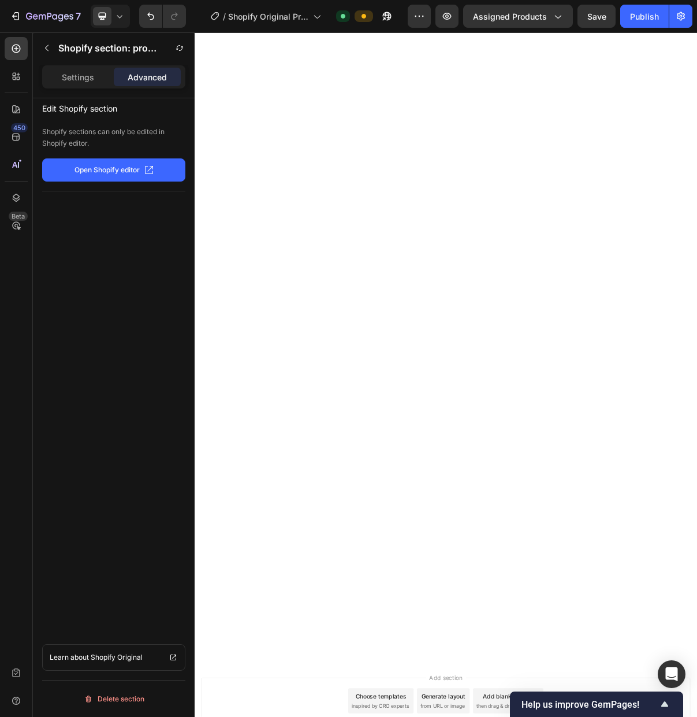
scroll to position [0, 0]
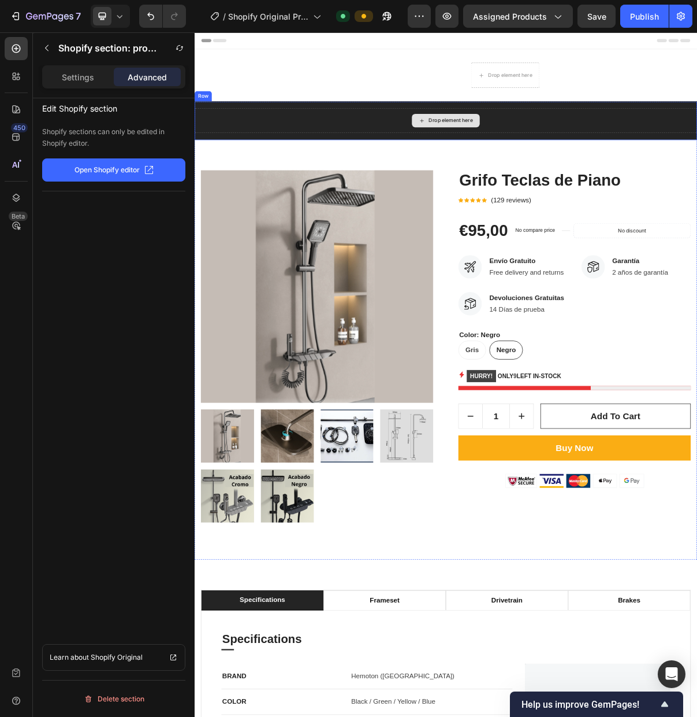
click at [622, 158] on div "Drop element here" at bounding box center [541, 154] width 693 height 35
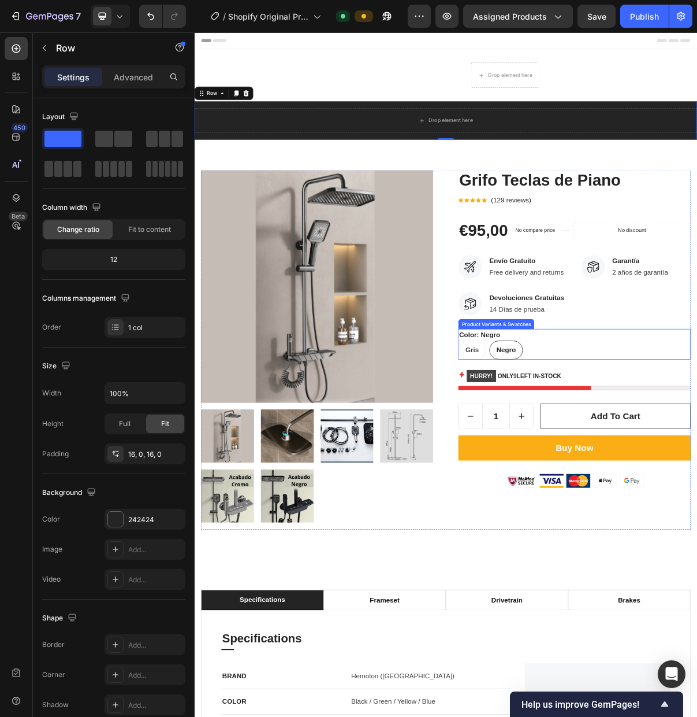
drag, startPoint x: 584, startPoint y: 475, endPoint x: 663, endPoint y: 306, distance: 186.9
click at [584, 475] on span "Gris" at bounding box center [578, 471] width 18 height 10
click at [559, 458] on input "Gris Gris Gris" at bounding box center [558, 457] width 1 height 1
radio input "true"
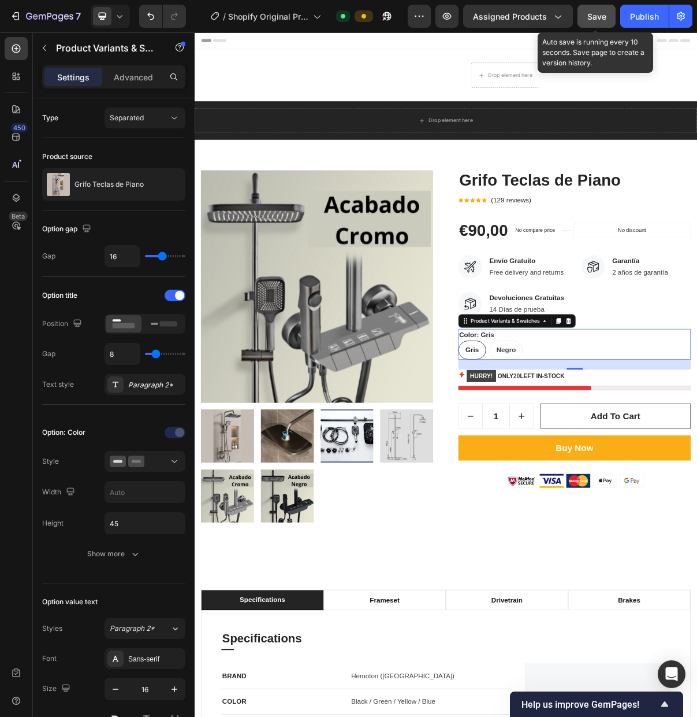
click at [603, 17] on span "Save" at bounding box center [597, 17] width 19 height 10
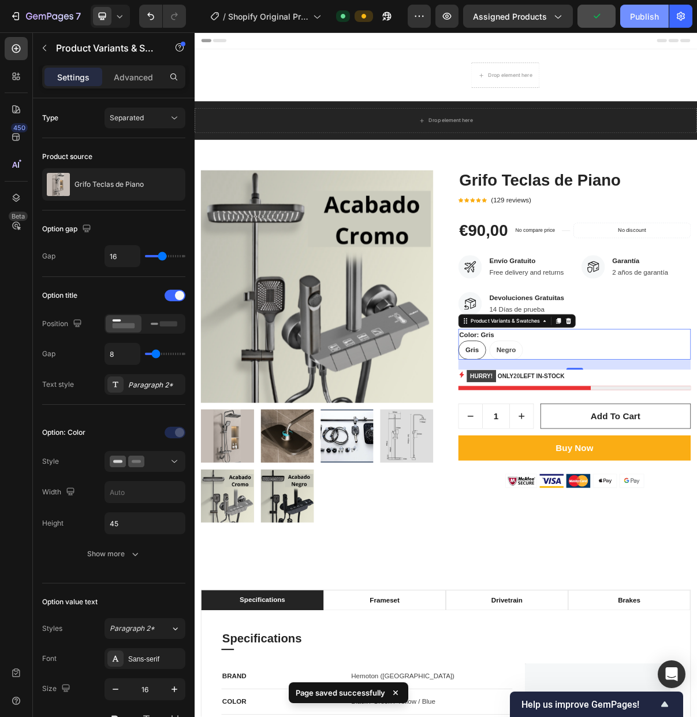
click at [640, 14] on div "Publish" at bounding box center [644, 16] width 29 height 12
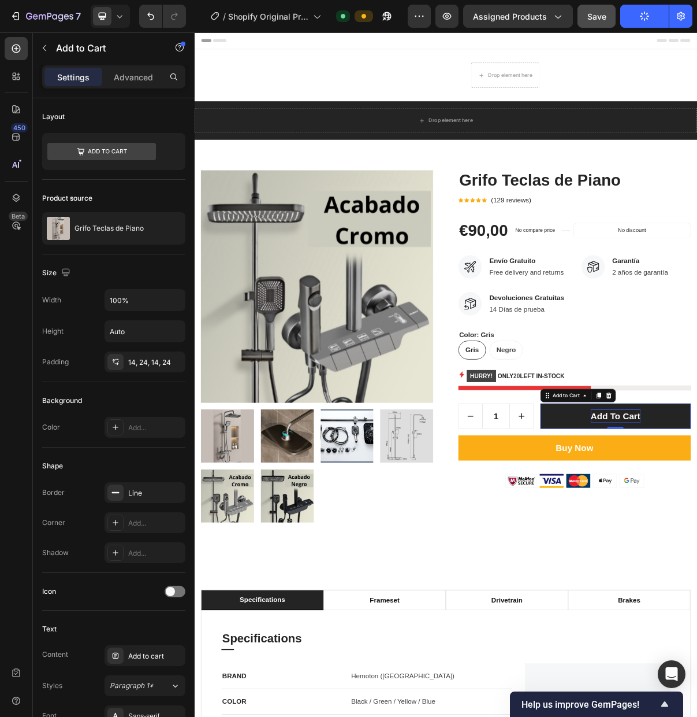
drag, startPoint x: 808, startPoint y: 562, endPoint x: 750, endPoint y: 565, distance: 57.8
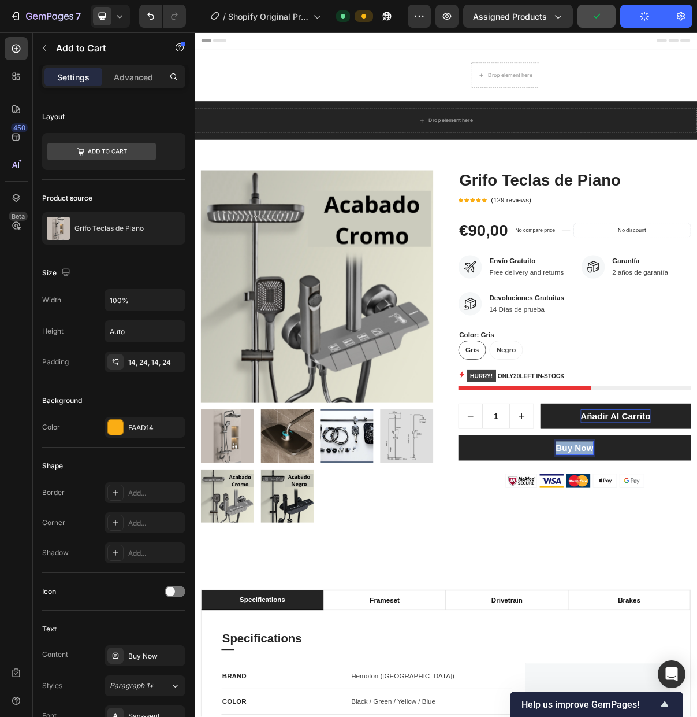
drag, startPoint x: 743, startPoint y: 607, endPoint x: 697, endPoint y: 608, distance: 45.1
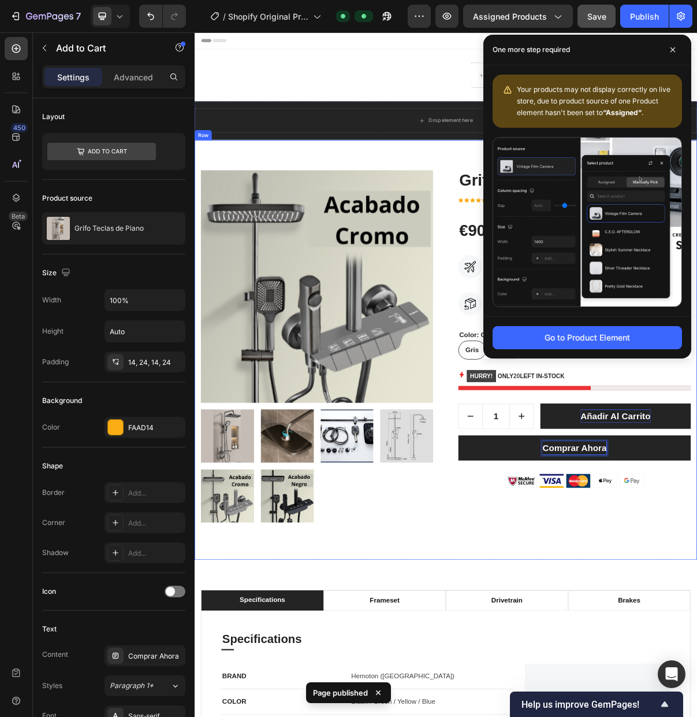
click at [697, 716] on div "Product Images Grifo Teclas de Piano Product Title Icon Icon Icon Icon Icon Ico…" at bounding box center [541, 470] width 693 height 578
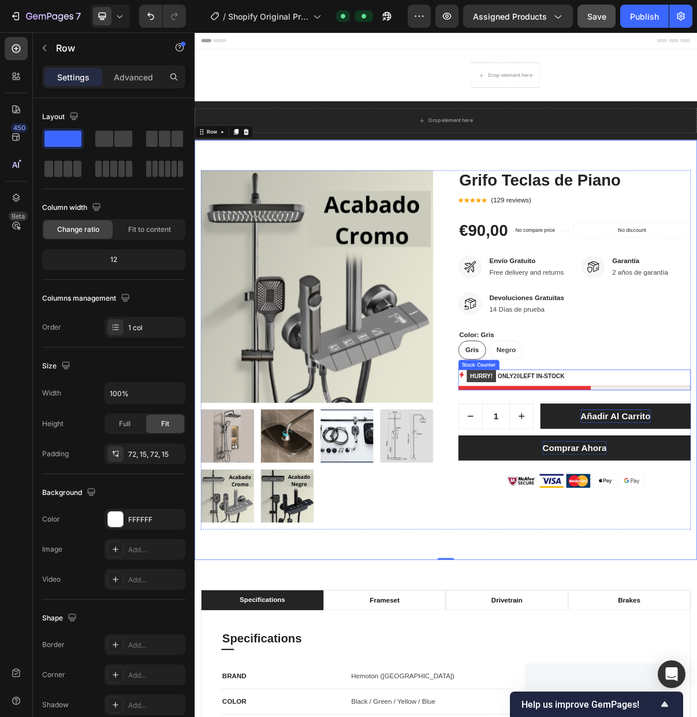
click at [636, 506] on p "HURRY! ONLY 20 LEFT IN-STOCK" at bounding box center [637, 507] width 135 height 18
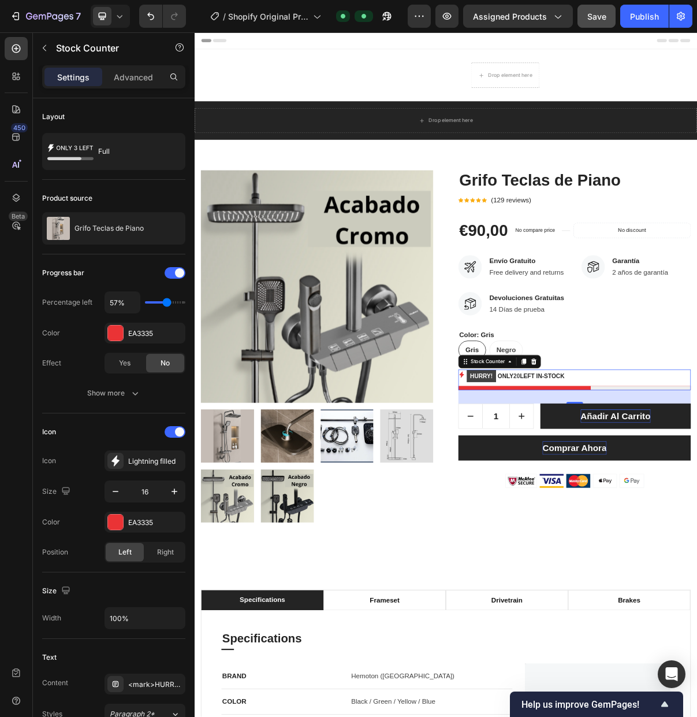
click at [634, 506] on p "HURRY! ONLY 20 LEFT IN-STOCK" at bounding box center [637, 507] width 135 height 18
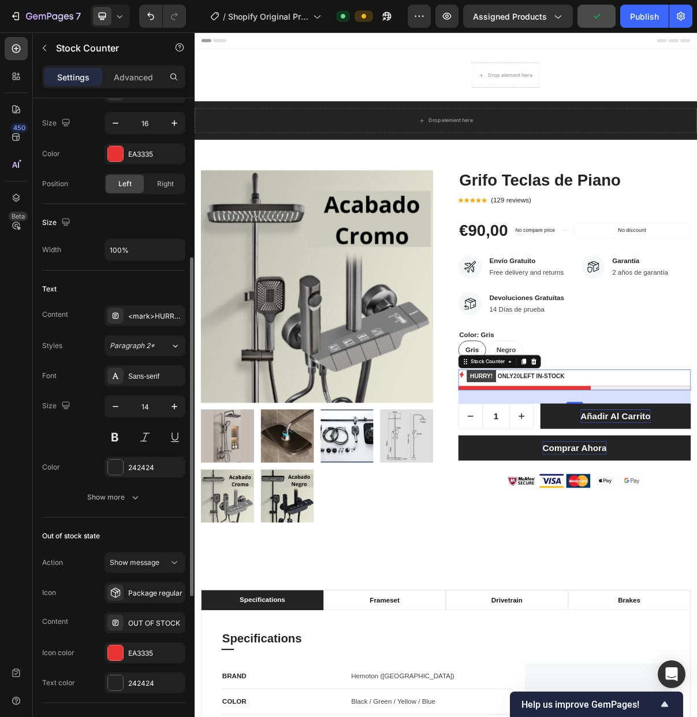
scroll to position [370, 0]
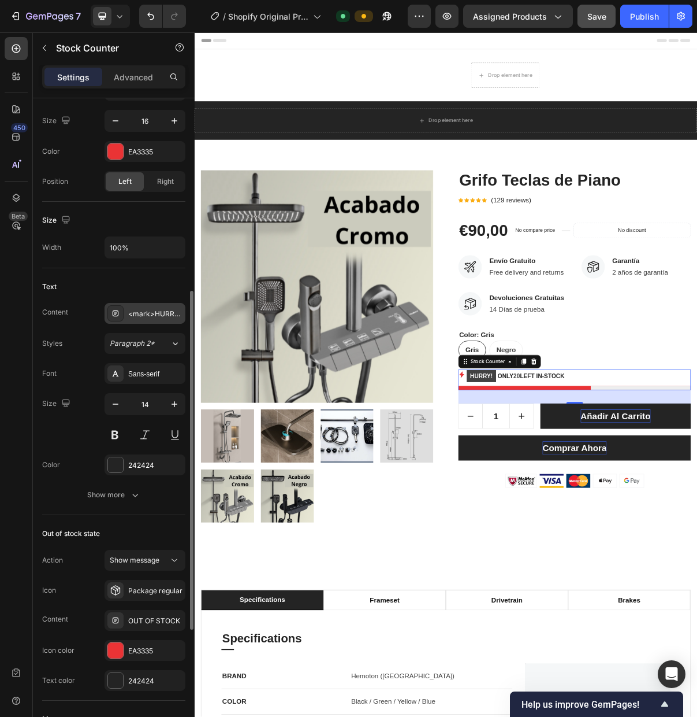
click at [152, 317] on div "<mark>HURRY!</mark> ONLY %number% LEFT IN-STOCK" at bounding box center [155, 314] width 54 height 10
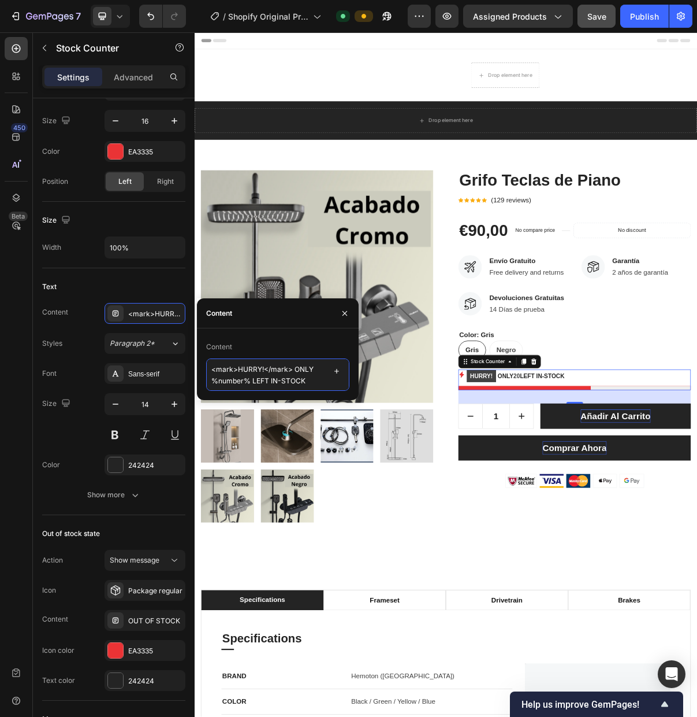
drag, startPoint x: 238, startPoint y: 372, endPoint x: 259, endPoint y: 374, distance: 21.5
click at [259, 374] on textarea "<mark>HURRY!</mark> ONLY %number% LEFT IN-STOCK" at bounding box center [277, 374] width 143 height 32
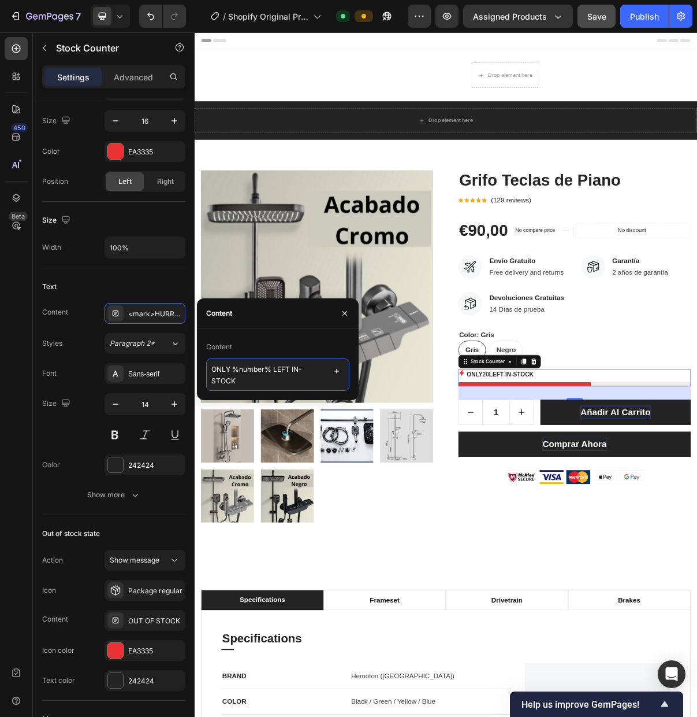
drag, startPoint x: 229, startPoint y: 373, endPoint x: 212, endPoint y: 374, distance: 16.8
click at [212, 373] on textarea "ONLY %number% LEFT IN-STOCK" at bounding box center [277, 374] width 143 height 32
drag, startPoint x: 273, startPoint y: 372, endPoint x: 290, endPoint y: 373, distance: 17.4
click at [290, 373] on textarea "SOLO %number% LEFT IN-STOCK" at bounding box center [277, 374] width 143 height 32
type textarea "SOLO %number% QUEDAN EN STOCK"
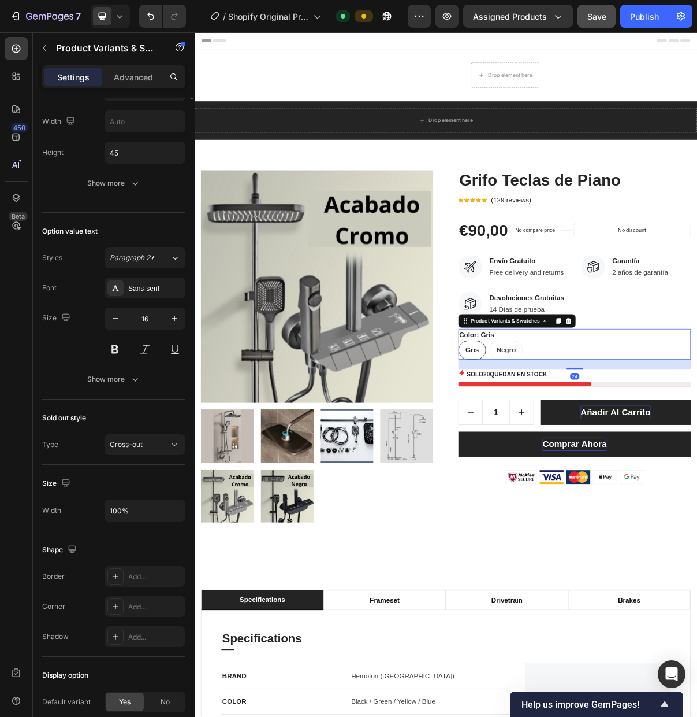
scroll to position [0, 0]
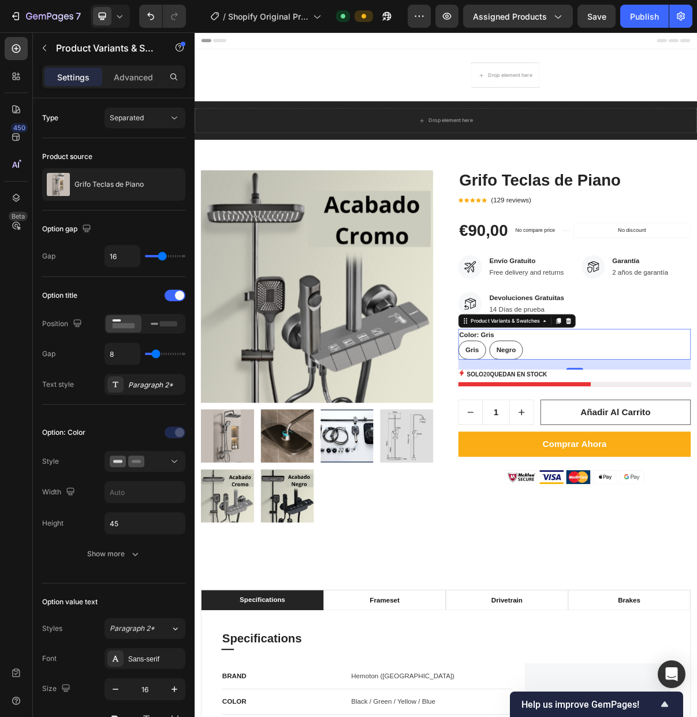
drag, startPoint x: 195, startPoint y: 32, endPoint x: 629, endPoint y: 473, distance: 618.6
click at [630, 473] on span "Negro" at bounding box center [624, 471] width 27 height 10
click at [602, 458] on input "Negro Negro Negro" at bounding box center [601, 457] width 1 height 1
radio input "true"
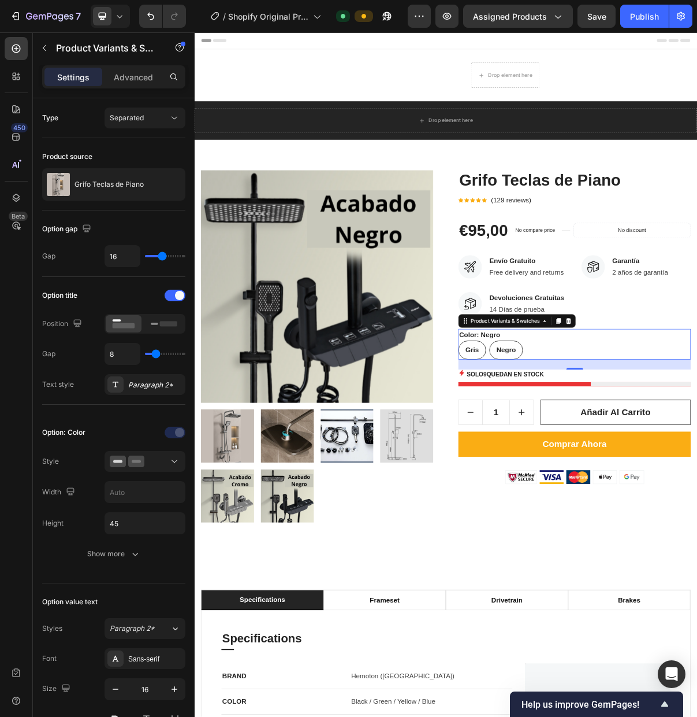
click at [574, 470] on span "Gris" at bounding box center [578, 471] width 18 height 10
click at [559, 458] on input "Gris Gris Gris" at bounding box center [558, 457] width 1 height 1
radio input "true"
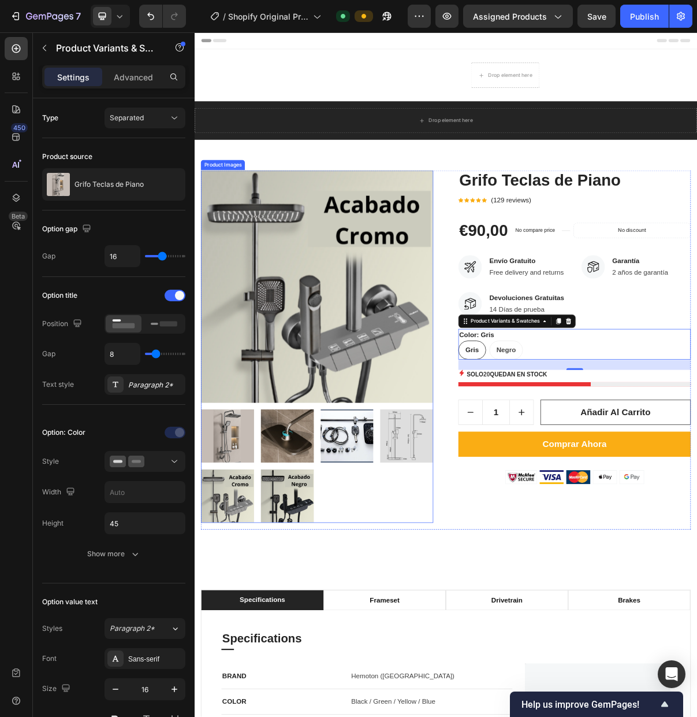
click at [247, 666] on img at bounding box center [239, 671] width 73 height 73
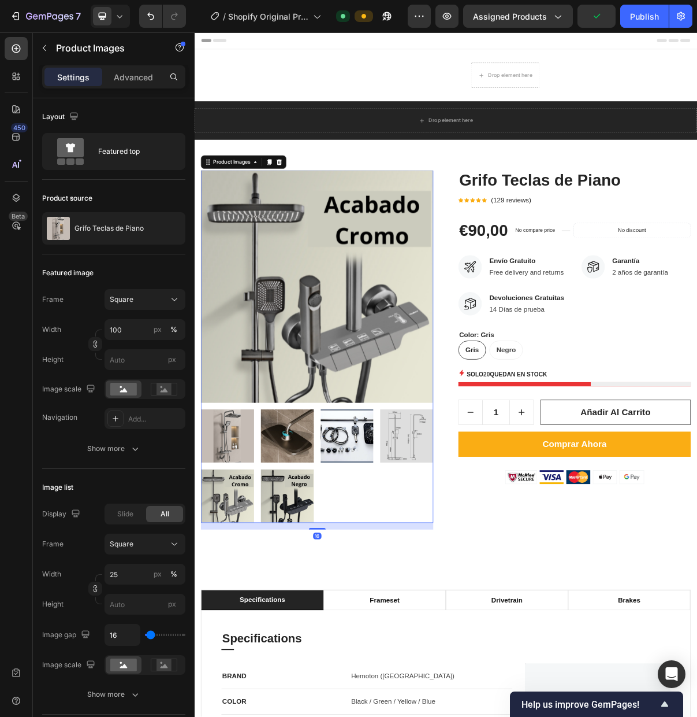
click at [315, 666] on img at bounding box center [322, 671] width 73 height 73
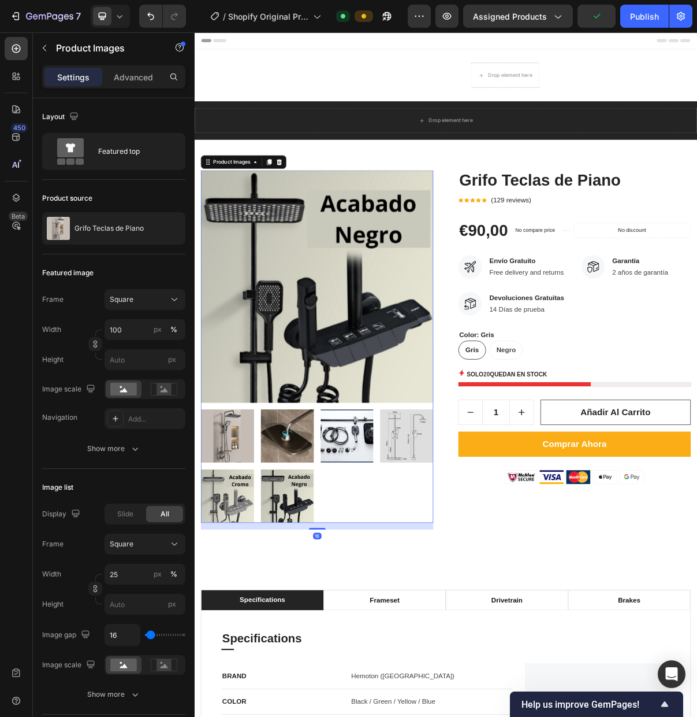
click at [254, 664] on img at bounding box center [239, 671] width 73 height 73
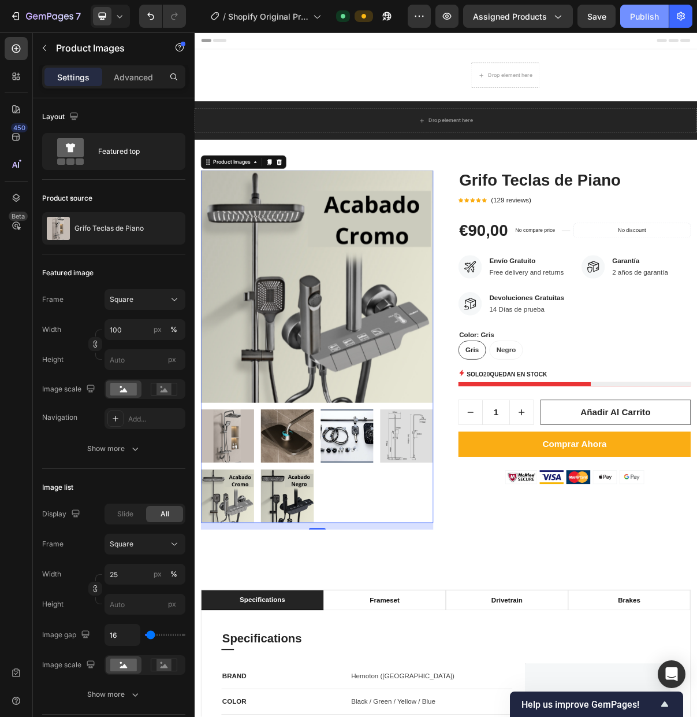
click at [635, 18] on div "Publish" at bounding box center [644, 16] width 29 height 12
click at [697, 77] on div "Elige entre los 2 acabados Text block Drop element here Row" at bounding box center [541, 92] width 693 height 35
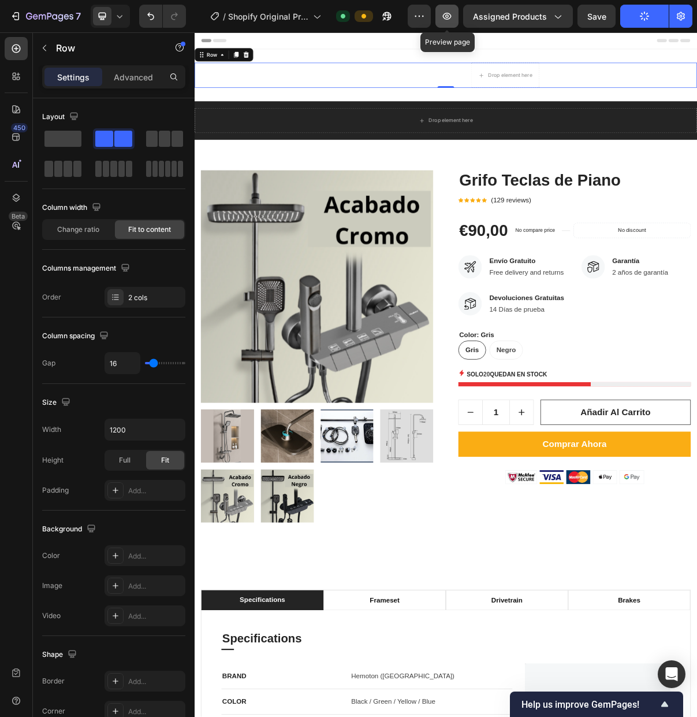
click at [458, 20] on button "button" at bounding box center [447, 16] width 23 height 23
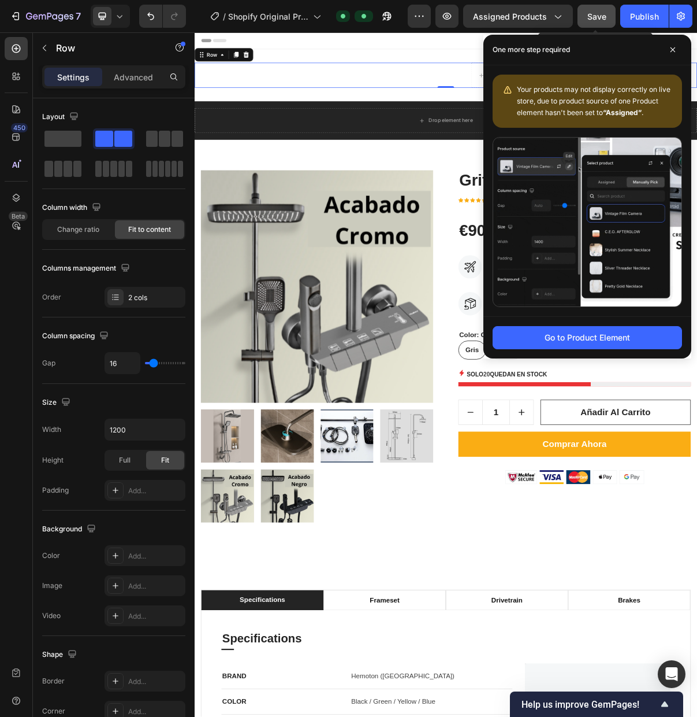
click at [606, 13] on span "Save" at bounding box center [597, 17] width 19 height 10
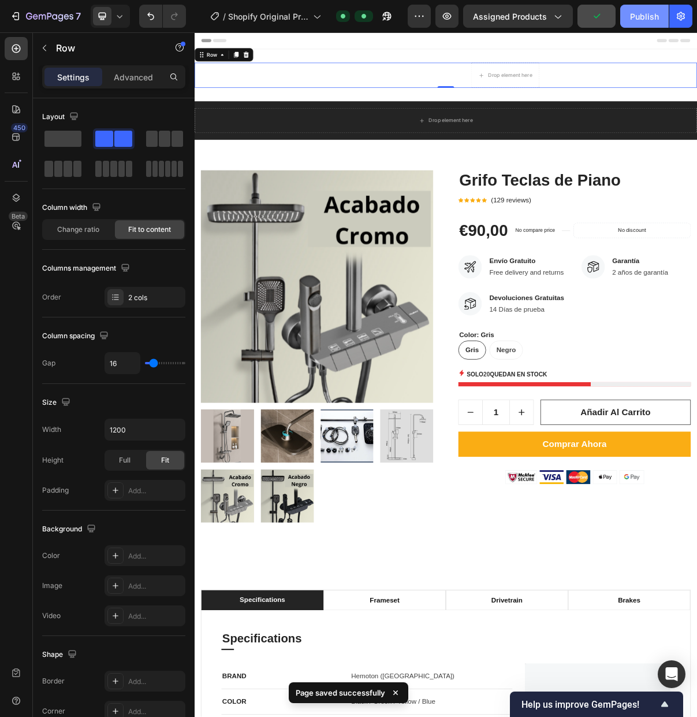
click at [637, 13] on div "Publish" at bounding box center [644, 16] width 29 height 12
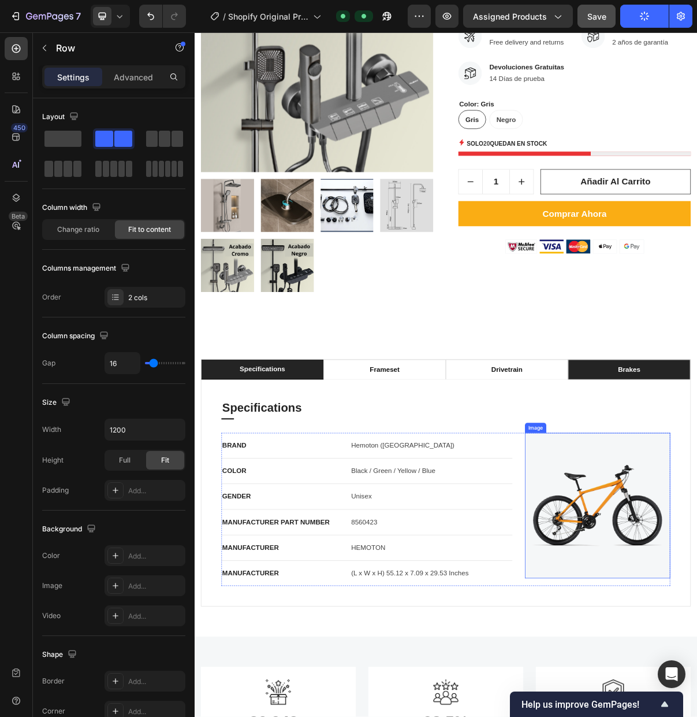
scroll to position [432, 0]
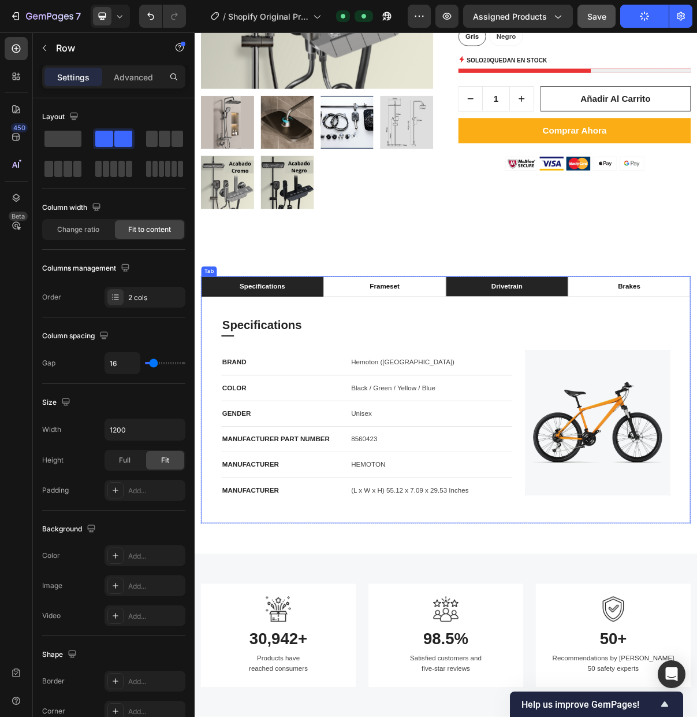
click at [644, 392] on li "drivetrain" at bounding box center [625, 383] width 169 height 28
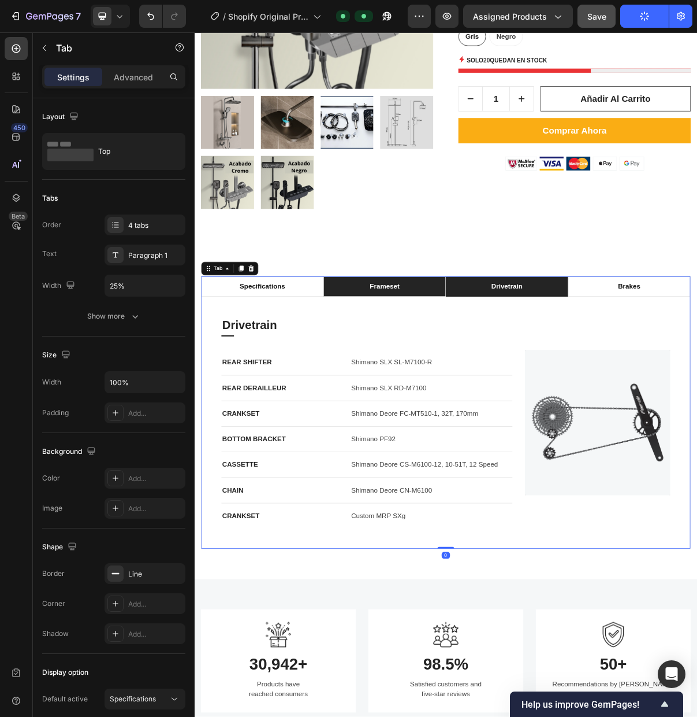
click at [472, 382] on div "frameset" at bounding box center [457, 382] width 44 height 17
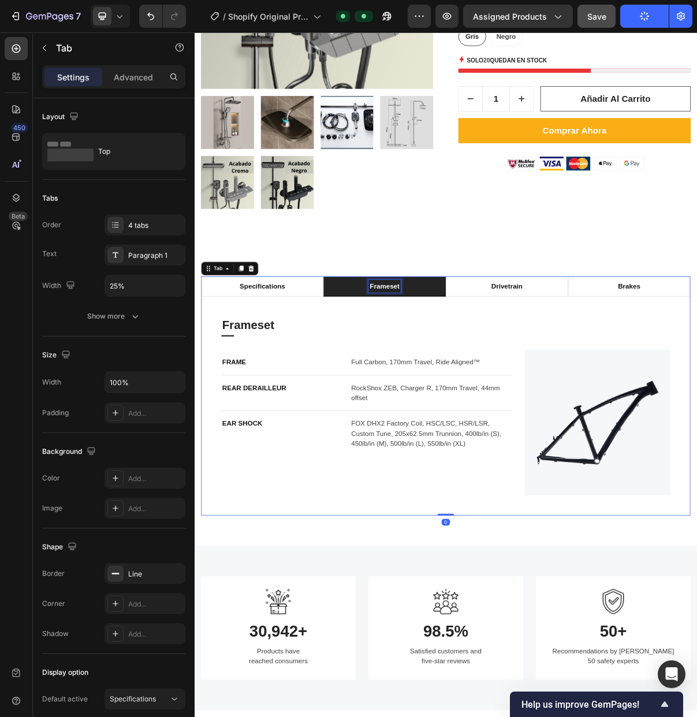
scroll to position [432, 0]
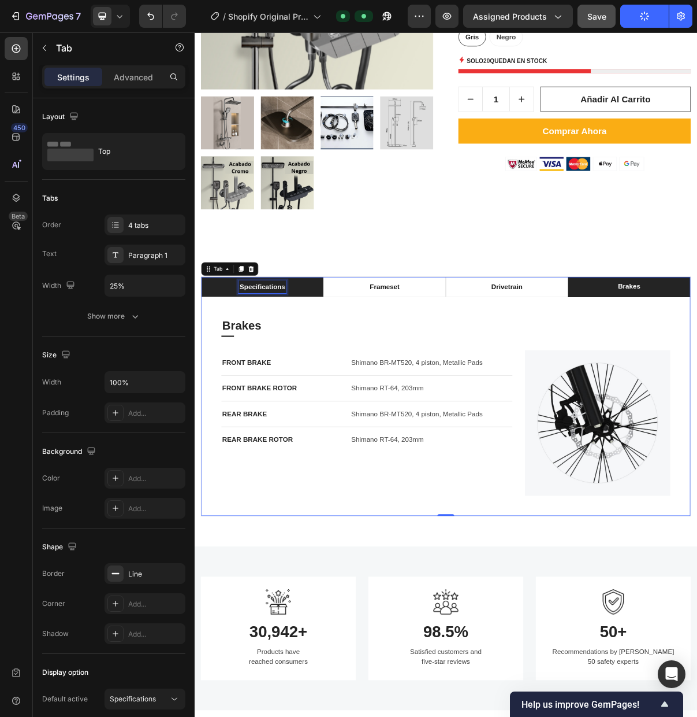
click at [301, 387] on p "specifications" at bounding box center [288, 384] width 62 height 14
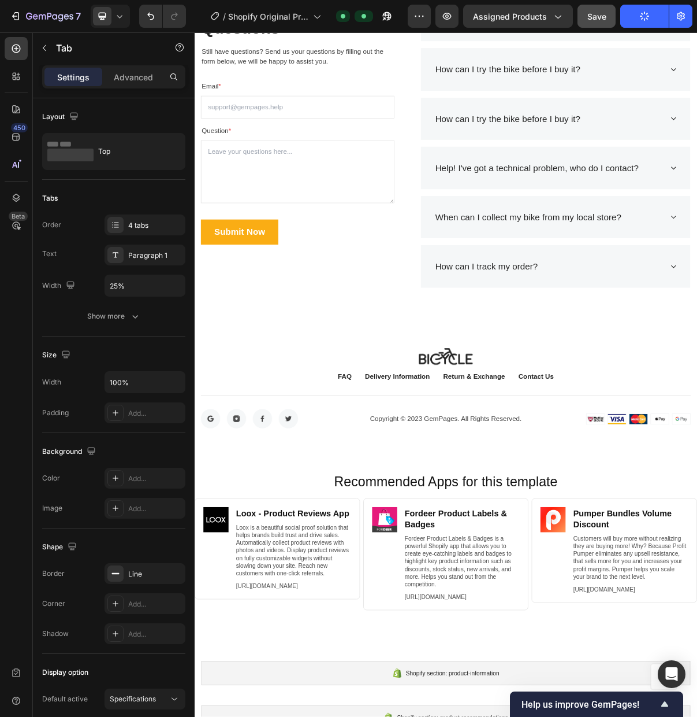
scroll to position [4583, 0]
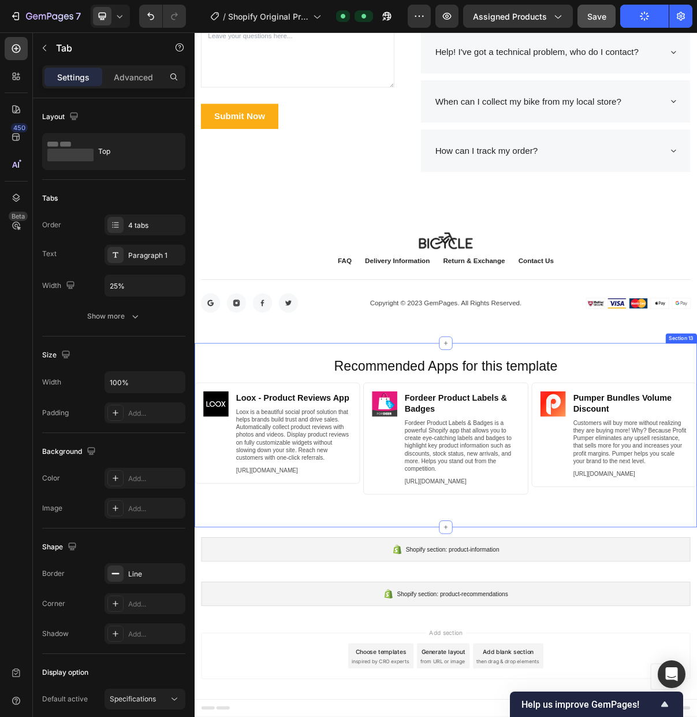
click at [697, 461] on div "Recommended Apps for this template Heading Image Loox ‑ Product Reviews App Hea…" at bounding box center [541, 588] width 693 height 254
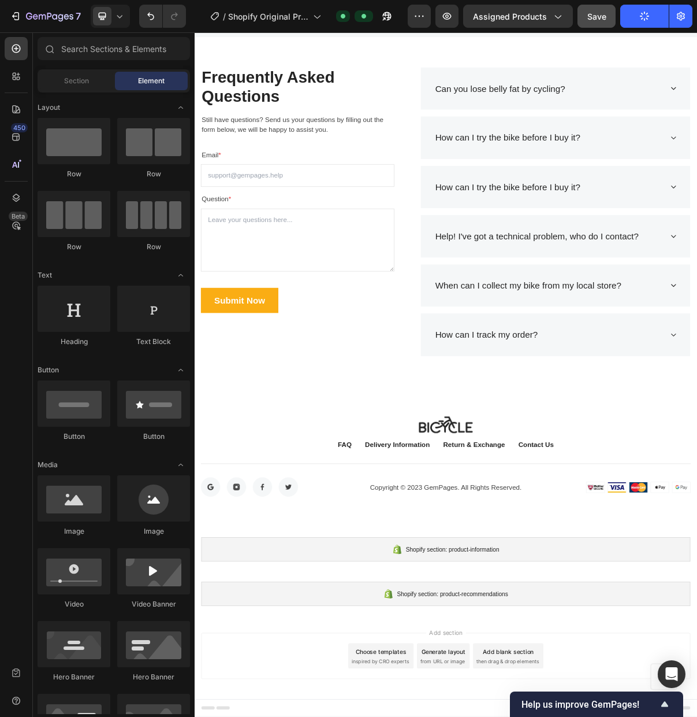
scroll to position [4319, 0]
click at [600, 20] on span "Save" at bounding box center [597, 17] width 19 height 10
click at [445, 16] on icon "button" at bounding box center [447, 16] width 9 height 7
